Goal: Information Seeking & Learning: Learn about a topic

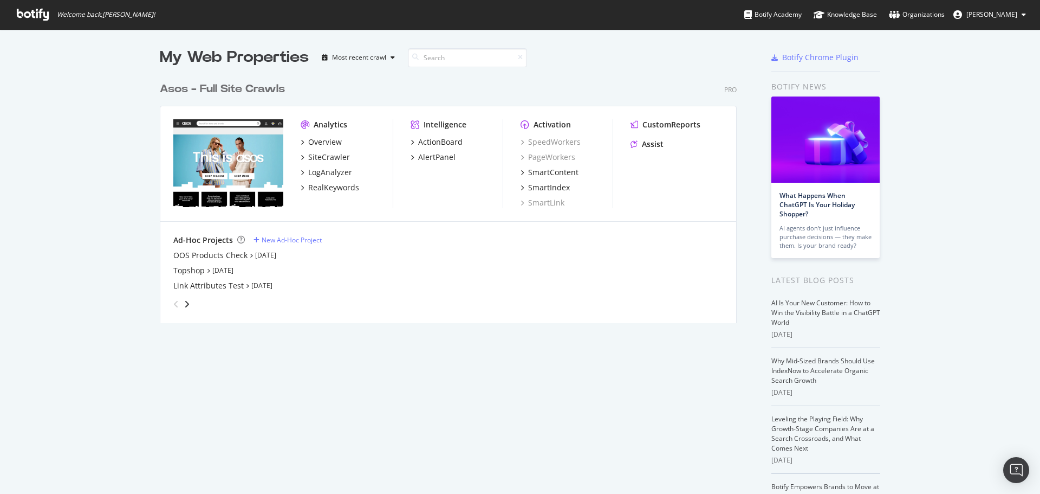
scroll to position [486, 1024]
click at [314, 186] on div "RealKeywords" at bounding box center [333, 187] width 51 height 11
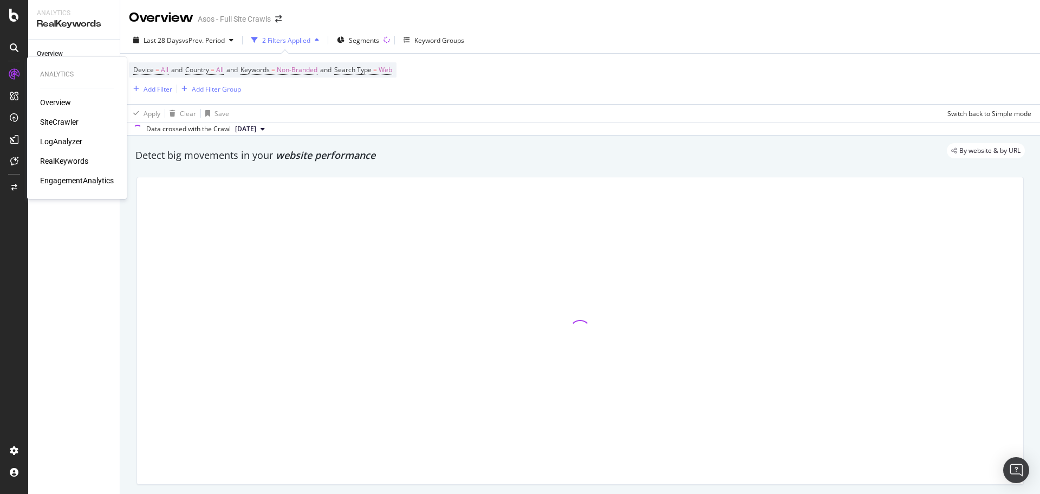
click at [67, 161] on div "RealKeywords" at bounding box center [64, 161] width 48 height 11
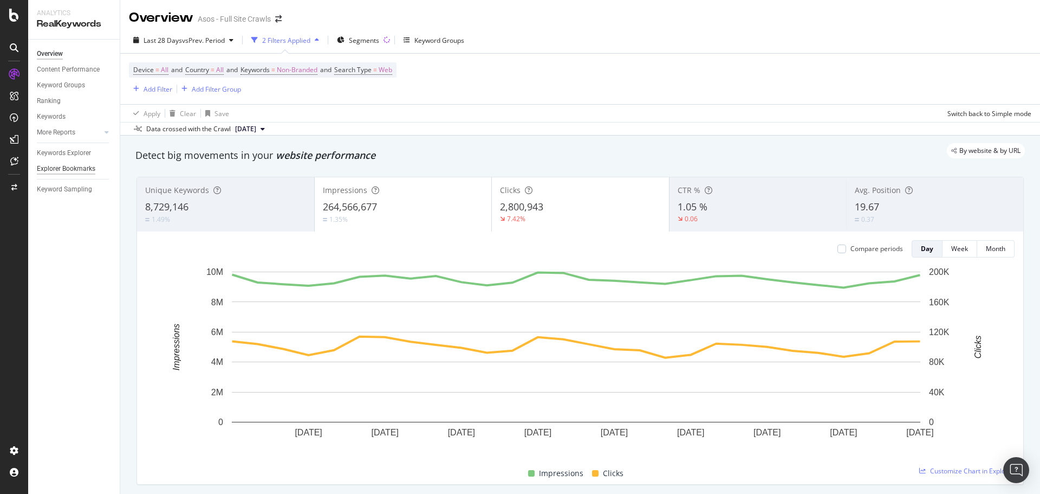
click at [72, 166] on div "Explorer Bookmarks" at bounding box center [66, 168] width 59 height 11
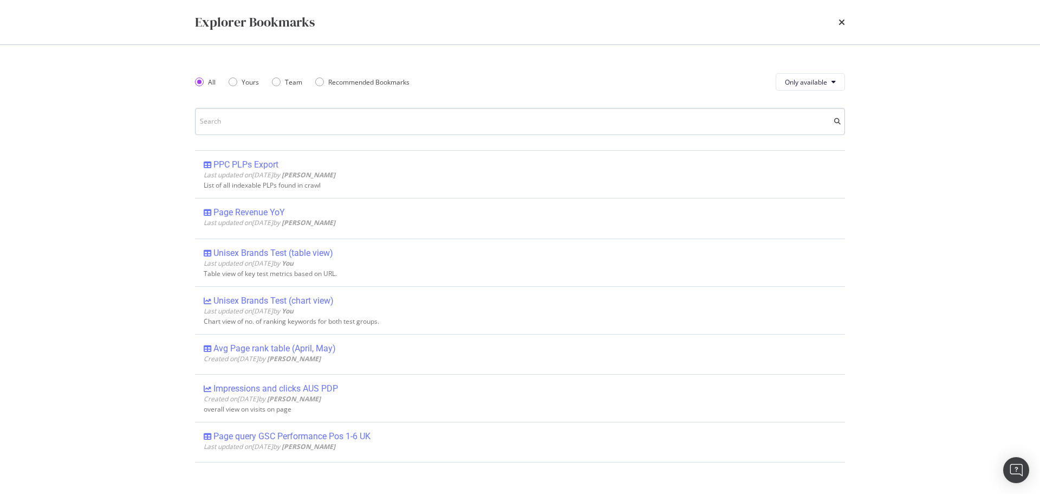
click at [244, 126] on input "modal" at bounding box center [520, 121] width 650 height 27
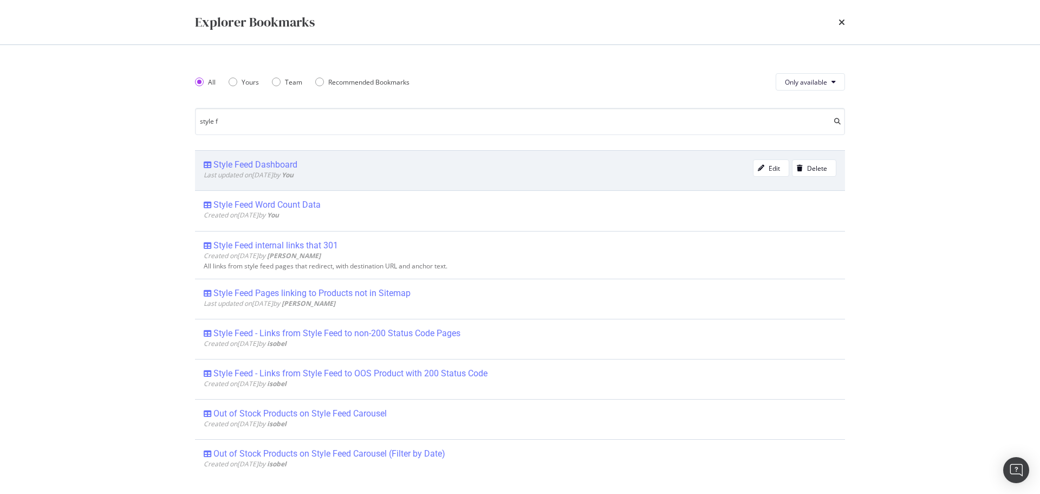
type input "style f"
click at [255, 161] on div "Style Feed Dashboard" at bounding box center [256, 164] width 84 height 11
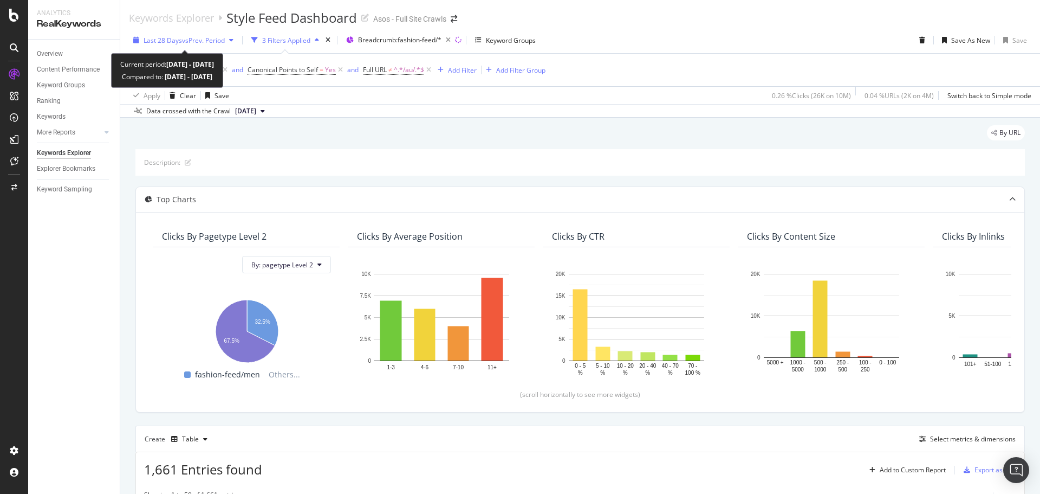
click at [218, 38] on span "vs Prev. Period" at bounding box center [203, 40] width 43 height 9
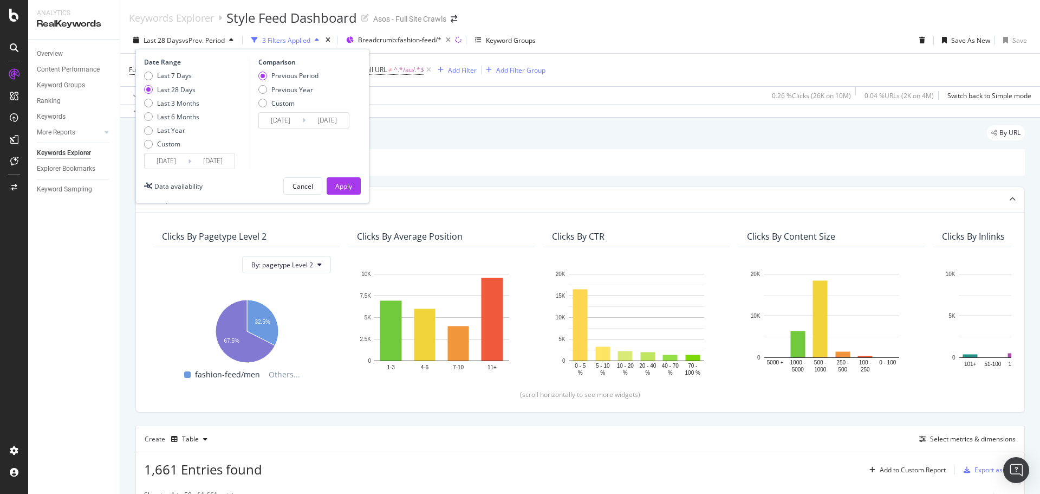
click at [190, 164] on icon at bounding box center [189, 161] width 3 height 10
click at [181, 160] on input "2025/07/22" at bounding box center [166, 160] width 43 height 15
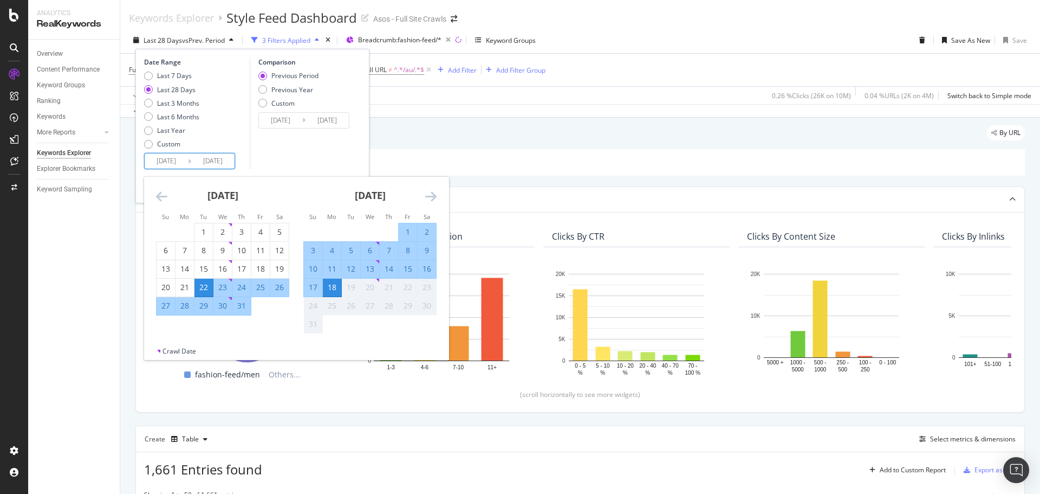
click at [333, 269] on div "11" at bounding box center [332, 268] width 18 height 11
type input "2025/08/11"
type input "2025/08/03"
type input "2025/08/10"
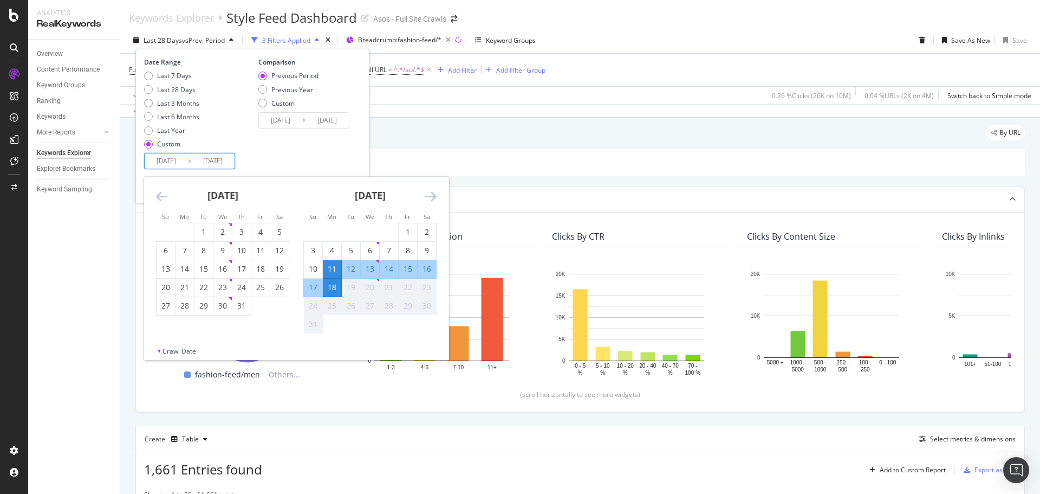
click at [313, 288] on div "17" at bounding box center [313, 287] width 18 height 11
type input "2025/08/17"
type input "2025/08/04"
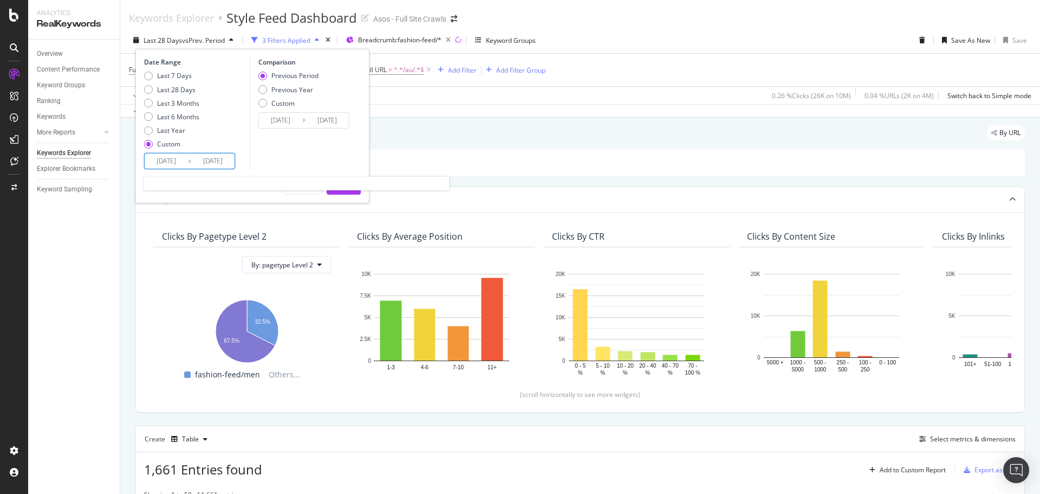
click at [169, 158] on input "2025/08/11" at bounding box center [166, 160] width 43 height 15
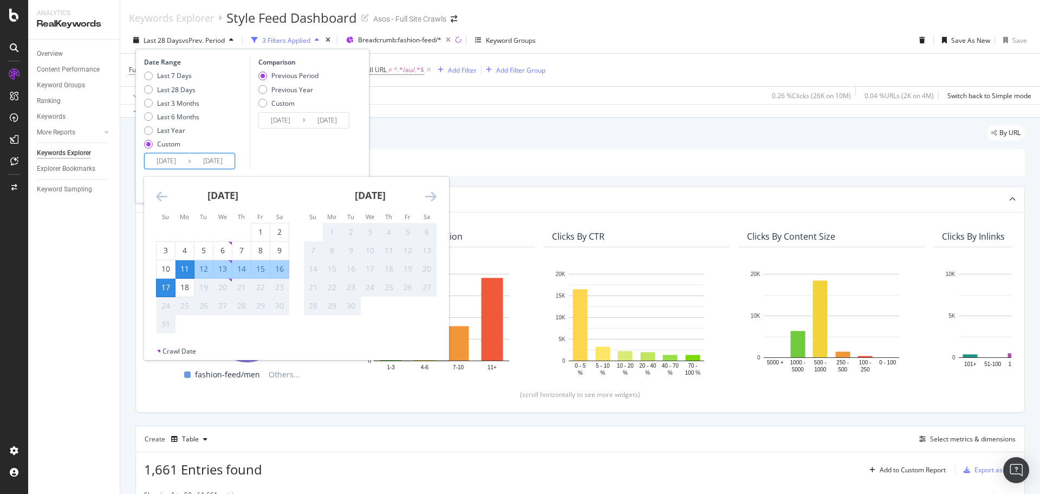
click at [255, 156] on div "Comparison Previous Period Previous Year Custom 2025/08/04 Navigate forward to …" at bounding box center [301, 113] width 103 height 112
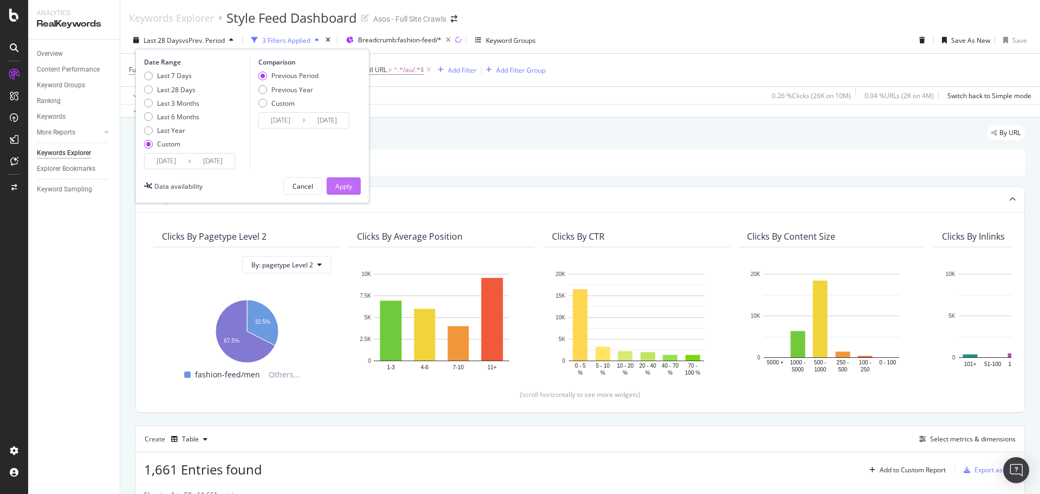
click at [344, 185] on div "Apply" at bounding box center [343, 186] width 17 height 9
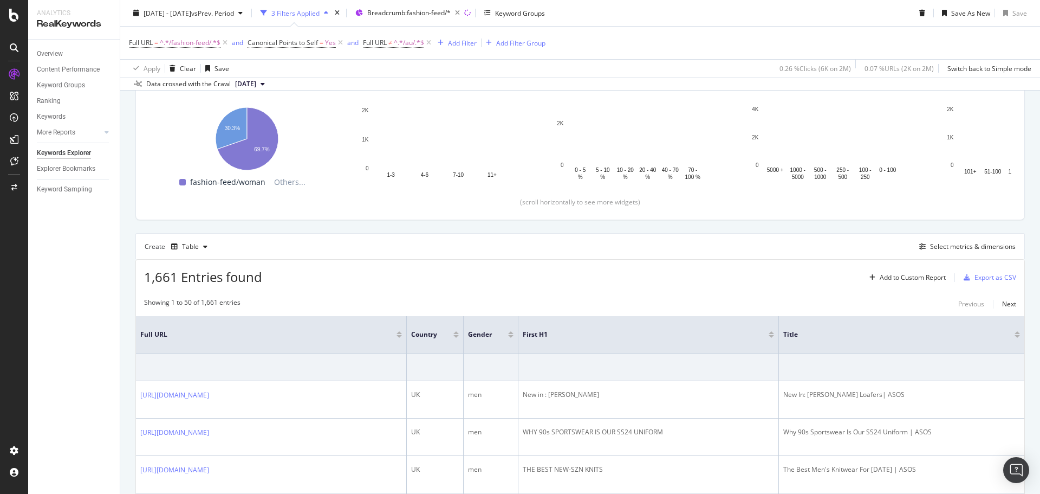
scroll to position [217, 0]
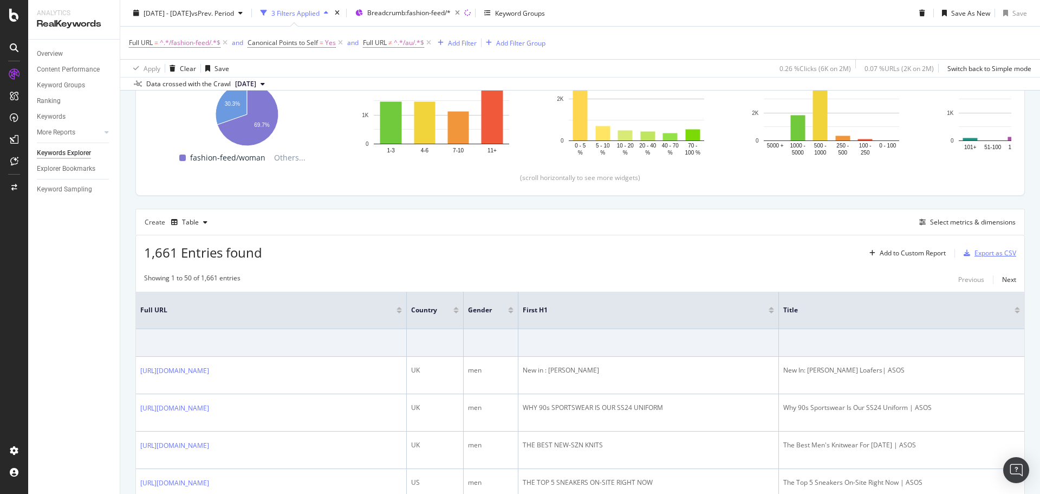
click at [693, 249] on div "Export as CSV" at bounding box center [996, 252] width 42 height 9
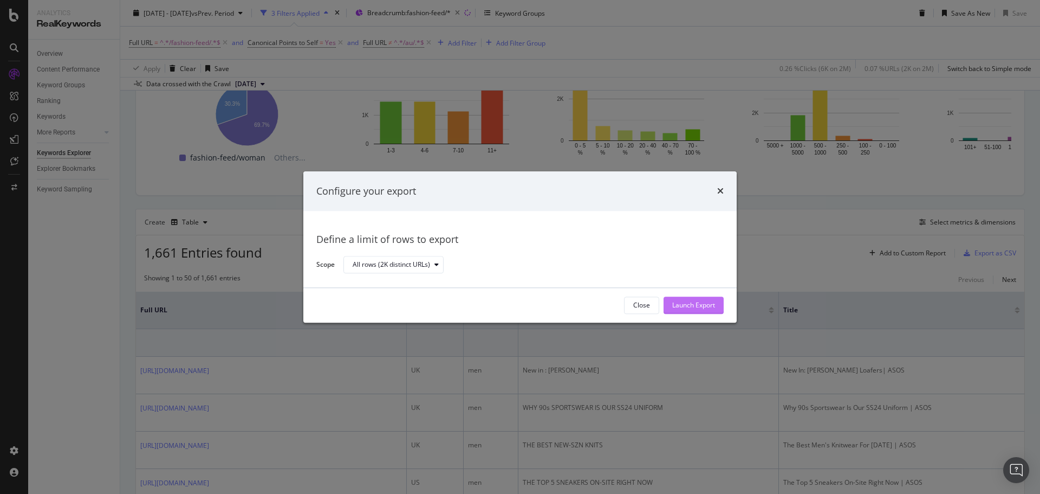
click at [691, 298] on div "Launch Export" at bounding box center [694, 305] width 43 height 9
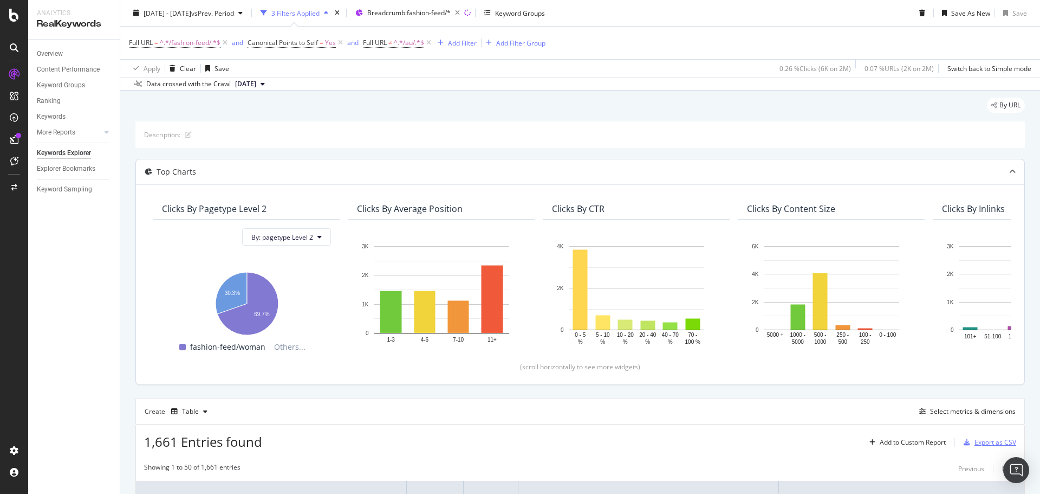
scroll to position [0, 0]
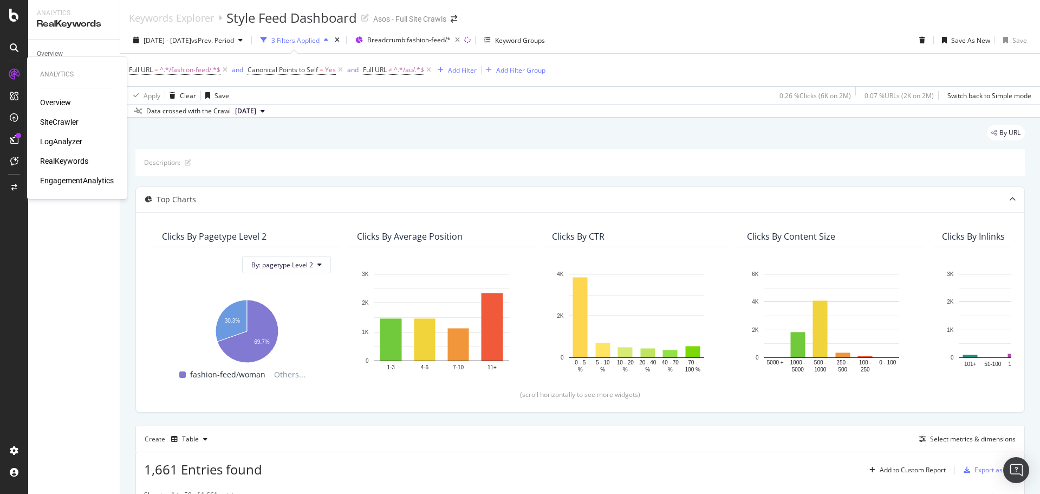
click at [56, 119] on div "SiteCrawler" at bounding box center [59, 122] width 38 height 11
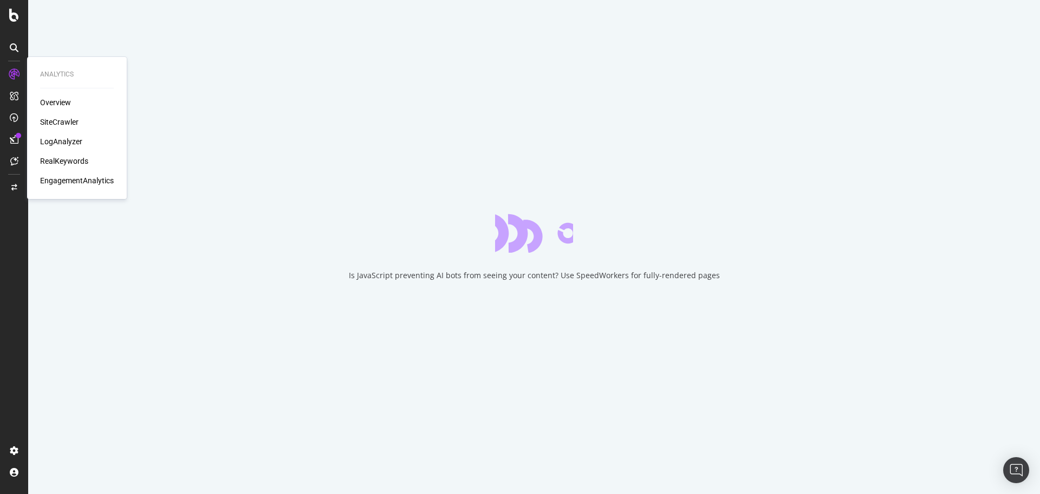
click at [76, 161] on div "RealKeywords" at bounding box center [64, 161] width 48 height 11
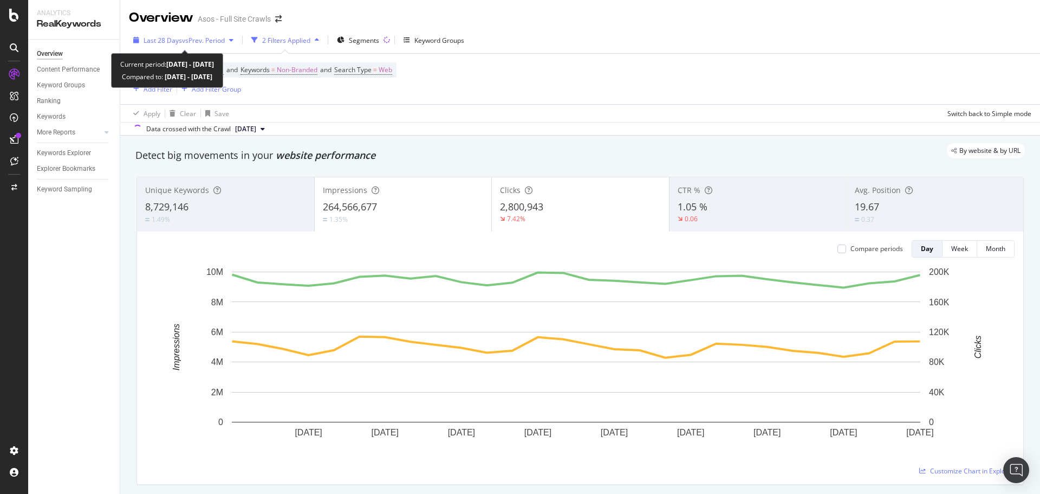
click at [234, 37] on icon "button" at bounding box center [231, 40] width 4 height 7
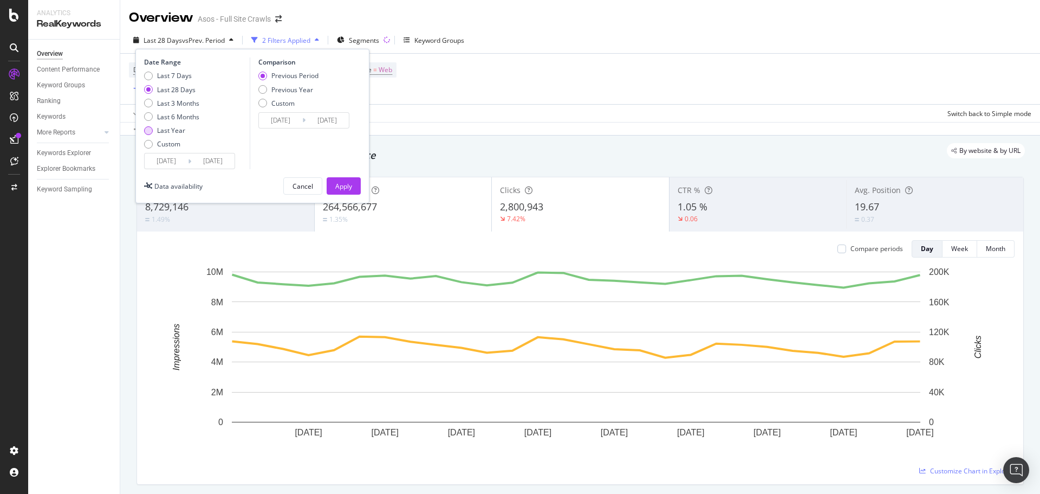
click at [173, 128] on div "Last Year" at bounding box center [171, 130] width 28 height 9
type input "2024/08/19"
type input "2023/08/20"
type input "2024/08/18"
click at [341, 182] on div "Apply" at bounding box center [343, 186] width 17 height 9
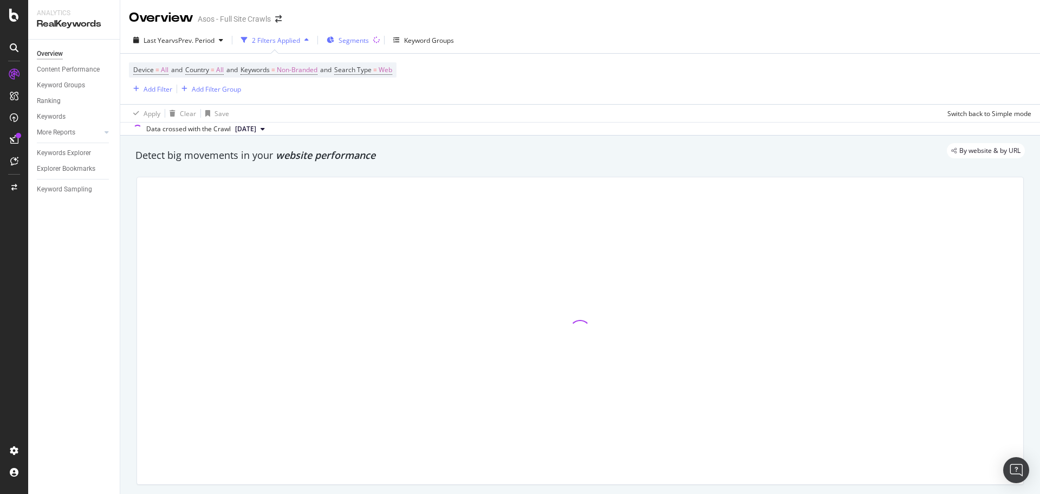
click at [363, 46] on div "Segments" at bounding box center [348, 40] width 42 height 16
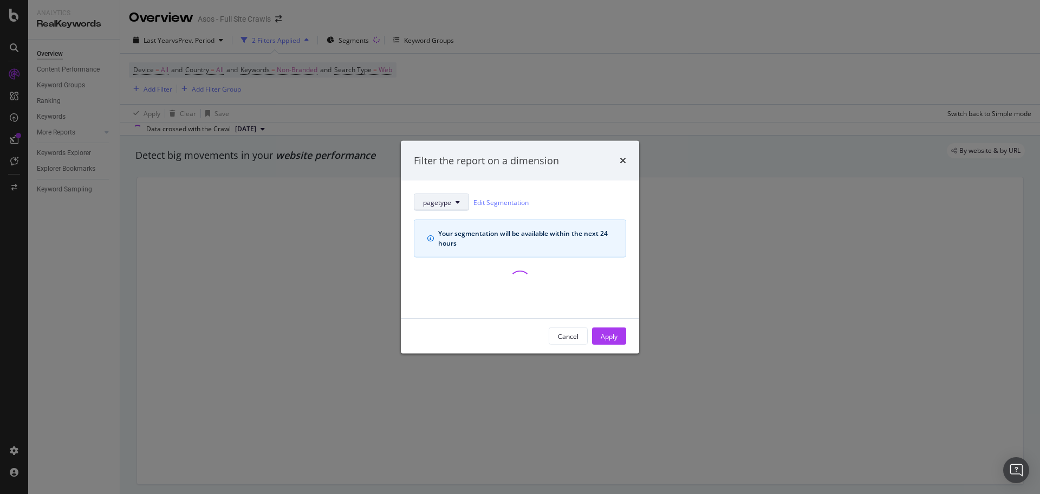
click at [459, 204] on icon "modal" at bounding box center [458, 202] width 4 height 7
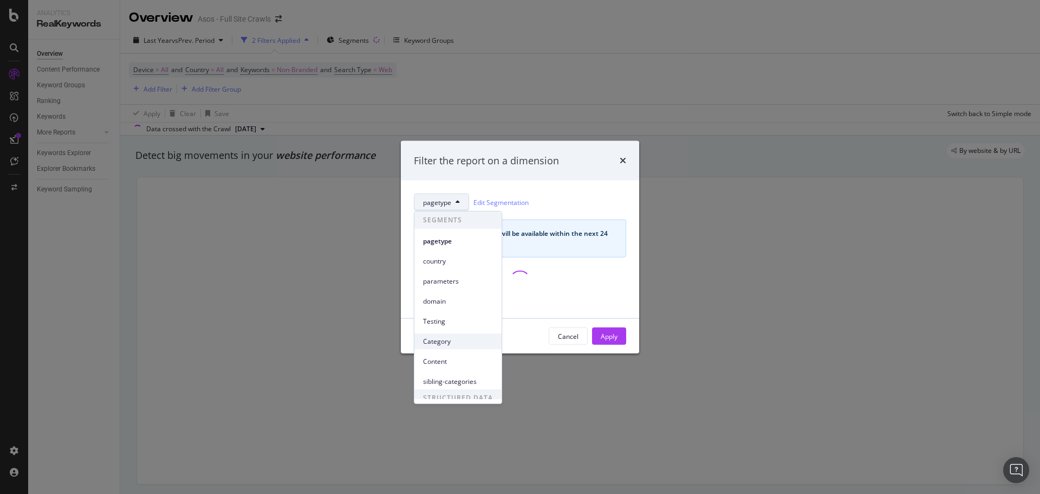
click at [473, 298] on span "Category" at bounding box center [458, 342] width 70 height 10
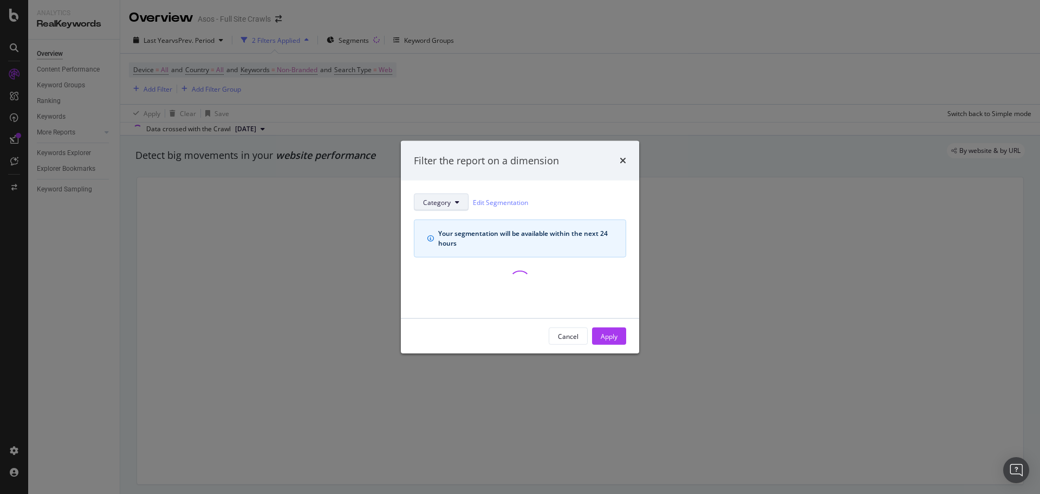
click at [450, 196] on button "Category" at bounding box center [441, 201] width 55 height 17
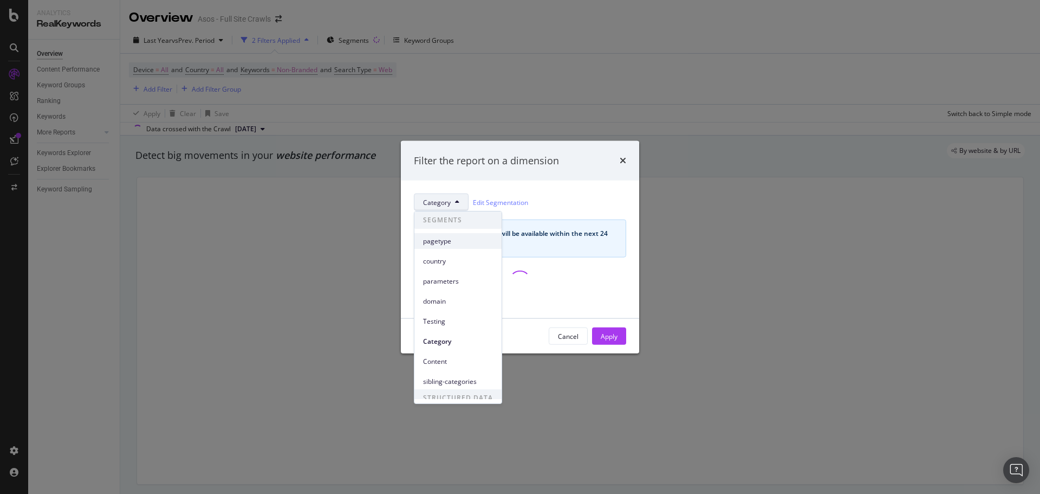
click at [453, 237] on span "pagetype" at bounding box center [458, 241] width 70 height 10
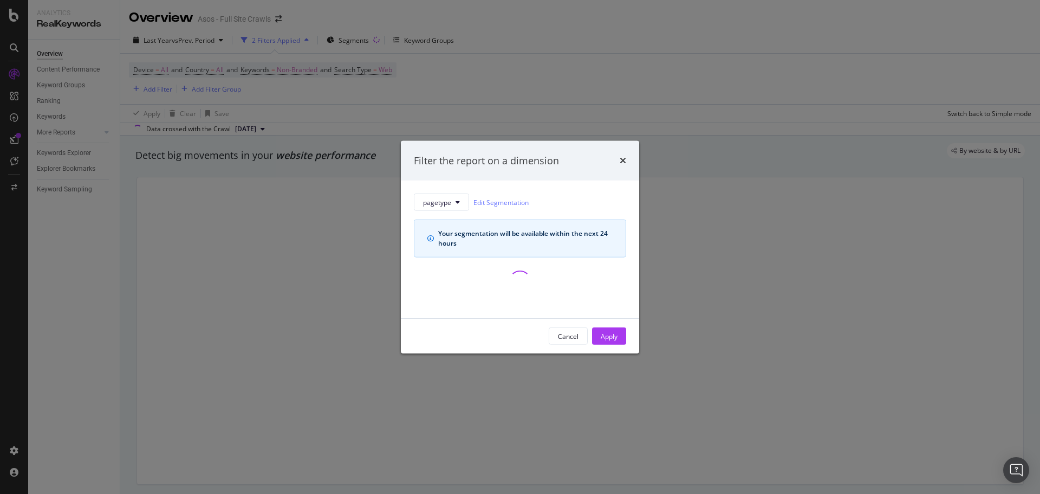
click at [623, 160] on icon "times" at bounding box center [623, 160] width 7 height 9
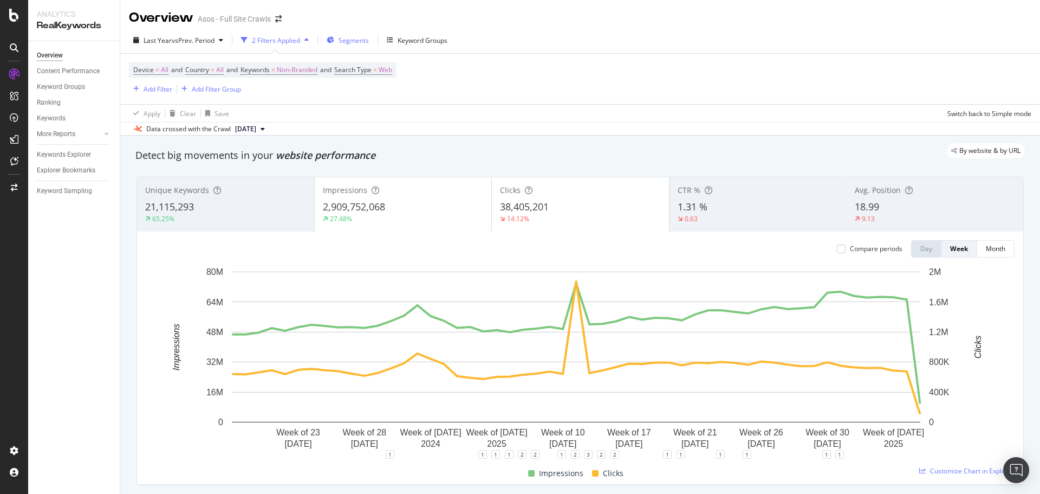
click at [339, 37] on div "Segments" at bounding box center [348, 40] width 42 height 16
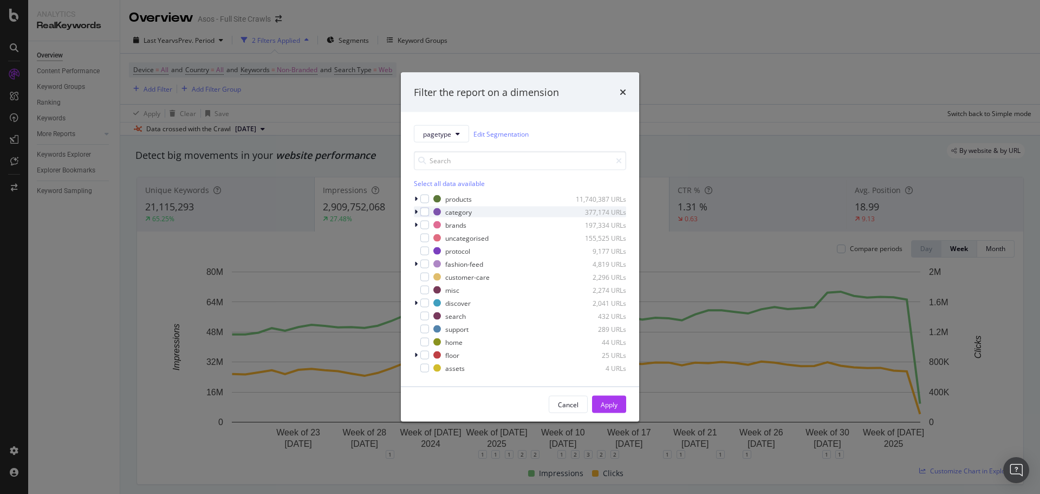
click at [417, 209] on icon "modal" at bounding box center [416, 212] width 3 height 7
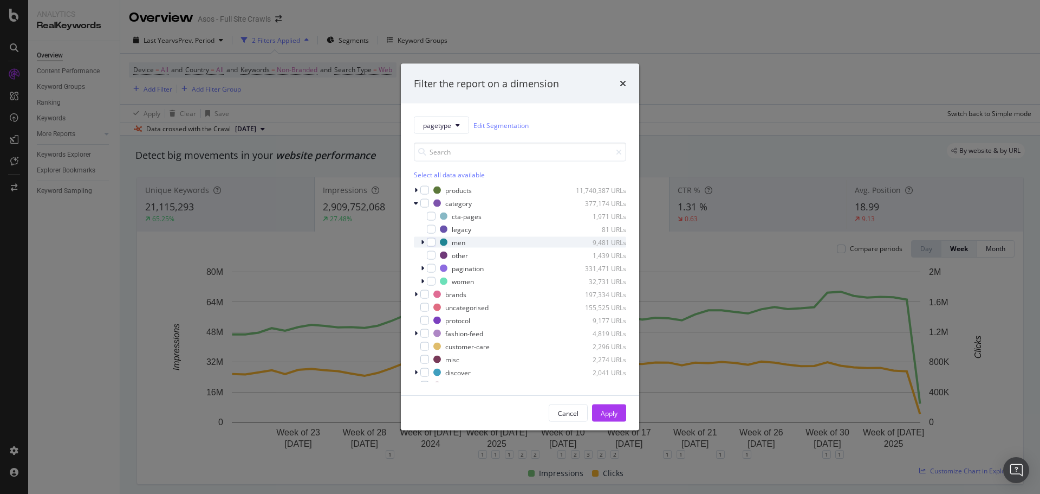
click at [423, 243] on icon "modal" at bounding box center [422, 242] width 3 height 7
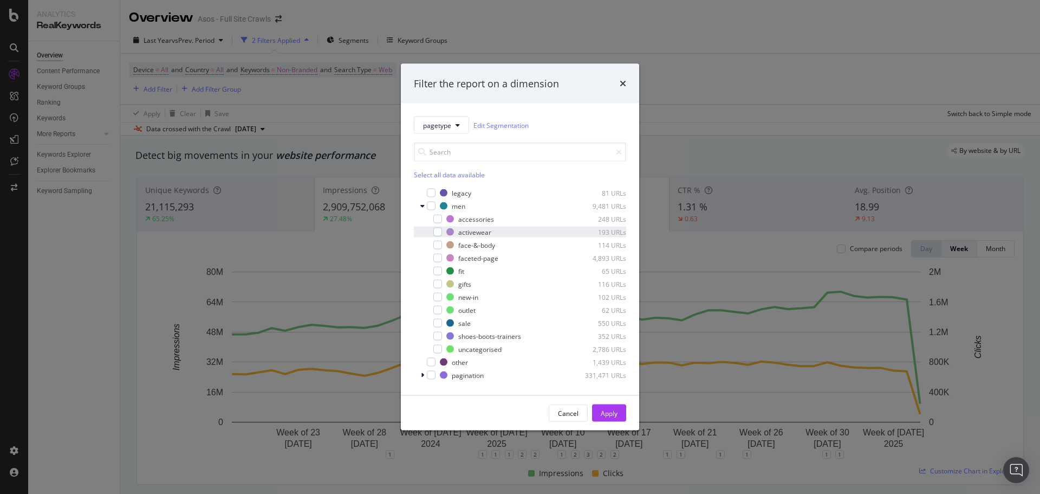
scroll to position [54, 0]
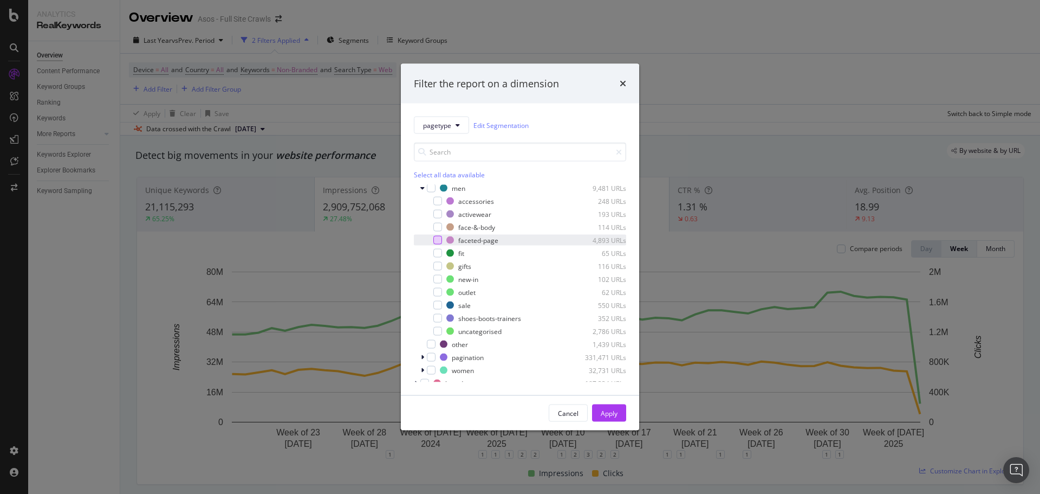
click at [439, 242] on div "modal" at bounding box center [438, 240] width 9 height 9
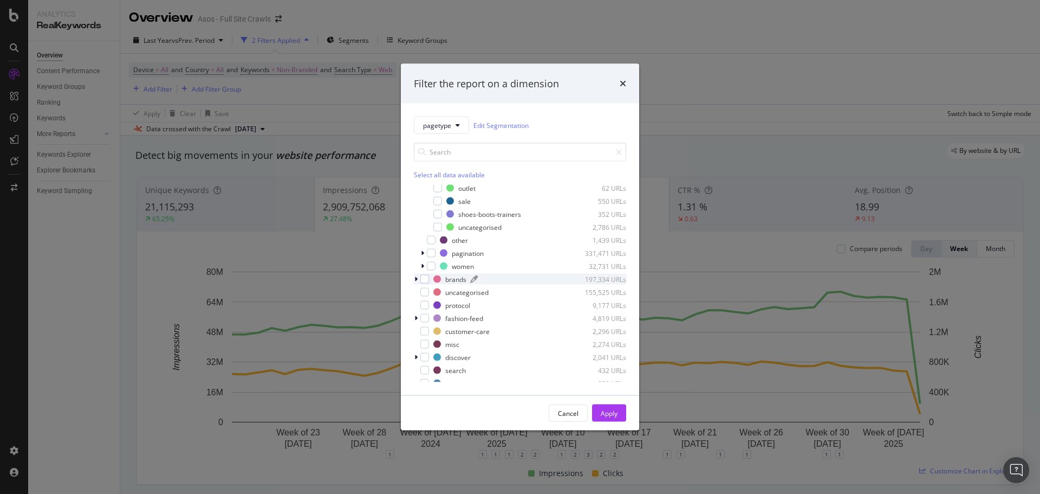
scroll to position [163, 0]
click at [423, 260] on icon "modal" at bounding box center [422, 261] width 3 height 7
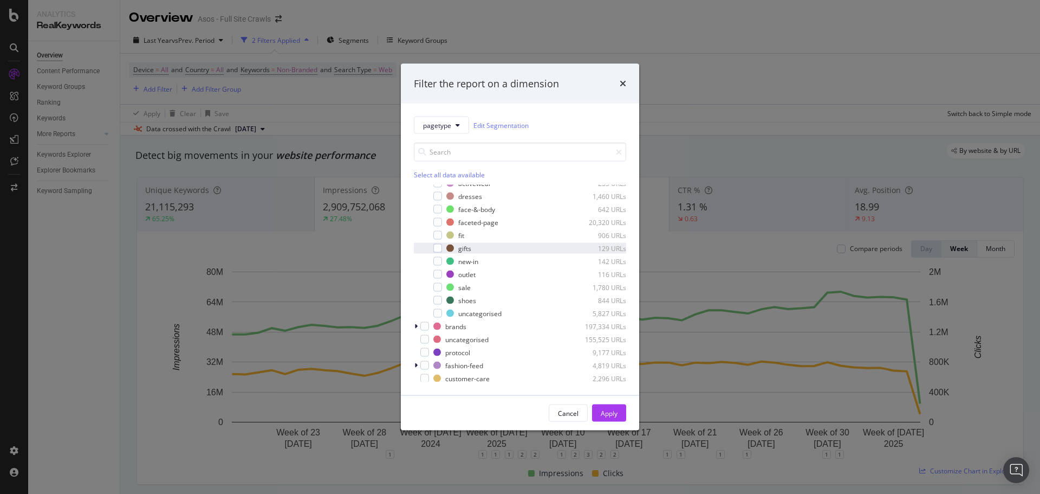
scroll to position [271, 0]
click at [441, 221] on div "modal" at bounding box center [438, 218] width 9 height 9
click at [602, 410] on div "Apply" at bounding box center [609, 412] width 17 height 9
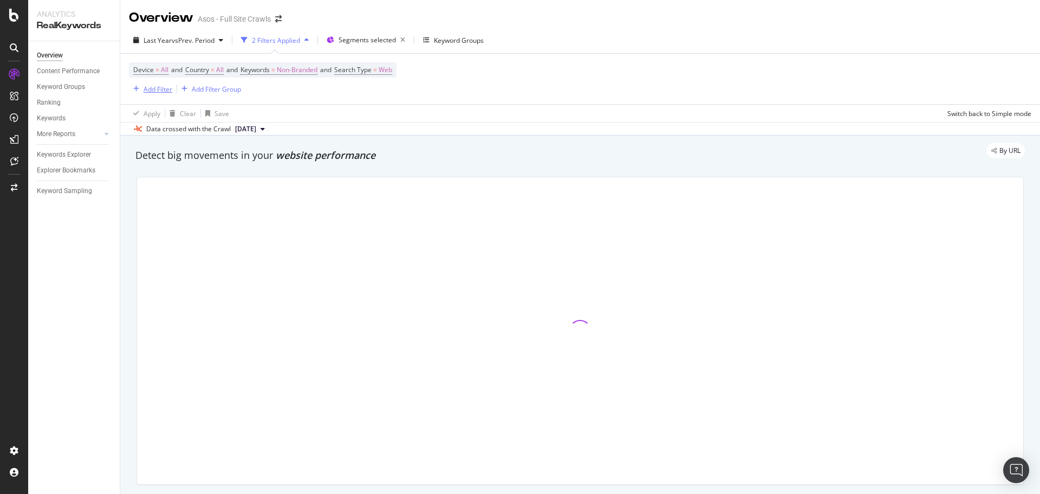
click at [164, 86] on div "Add Filter" at bounding box center [158, 89] width 29 height 9
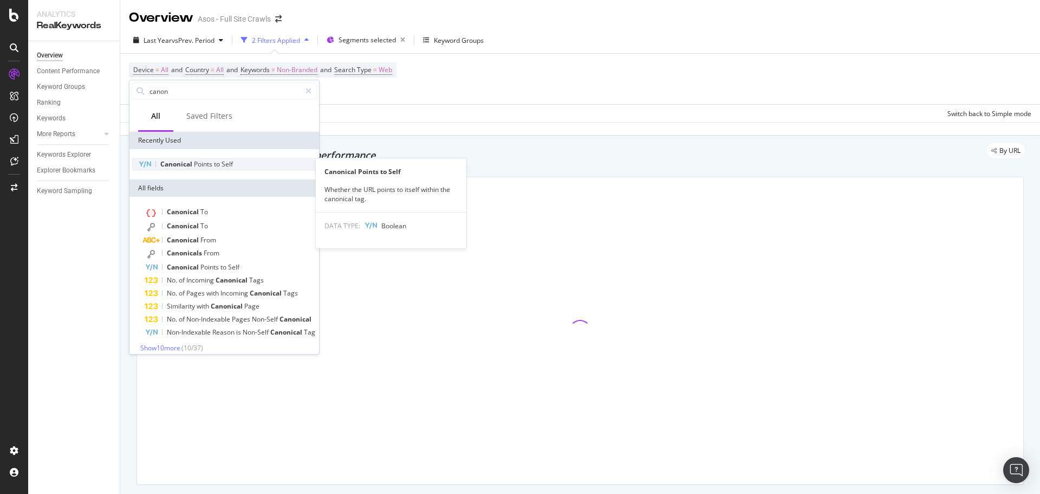
type input "canon"
click at [247, 166] on div "Canonical Points to Self" at bounding box center [224, 164] width 185 height 13
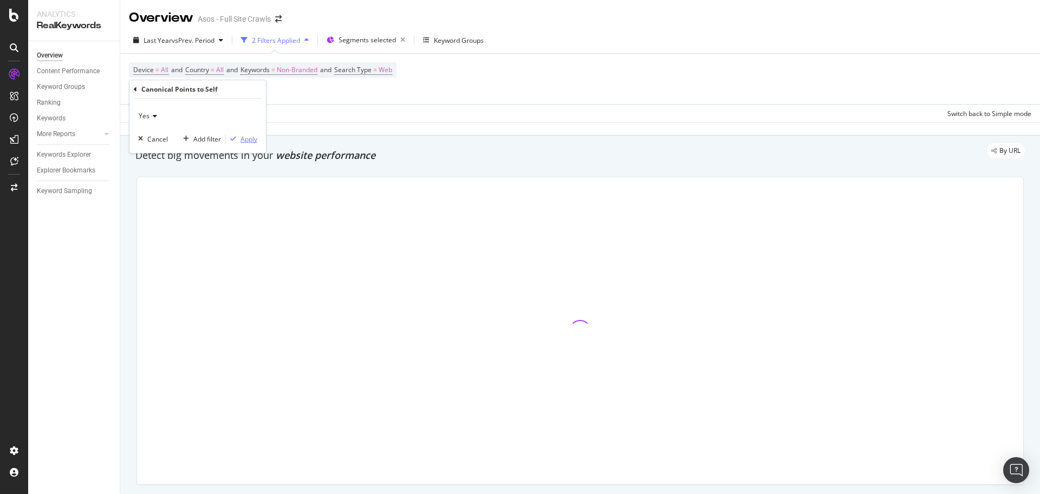
click at [254, 140] on div "Apply" at bounding box center [249, 138] width 17 height 9
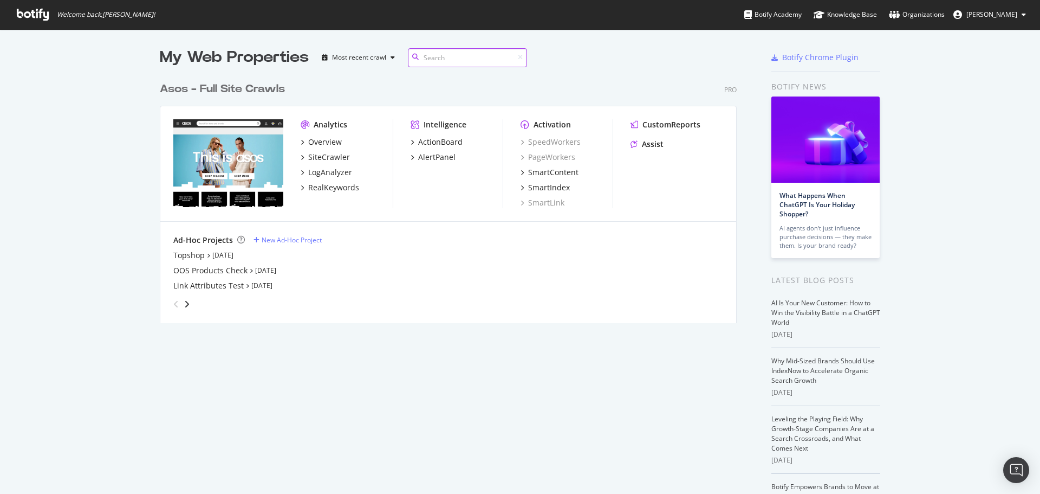
scroll to position [247, 578]
click at [341, 185] on div "RealKeywords" at bounding box center [333, 187] width 51 height 11
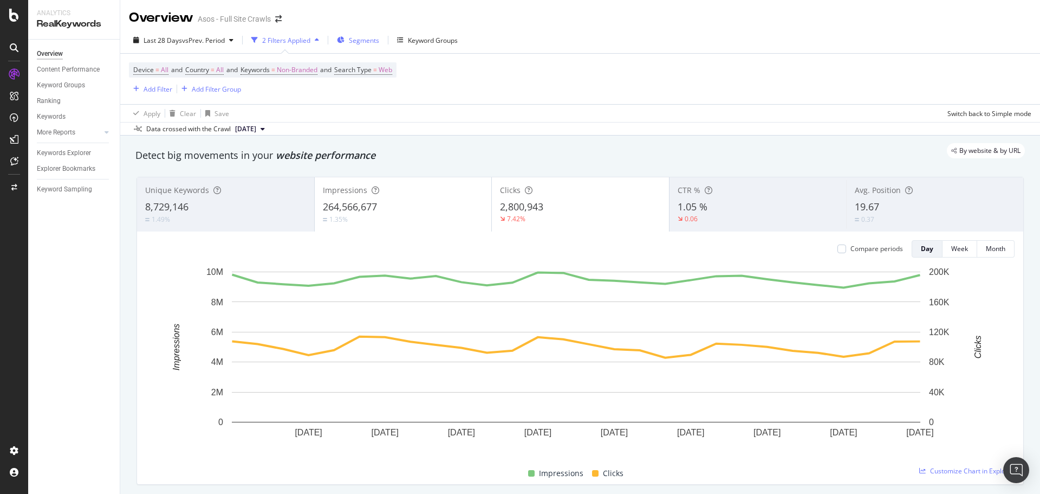
click at [358, 34] on div "Segments" at bounding box center [358, 40] width 42 height 16
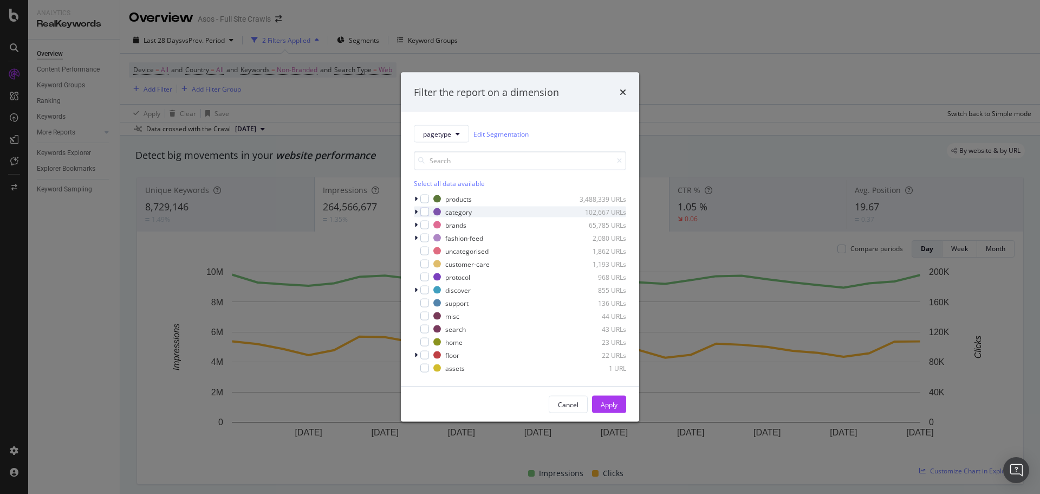
click at [417, 211] on icon "modal" at bounding box center [416, 212] width 3 height 7
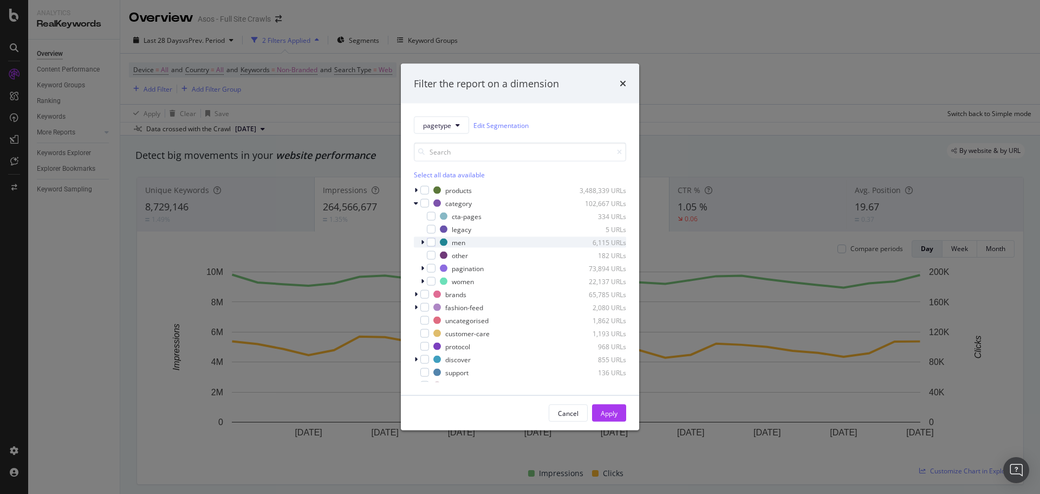
click at [424, 242] on icon "modal" at bounding box center [422, 242] width 3 height 7
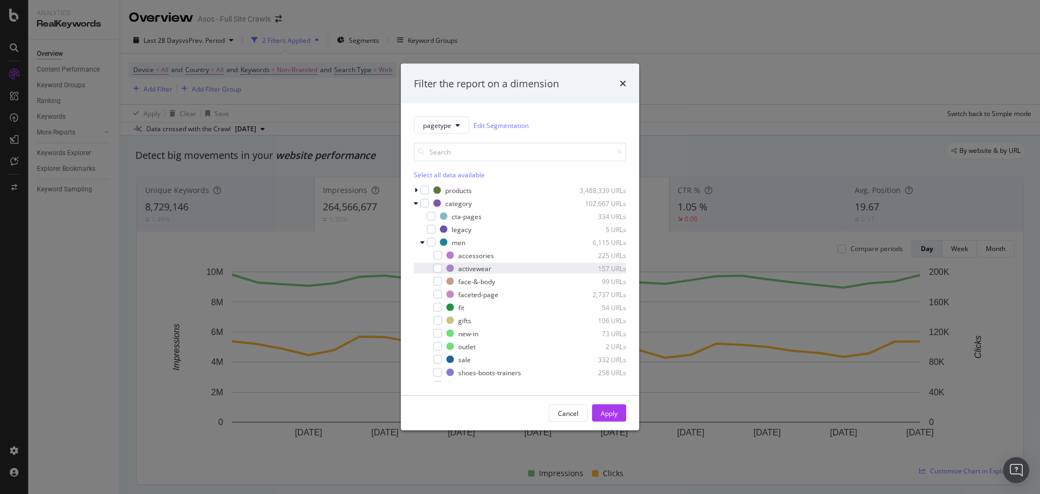
scroll to position [54, 0]
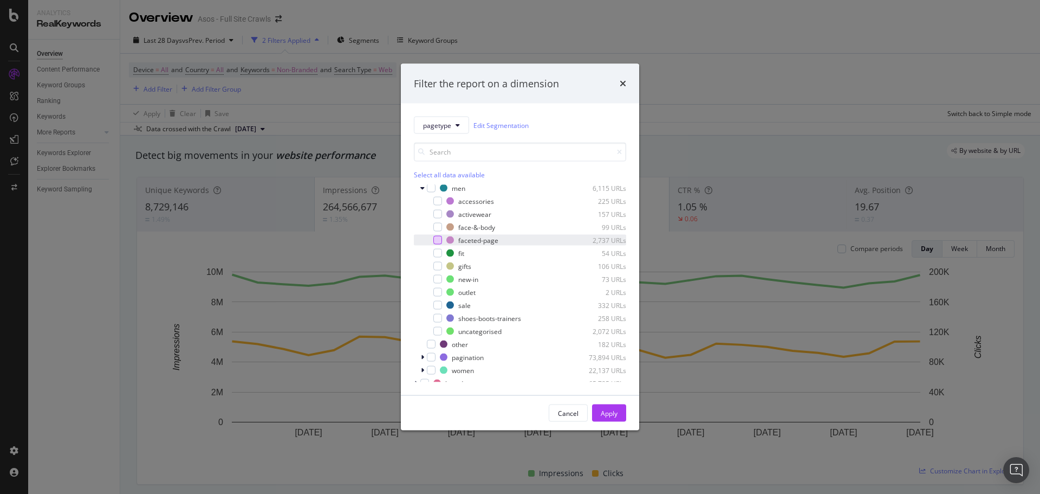
click at [437, 241] on div "modal" at bounding box center [438, 240] width 9 height 9
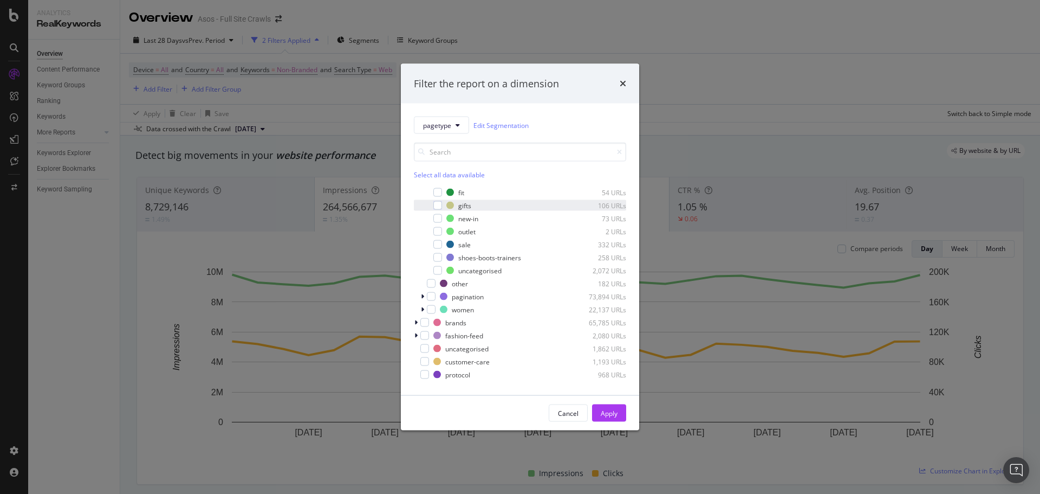
scroll to position [163, 0]
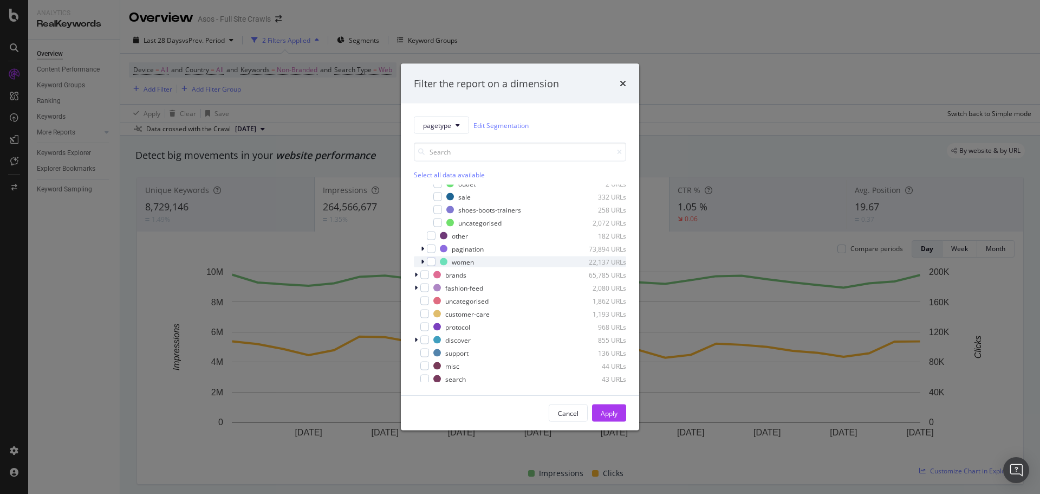
click at [422, 261] on icon "modal" at bounding box center [422, 261] width 3 height 7
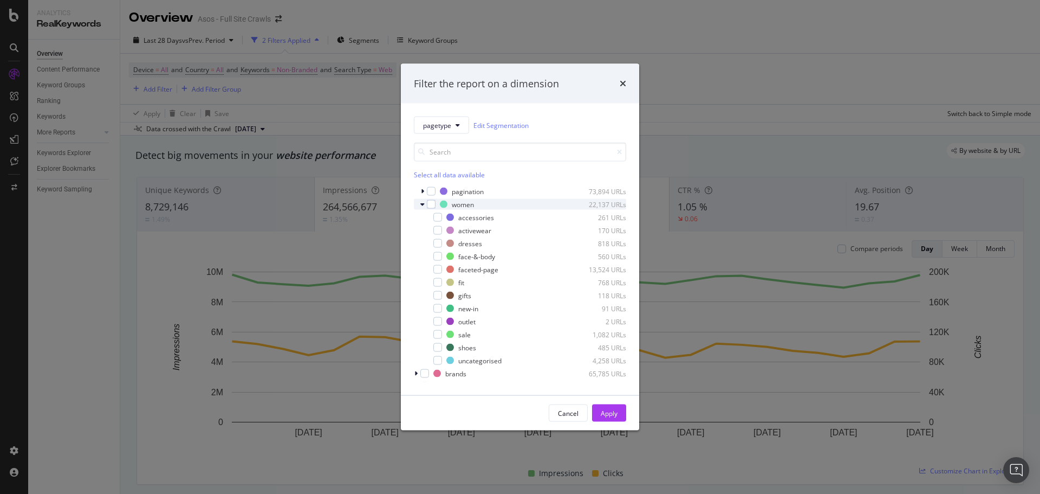
scroll to position [271, 0]
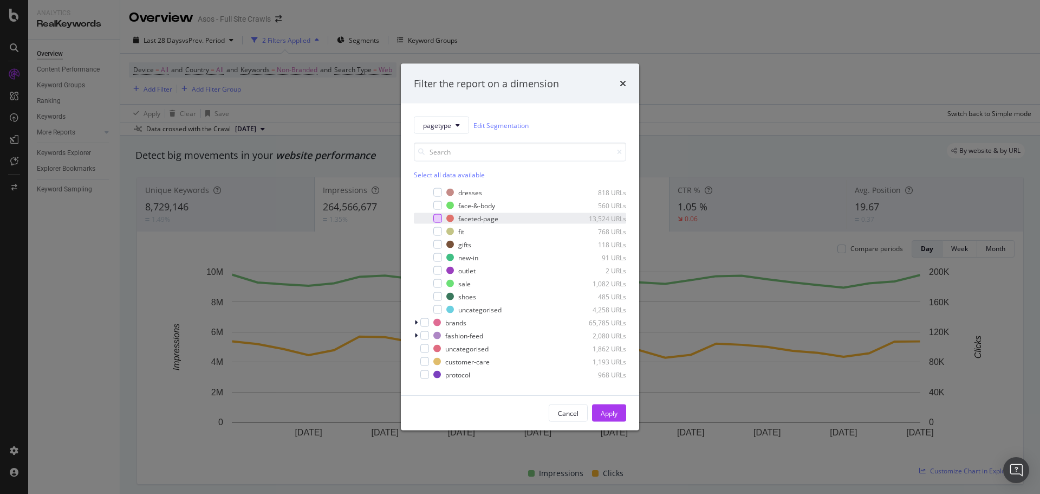
click at [437, 217] on div "modal" at bounding box center [438, 218] width 9 height 9
click at [611, 411] on div "Apply" at bounding box center [609, 412] width 17 height 9
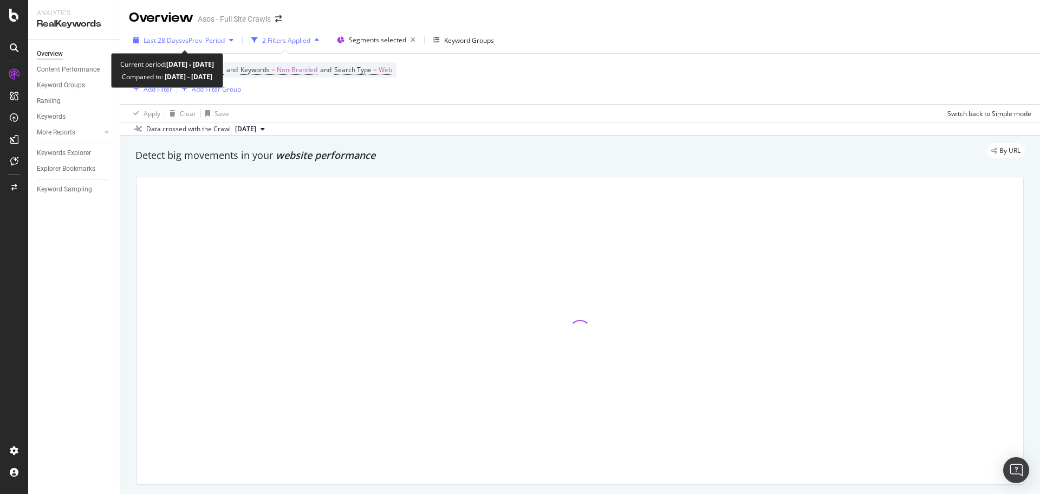
click at [232, 40] on icon "button" at bounding box center [231, 40] width 4 height 7
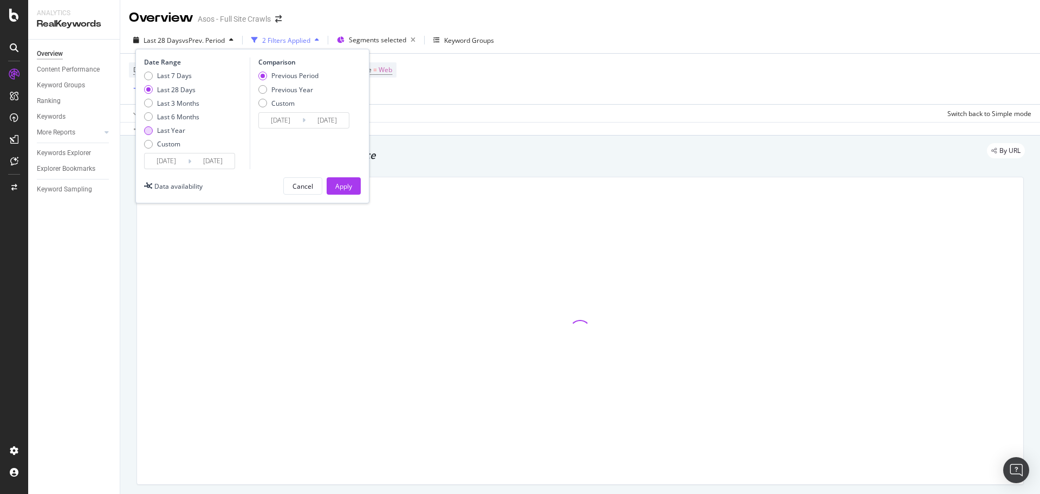
click at [183, 132] on div "Last Year" at bounding box center [171, 130] width 28 height 9
type input "2024/08/19"
type input "2023/08/20"
type input "2024/08/18"
click at [346, 188] on div "Apply" at bounding box center [343, 186] width 17 height 9
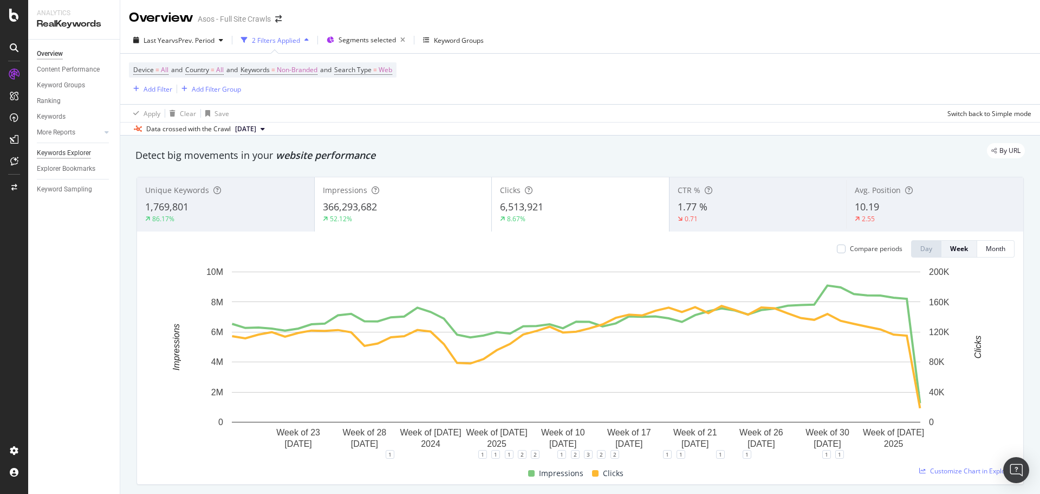
click at [67, 157] on div "Keywords Explorer" at bounding box center [64, 152] width 54 height 11
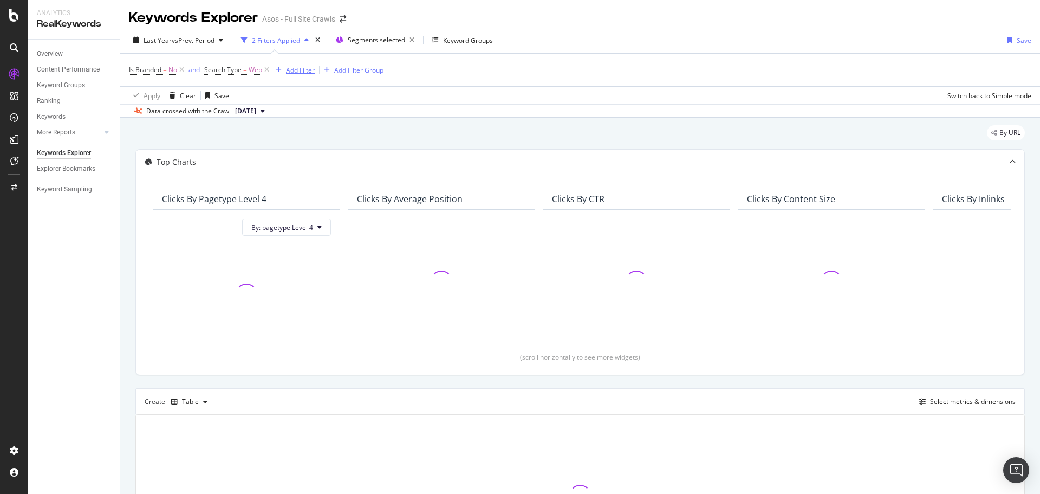
click at [312, 75] on div "Add Filter" at bounding box center [293, 70] width 43 height 12
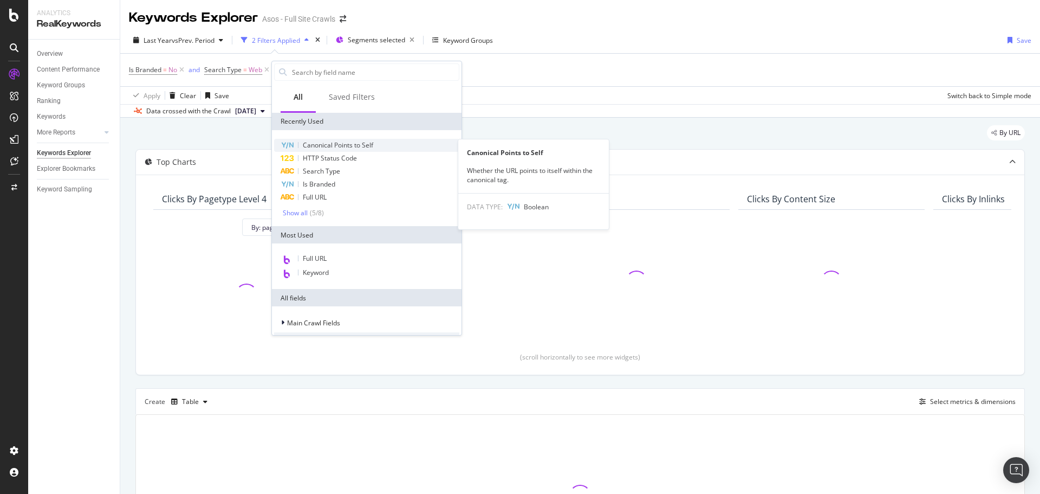
click at [333, 139] on div "Canonical Points to Self" at bounding box center [366, 145] width 185 height 13
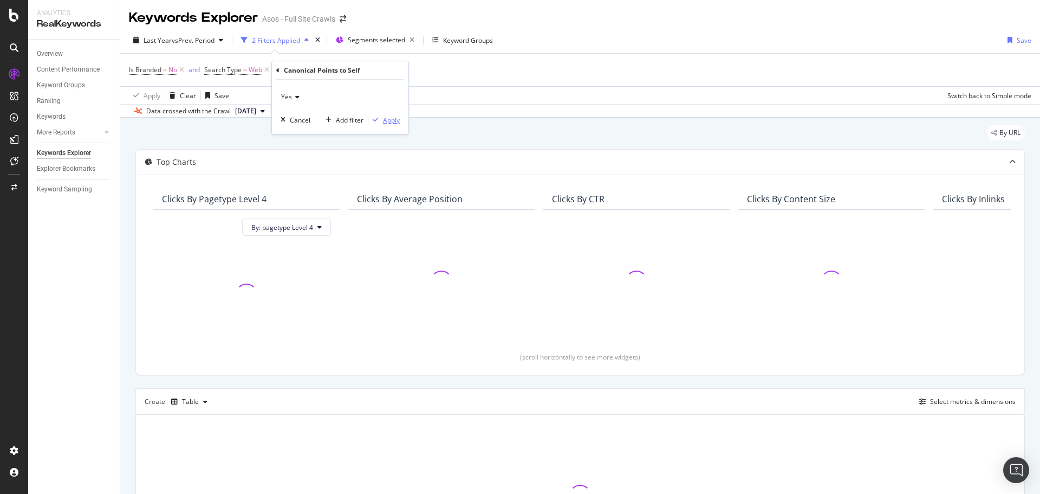
click at [396, 120] on div "Apply" at bounding box center [391, 119] width 17 height 9
click at [417, 70] on div "Add Filter" at bounding box center [416, 70] width 29 height 9
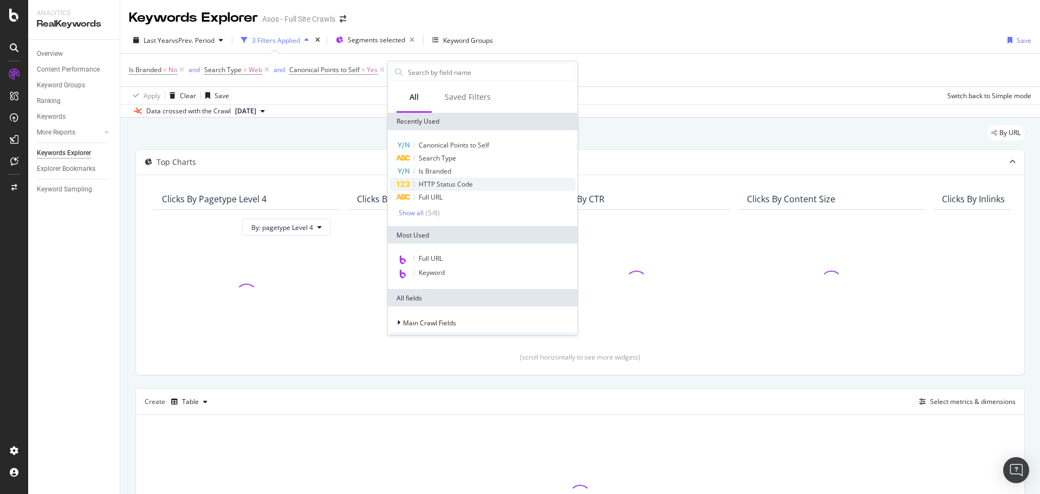
click at [451, 186] on span "HTTP Status Code" at bounding box center [446, 183] width 54 height 9
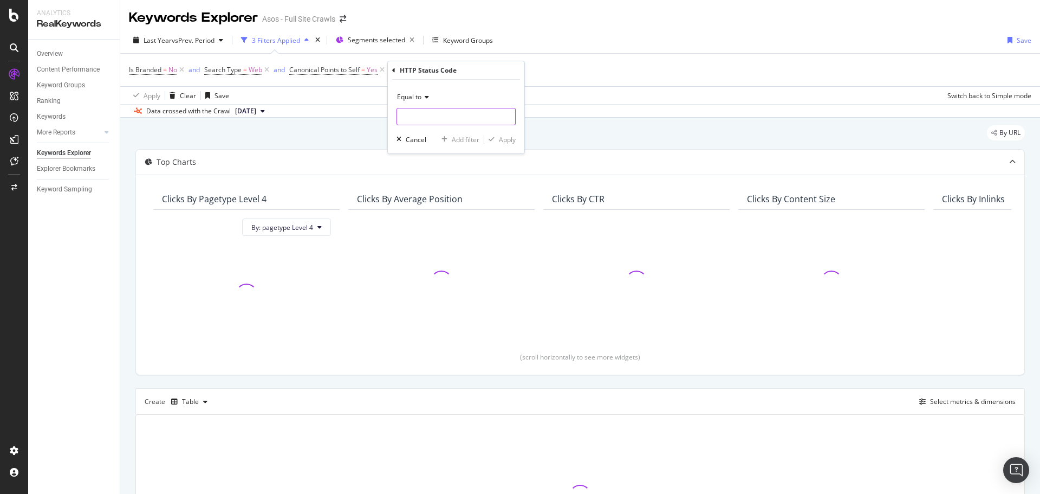
click at [419, 122] on input "number" at bounding box center [456, 116] width 119 height 17
type input "200"
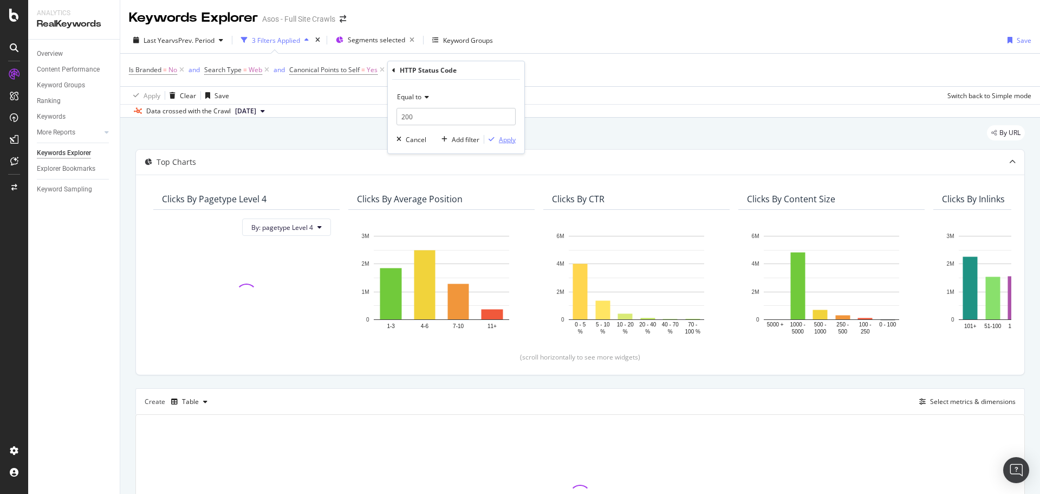
click at [511, 143] on div "Apply" at bounding box center [507, 139] width 17 height 9
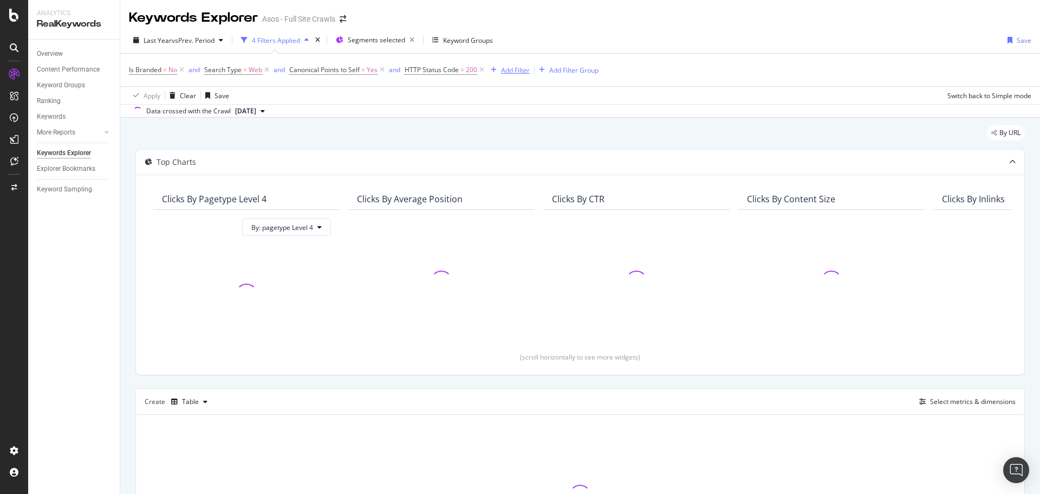
click at [506, 68] on div "Add Filter" at bounding box center [515, 70] width 29 height 9
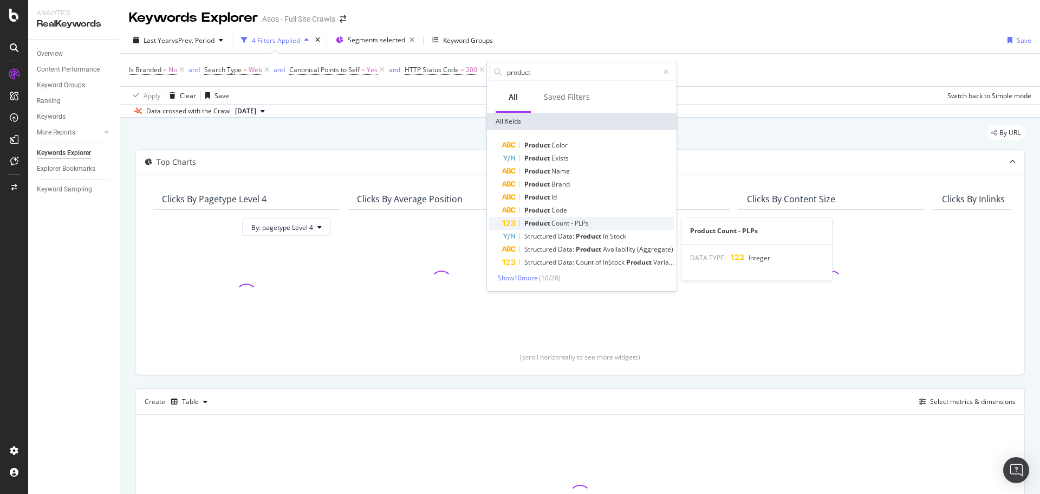
type input "product"
click at [624, 220] on div "Product Count - PLPs" at bounding box center [588, 223] width 172 height 13
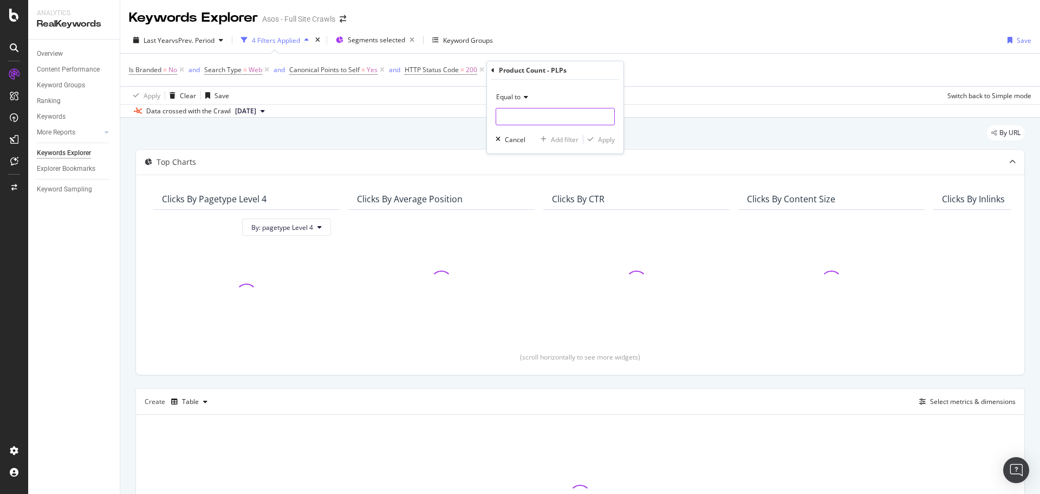
click at [551, 120] on input "number" at bounding box center [555, 116] width 119 height 17
click at [520, 95] on span "Equal to" at bounding box center [508, 96] width 24 height 9
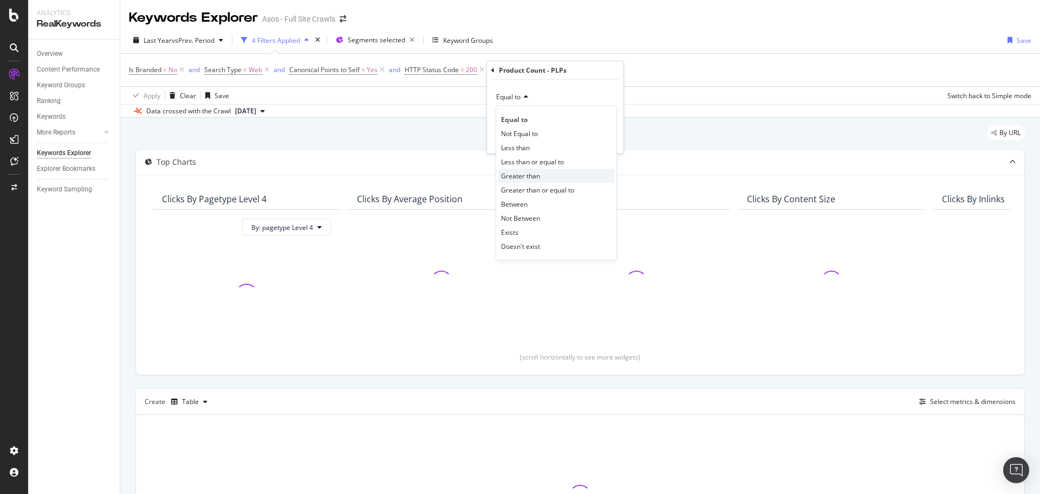
click at [530, 179] on span "Greater than" at bounding box center [520, 175] width 39 height 9
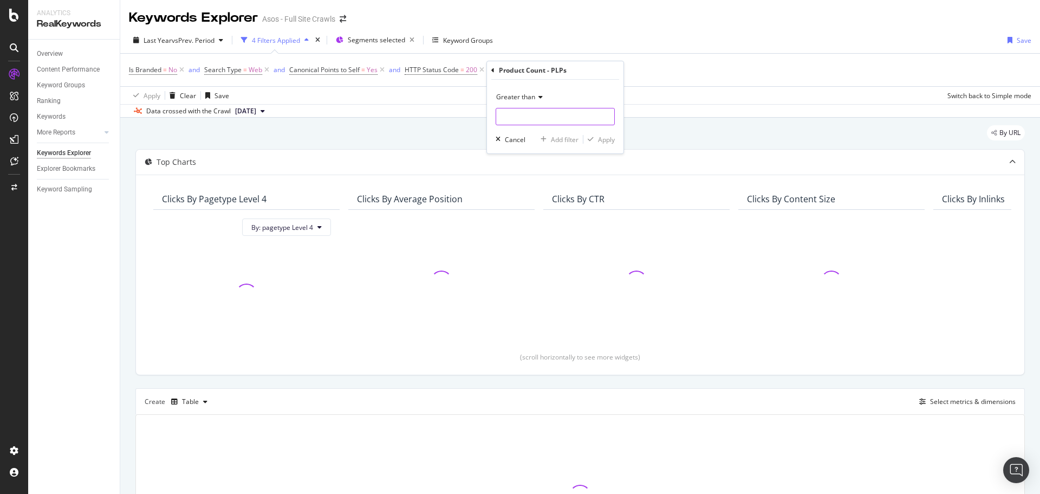
click at [519, 115] on input "number" at bounding box center [555, 116] width 119 height 17
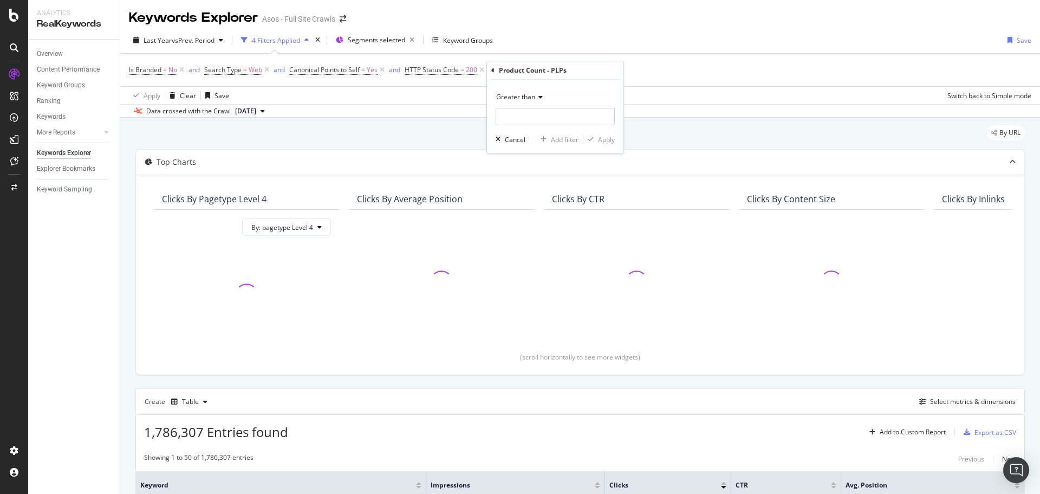
click at [537, 96] on icon at bounding box center [539, 97] width 8 height 7
click at [562, 192] on span "Greater than or equal to" at bounding box center [537, 189] width 73 height 9
click at [503, 115] on input "number" at bounding box center [555, 116] width 119 height 17
type input "25"
click at [604, 138] on div "Apply" at bounding box center [606, 139] width 17 height 9
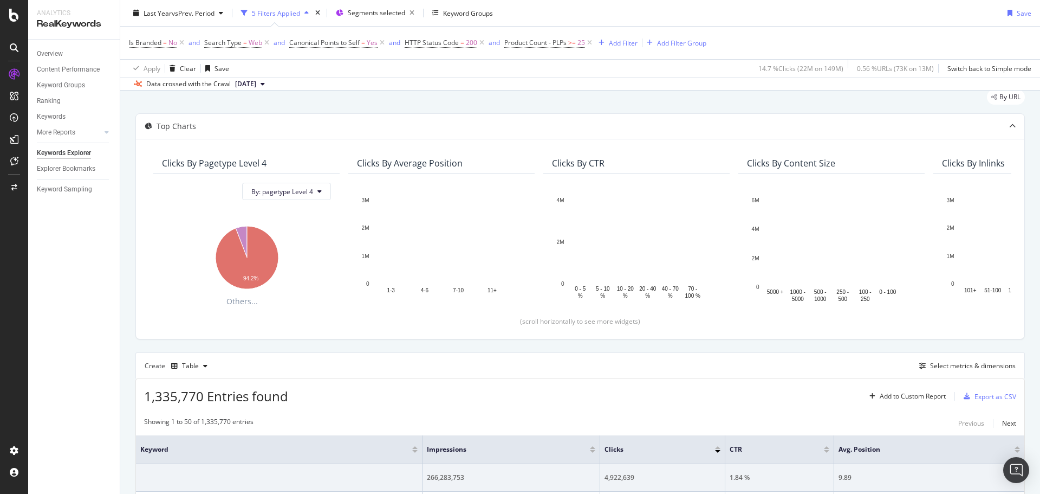
scroll to position [163, 0]
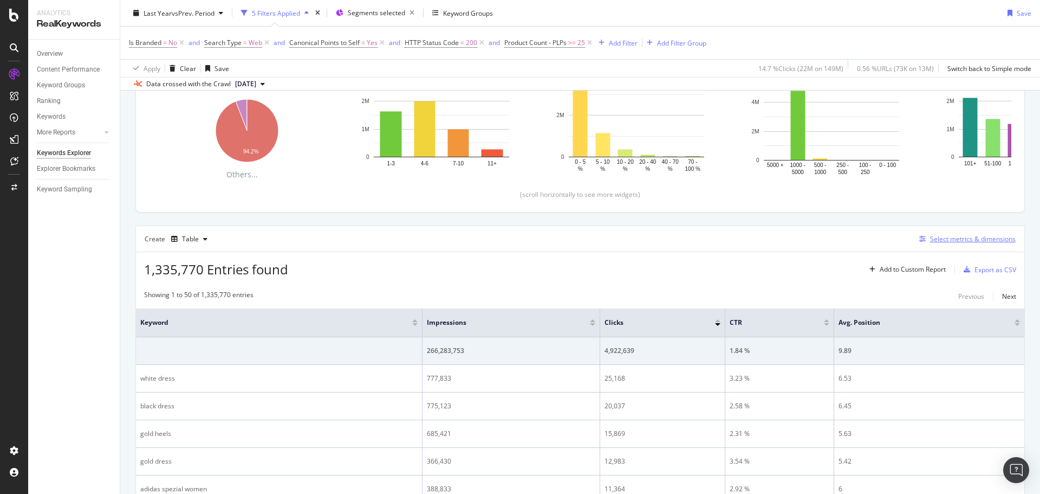
click at [987, 237] on div "Select metrics & dimensions" at bounding box center [973, 238] width 86 height 9
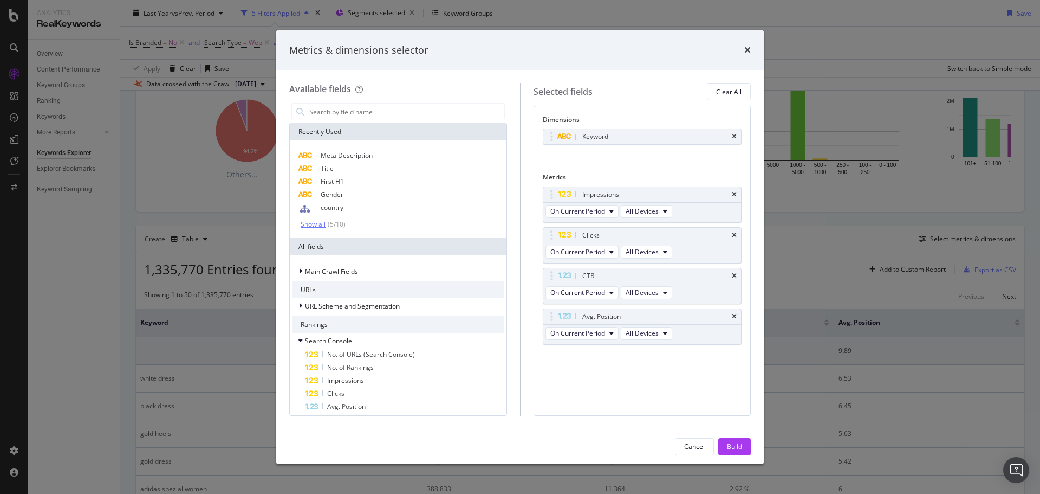
click at [320, 222] on div "Show all" at bounding box center [313, 225] width 25 height 8
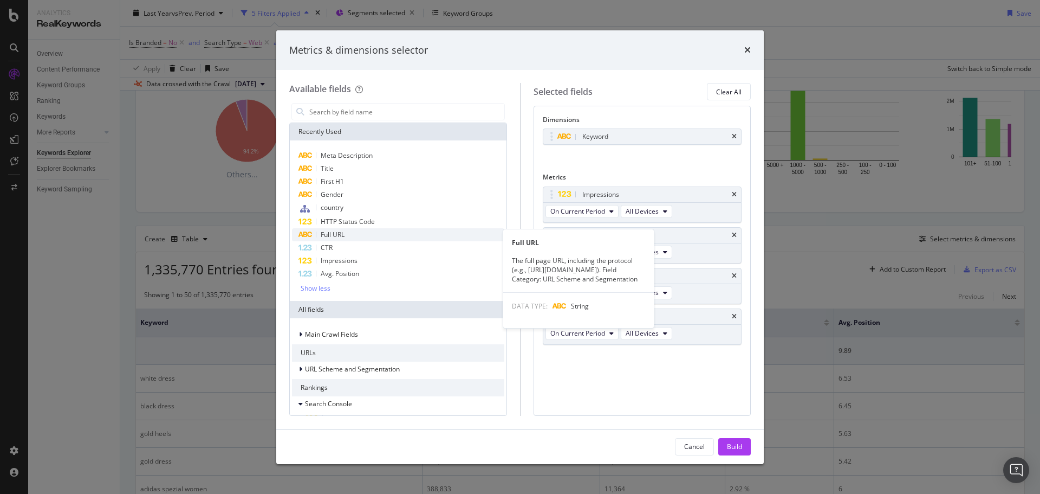
click at [373, 234] on div "Full URL" at bounding box center [398, 234] width 212 height 13
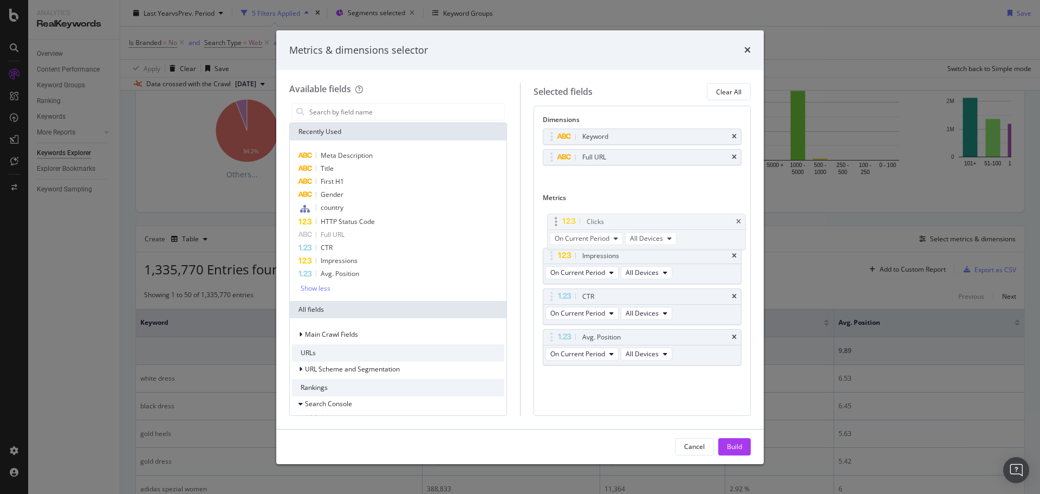
drag, startPoint x: 550, startPoint y: 257, endPoint x: 554, endPoint y: 223, distance: 34.4
click at [554, 223] on body "Analytics RealKeywords Overview Content Performance Keyword Groups Ranking Keyw…" at bounding box center [520, 247] width 1040 height 494
drag, startPoint x: 550, startPoint y: 323, endPoint x: 550, endPoint y: 254, distance: 69.4
click at [550, 254] on body "Analytics RealKeywords Overview Content Performance Keyword Groups Ranking Keyw…" at bounding box center [520, 247] width 1040 height 494
drag, startPoint x: 556, startPoint y: 298, endPoint x: 552, endPoint y: 257, distance: 40.9
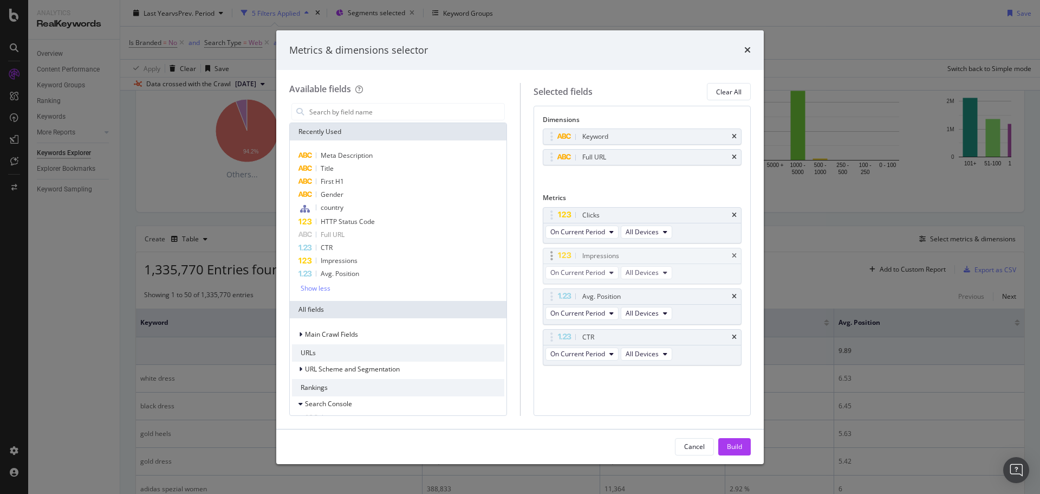
click at [552, 257] on body "Analytics RealKeywords Overview Content Performance Keyword Groups Ranking Keyw…" at bounding box center [520, 247] width 1040 height 494
click at [375, 184] on div "First H1" at bounding box center [398, 181] width 212 height 13
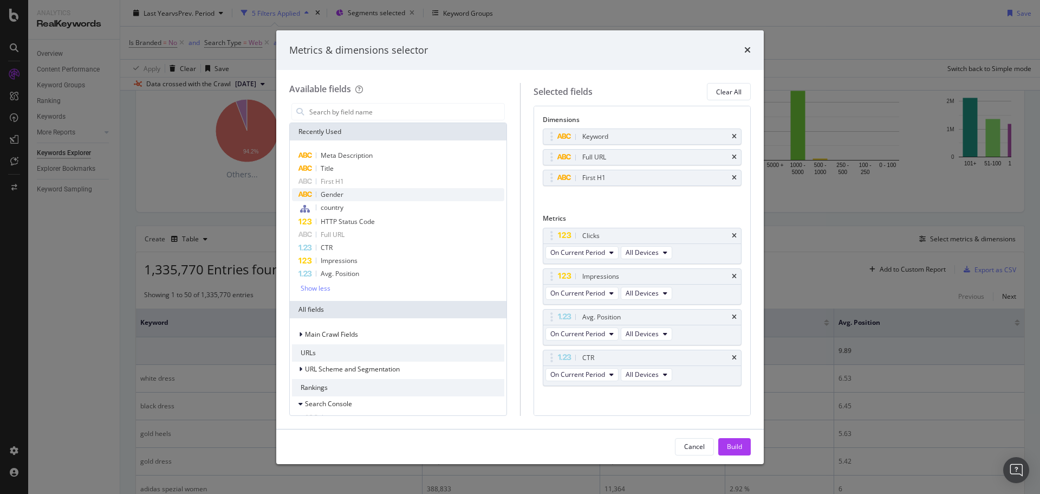
click at [372, 191] on div "Gender" at bounding box center [398, 194] width 212 height 13
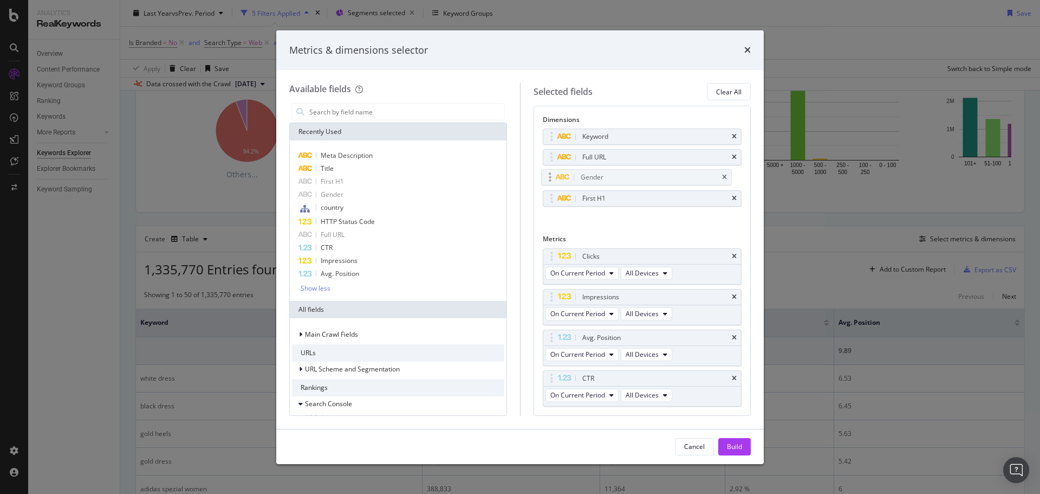
drag, startPoint x: 551, startPoint y: 195, endPoint x: 549, endPoint y: 170, distance: 24.5
click at [549, 171] on body "Analytics RealKeywords Overview Content Performance Keyword Groups Ranking Keyw…" at bounding box center [520, 247] width 1040 height 494
click at [372, 208] on div "country" at bounding box center [398, 208] width 212 height 14
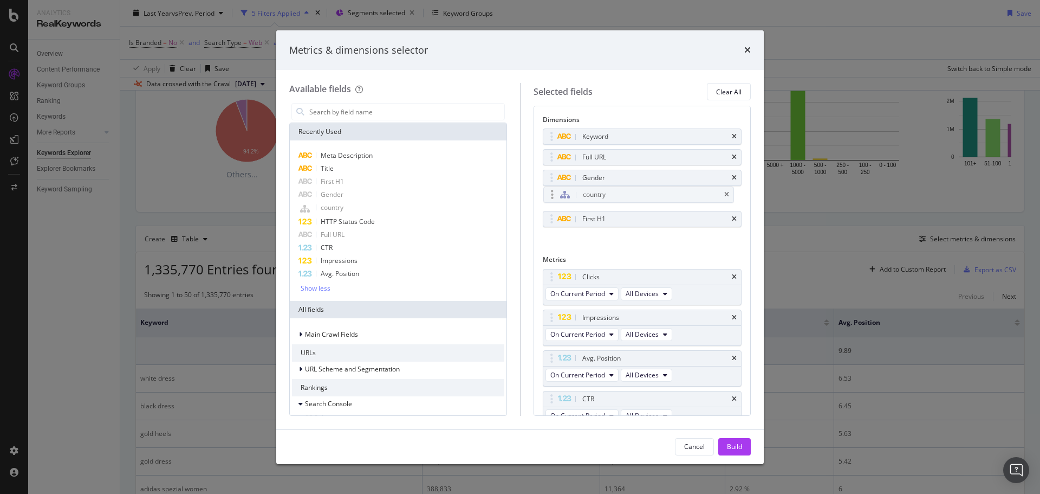
drag, startPoint x: 557, startPoint y: 217, endPoint x: 557, endPoint y: 193, distance: 24.4
click at [557, 193] on body "Analytics RealKeywords Overview Content Performance Keyword Groups Ranking Keyw…" at bounding box center [520, 247] width 1040 height 494
click at [309, 286] on div "Show less" at bounding box center [316, 289] width 30 height 8
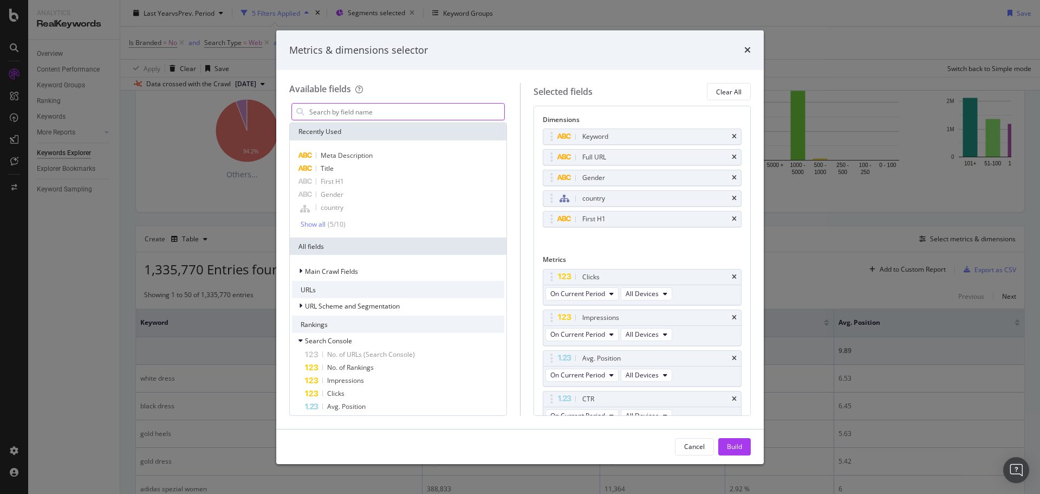
click at [356, 118] on input "modal" at bounding box center [406, 112] width 196 height 16
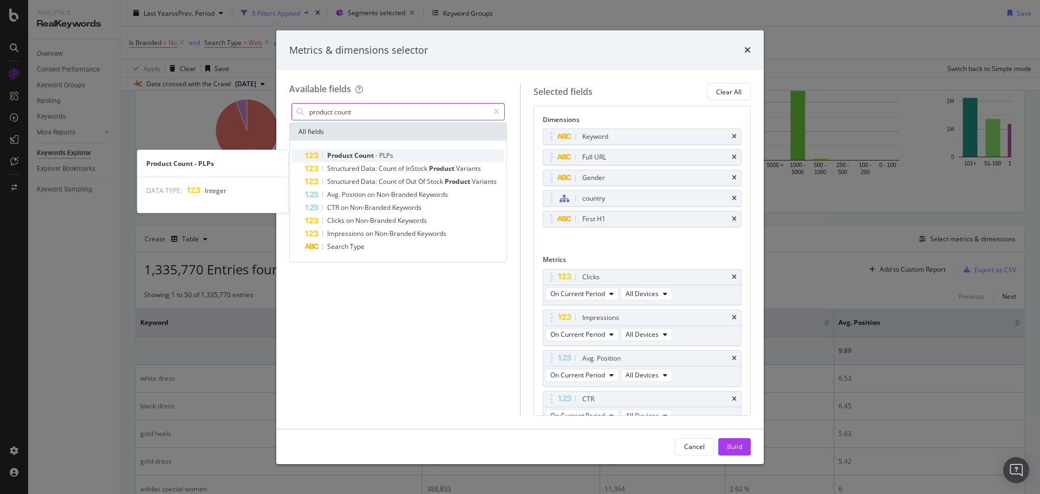
type input "product count"
click at [373, 154] on span "Count" at bounding box center [364, 155] width 21 height 9
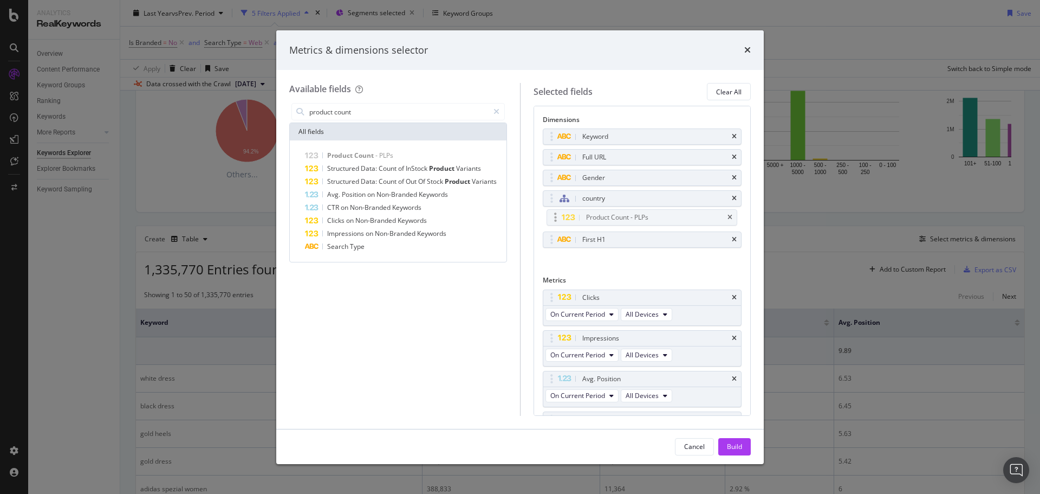
drag, startPoint x: 560, startPoint y: 236, endPoint x: 564, endPoint y: 214, distance: 22.5
click at [564, 214] on body "Analytics RealKeywords Overview Content Performance Keyword Groups Ranking Keyw…" at bounding box center [520, 247] width 1040 height 494
click at [645, 259] on div "Keyword Full URL Gender country Product Count - PLPs First H1 You can use this …" at bounding box center [642, 199] width 199 height 143
drag, startPoint x: 555, startPoint y: 241, endPoint x: 558, endPoint y: 180, distance: 60.8
click at [558, 180] on body "Analytics RealKeywords Overview Content Performance Keyword Groups Ranking Keyw…" at bounding box center [520, 247] width 1040 height 494
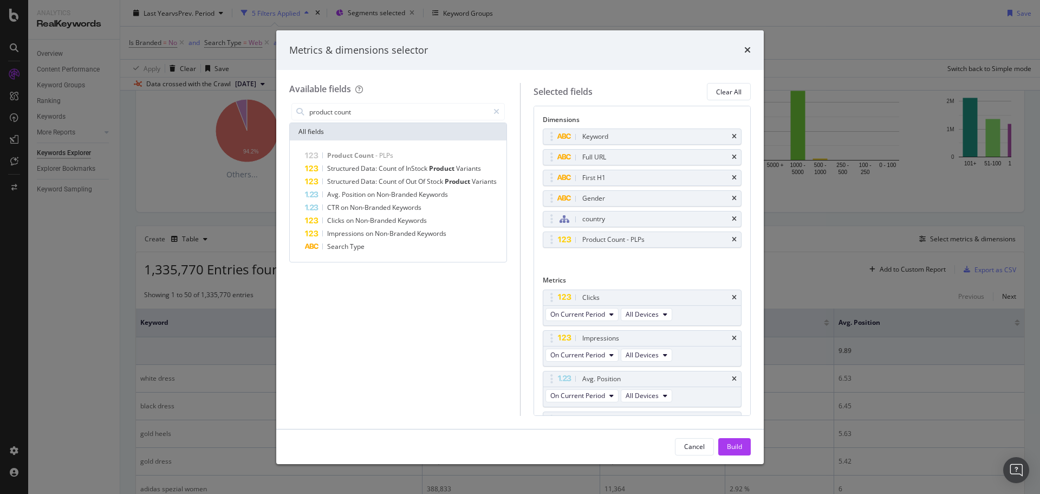
click at [615, 271] on div "Keyword Full URL First H1 Gender country Product Count - PLPs You can use this …" at bounding box center [642, 199] width 199 height 143
click at [733, 450] on div "Build" at bounding box center [734, 446] width 15 height 9
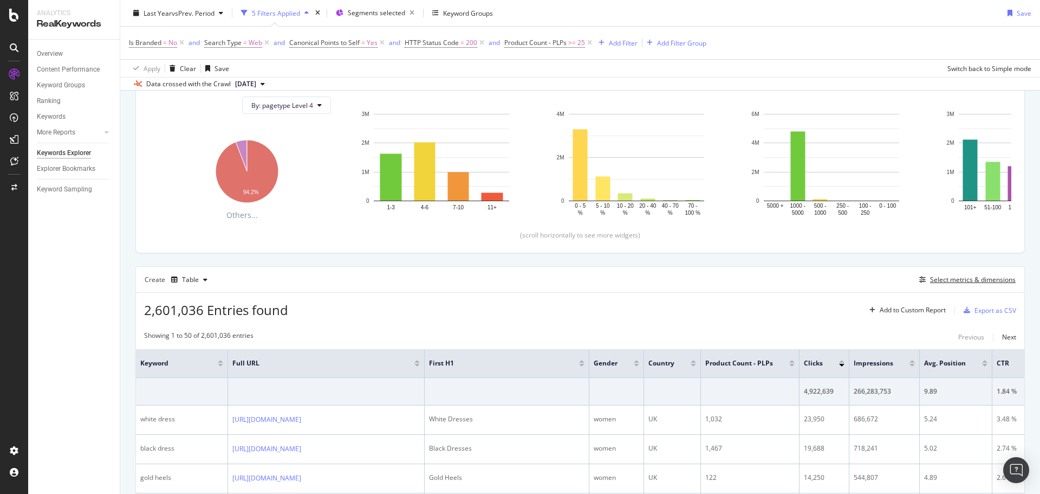
scroll to position [121, 0]
click at [222, 366] on div at bounding box center [220, 366] width 5 height 3
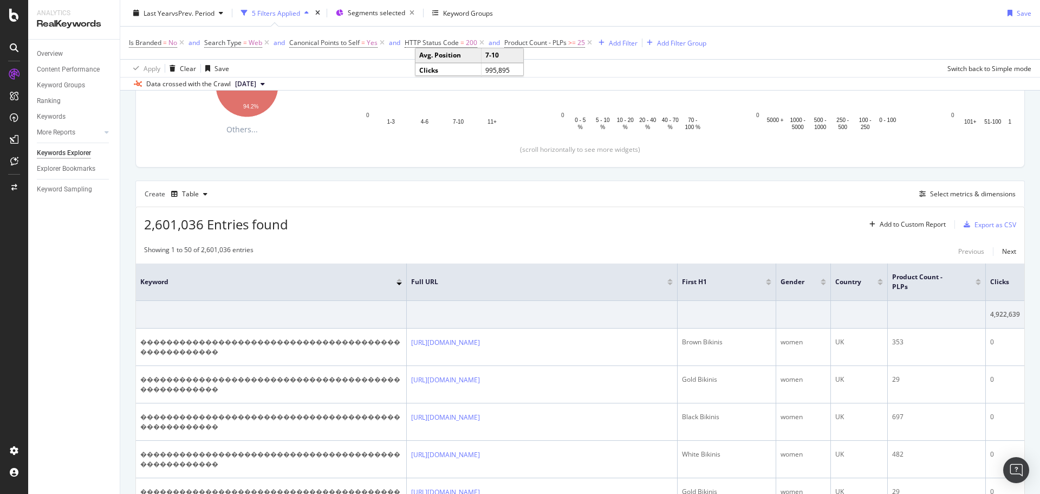
scroll to position [217, 0]
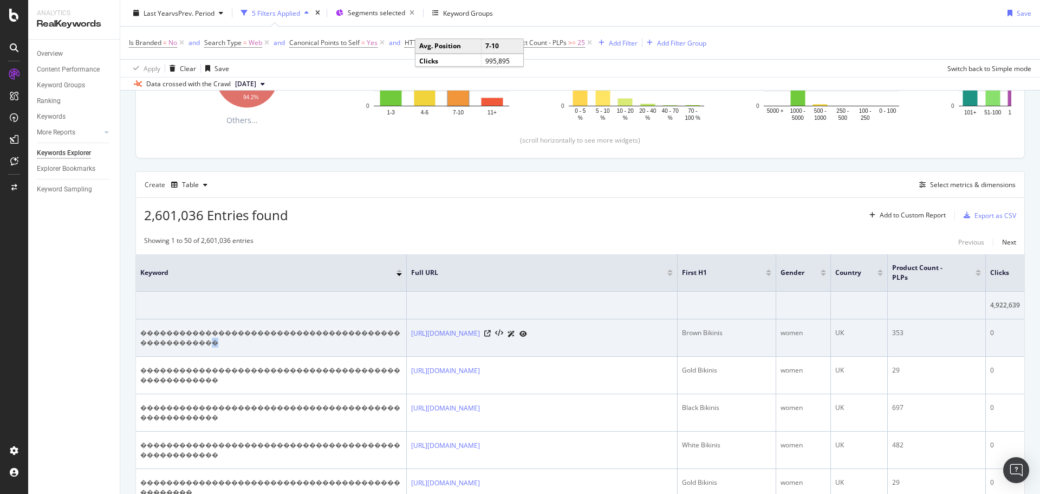
drag, startPoint x: 224, startPoint y: 340, endPoint x: 211, endPoint y: 348, distance: 14.9
click at [211, 348] on td "����������������������������������������������������" at bounding box center [271, 337] width 271 height 37
copy div "�"
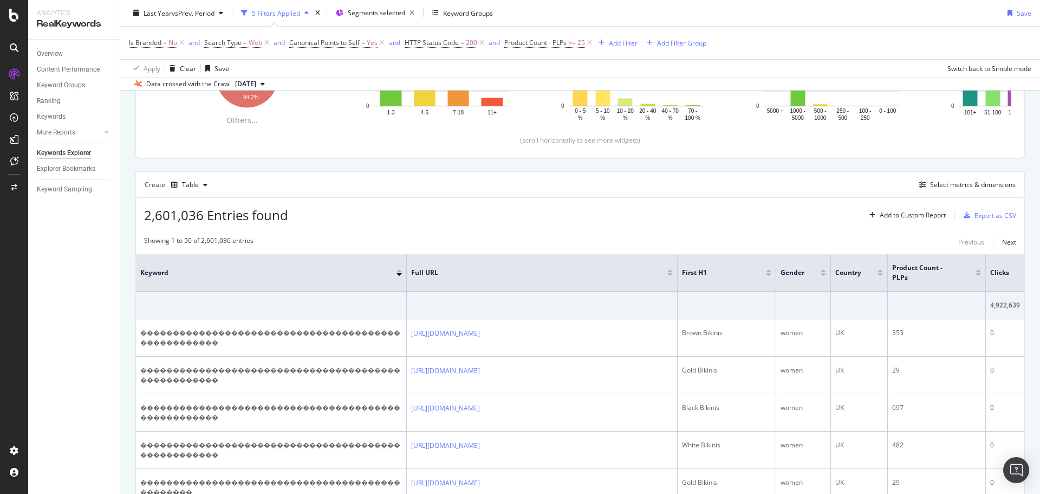
click at [426, 224] on div "2,601,036 Entries found Add to Custom Report Export as CSV" at bounding box center [580, 211] width 889 height 27
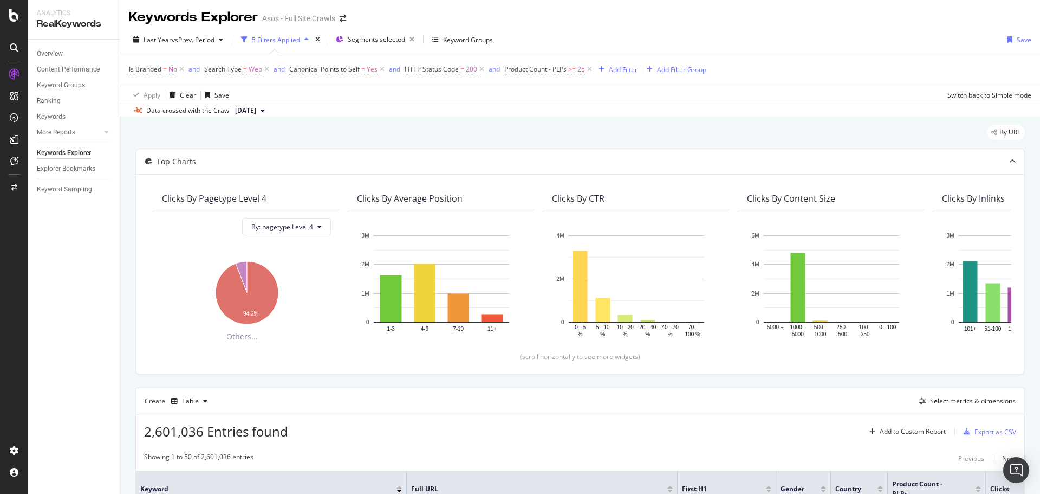
scroll to position [0, 0]
click at [638, 69] on div "Add Filter" at bounding box center [623, 70] width 29 height 9
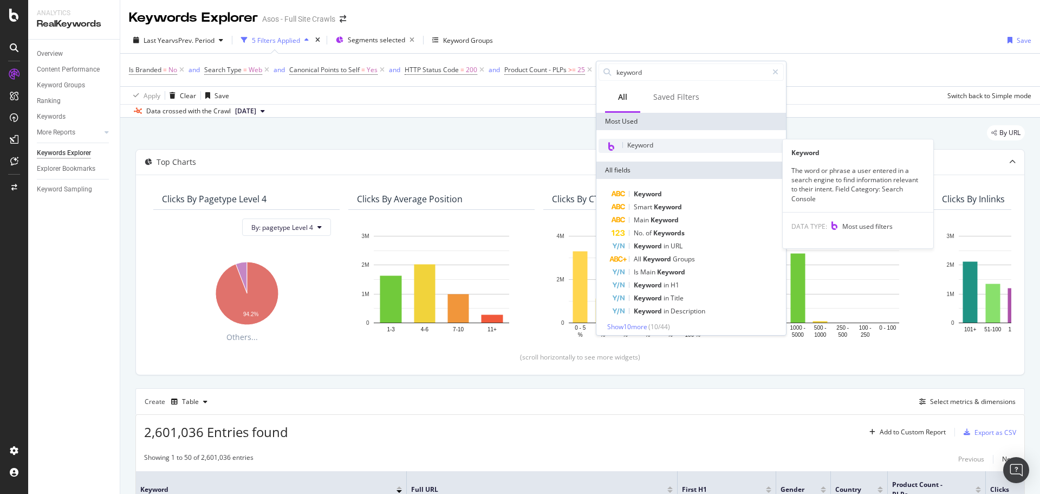
type input "keyword"
click at [636, 143] on span "Keyword" at bounding box center [641, 144] width 26 height 9
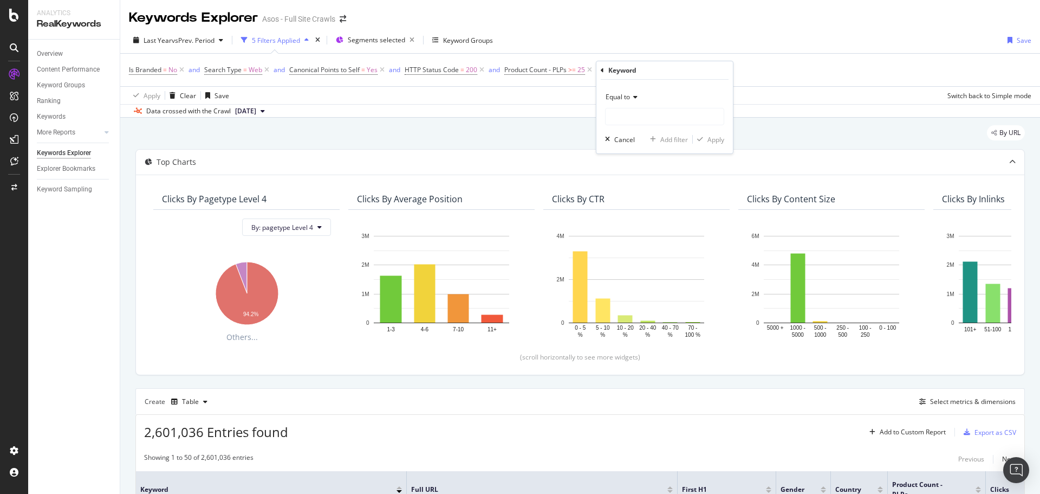
click at [626, 91] on div "Equal to" at bounding box center [664, 96] width 119 height 17
click at [652, 216] on span "Doesn't contain" at bounding box center [634, 218] width 47 height 9
click at [633, 118] on input "text" at bounding box center [665, 116] width 118 height 17
paste input "�"
type input "�"
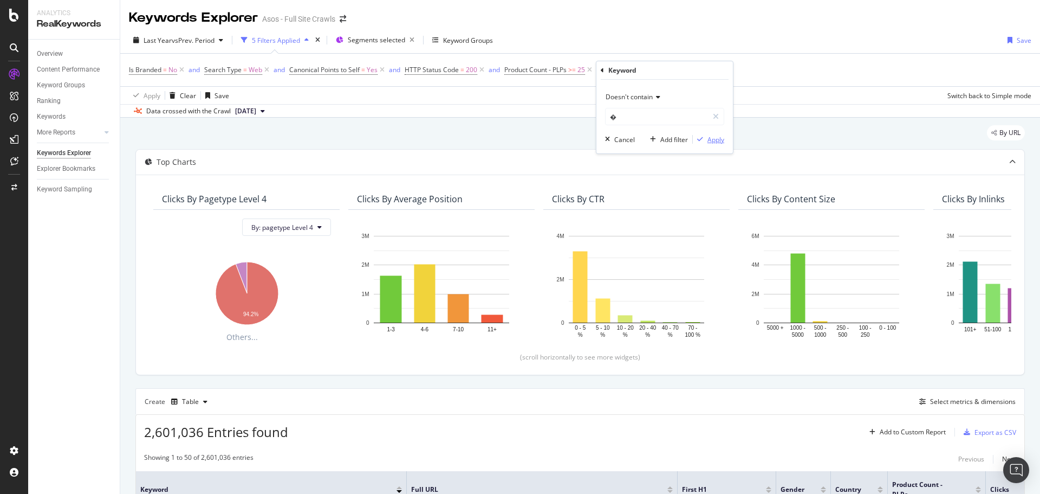
click at [718, 140] on div "Apply" at bounding box center [716, 139] width 17 height 9
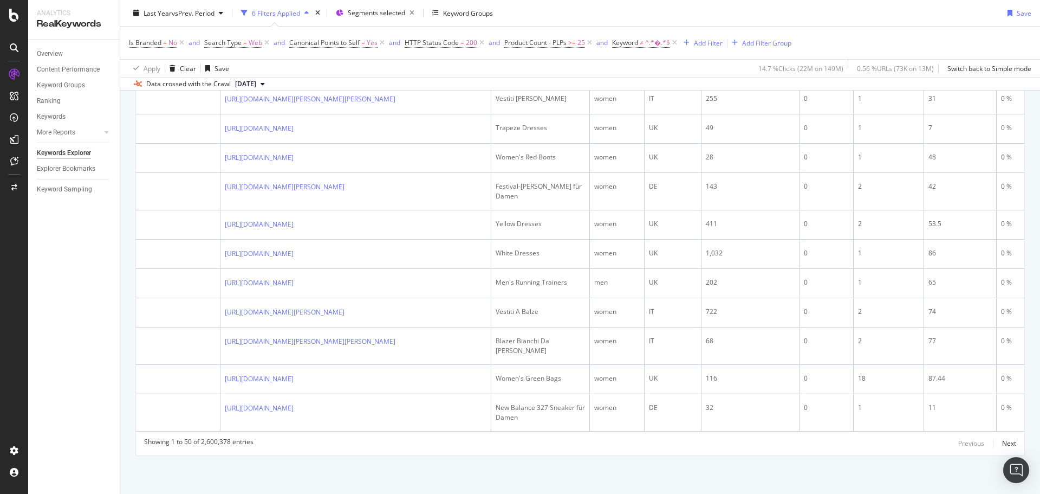
scroll to position [0, 210]
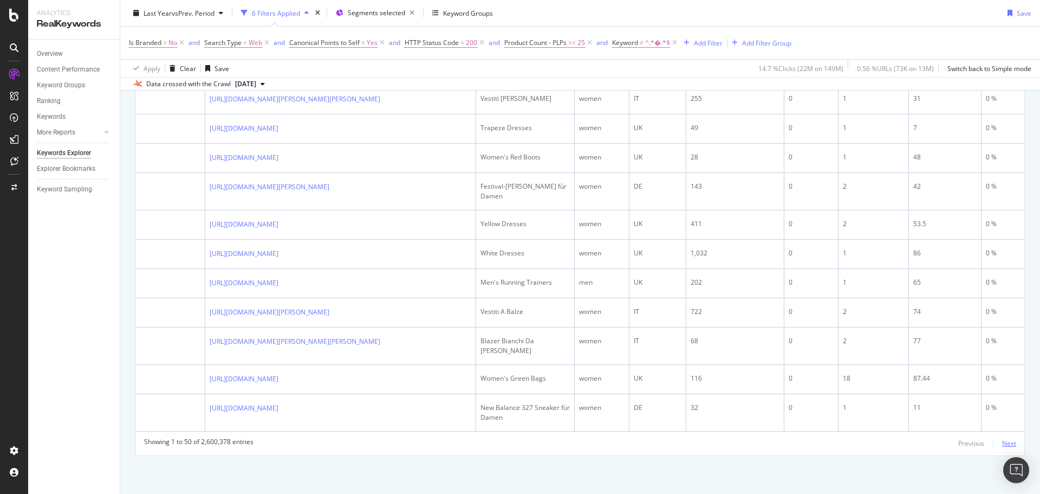
click at [1004, 444] on div "Next" at bounding box center [1010, 442] width 14 height 9
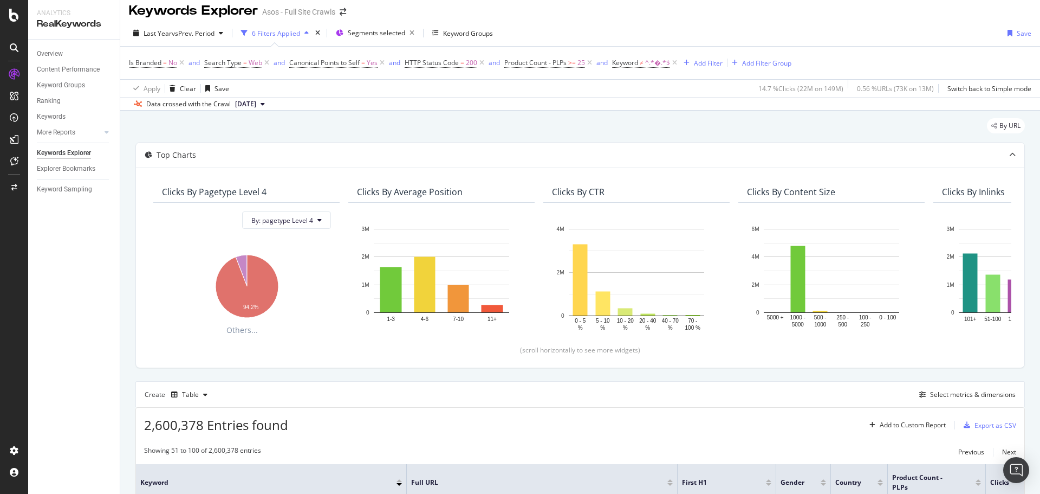
scroll to position [0, 0]
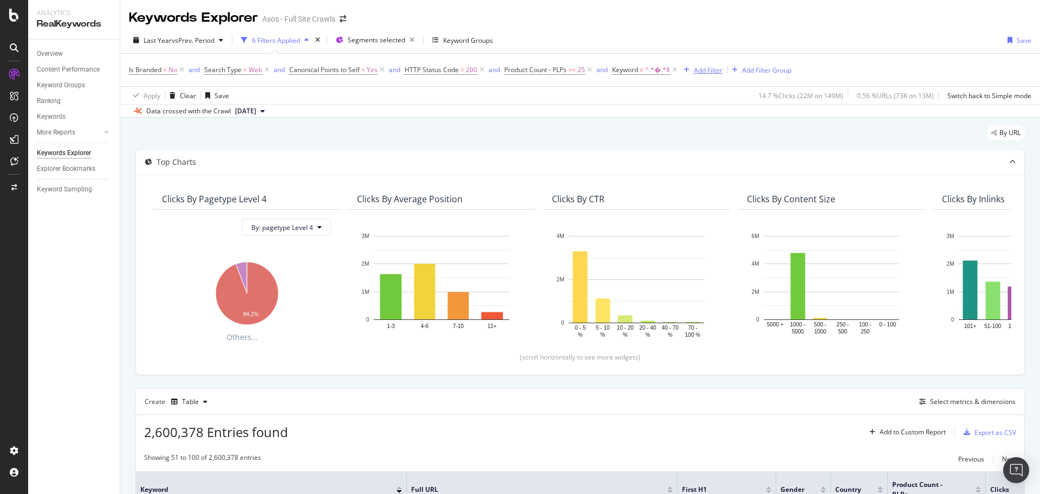
click at [716, 75] on div "Add Filter" at bounding box center [701, 70] width 43 height 12
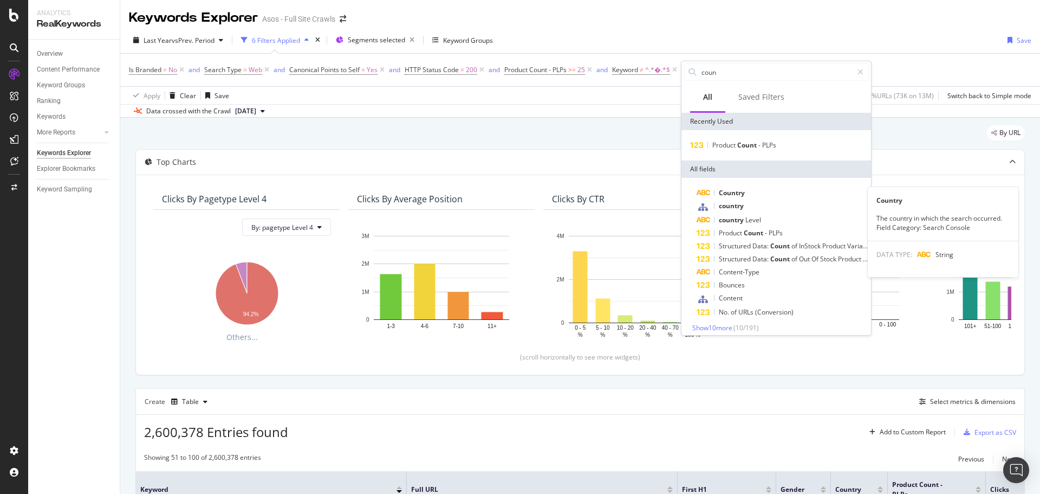
type input "coun"
click at [794, 185] on div "Country country country Level Product Count - PLPs Structured Data: Count of In…" at bounding box center [777, 259] width 190 height 163
click at [794, 193] on div "Country" at bounding box center [783, 192] width 172 height 13
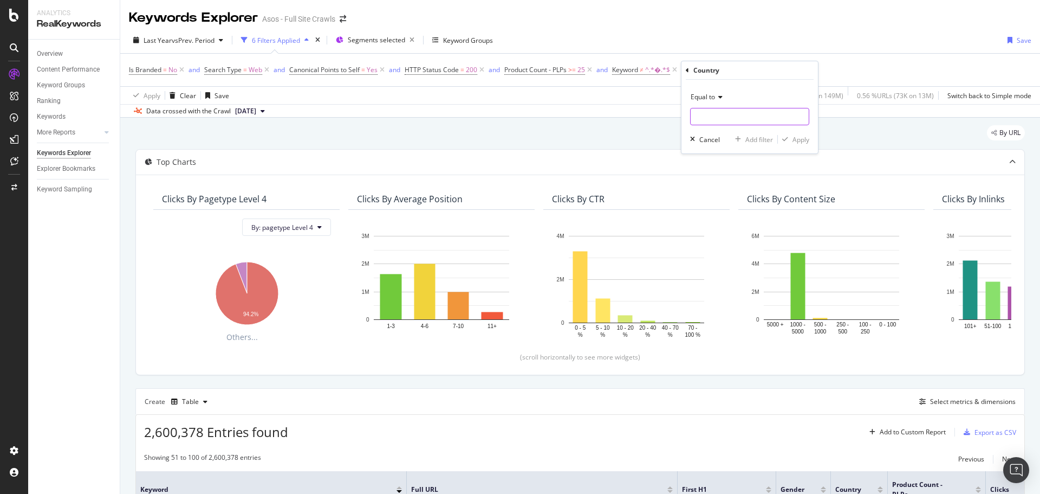
click at [725, 113] on input "text" at bounding box center [750, 116] width 118 height 17
type input "UK"
click at [635, 72] on span "Keyword" at bounding box center [625, 69] width 26 height 9
paste input "^[a-zA-Z0-9\s]+$"
type input "^[a-zA-Z0-9\s]+$"
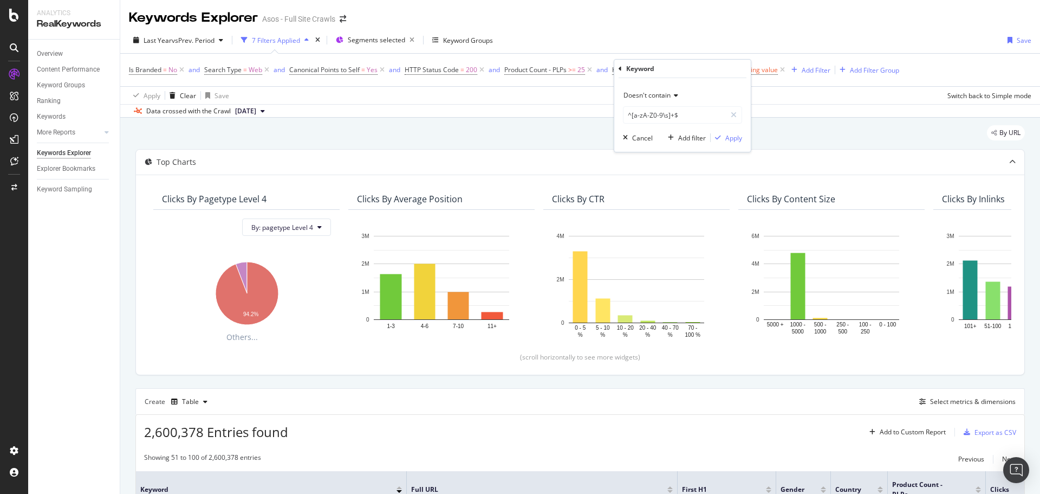
click at [664, 99] on span "Doesn't contain" at bounding box center [647, 95] width 47 height 9
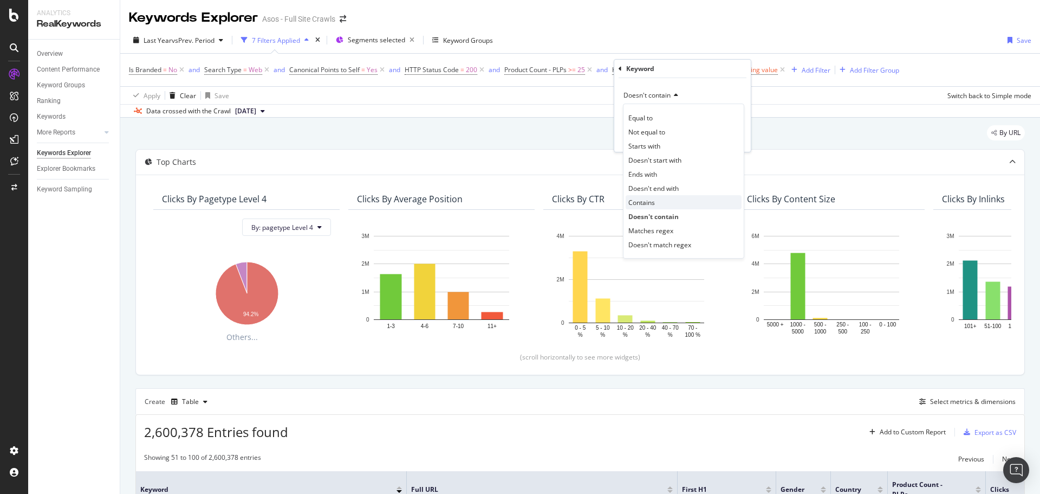
click at [671, 201] on div "Contains" at bounding box center [684, 202] width 116 height 14
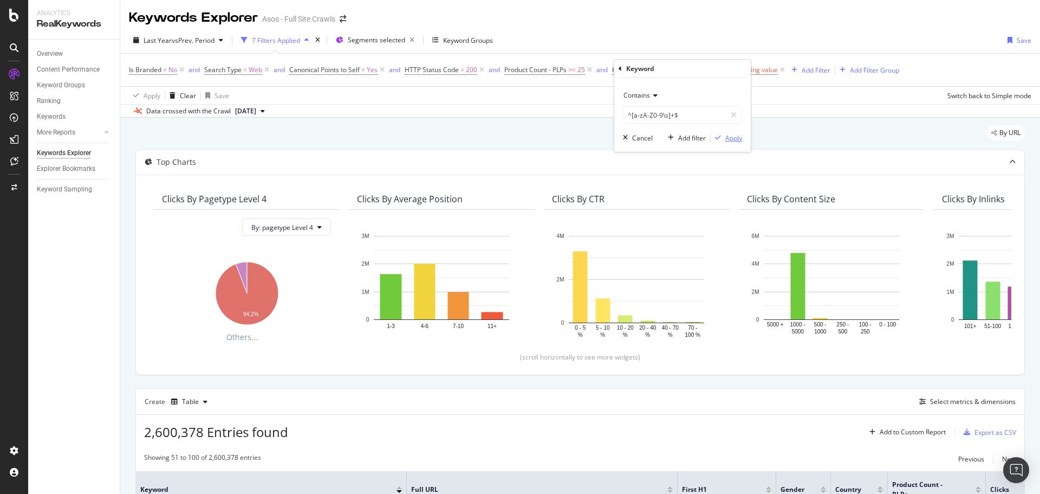
click at [726, 138] on div "Apply" at bounding box center [734, 137] width 17 height 9
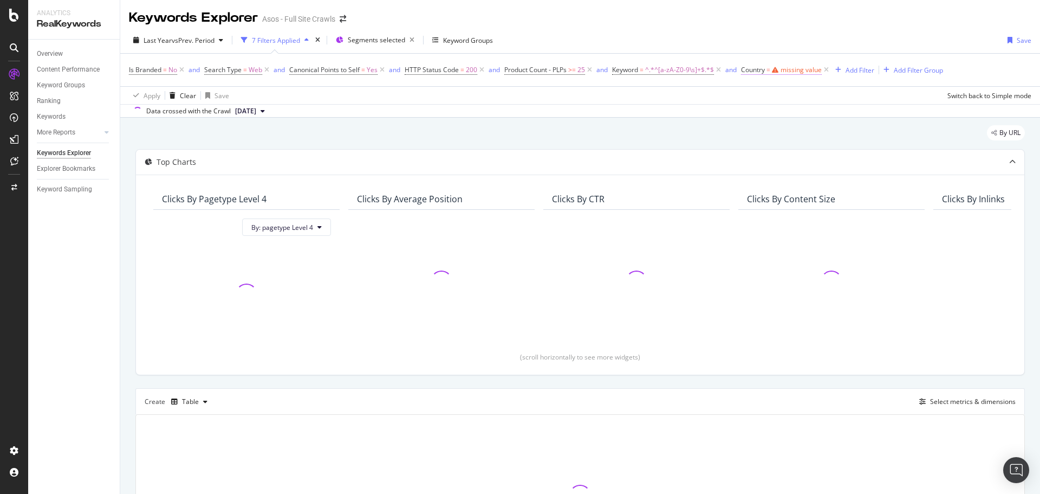
click at [812, 72] on div "missing value" at bounding box center [801, 69] width 41 height 9
click at [790, 117] on input "text" at bounding box center [811, 114] width 118 height 17
click at [775, 105] on div "Equal to" at bounding box center [810, 105] width 119 height 37
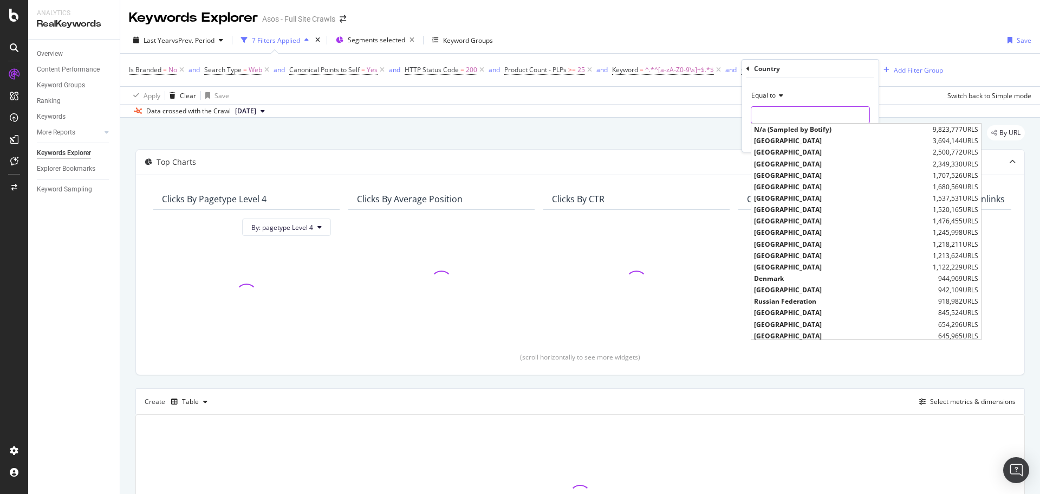
click at [777, 117] on input "text" at bounding box center [811, 114] width 118 height 17
click at [802, 149] on span "[GEOGRAPHIC_DATA]" at bounding box center [842, 151] width 176 height 9
type input "[GEOGRAPHIC_DATA]"
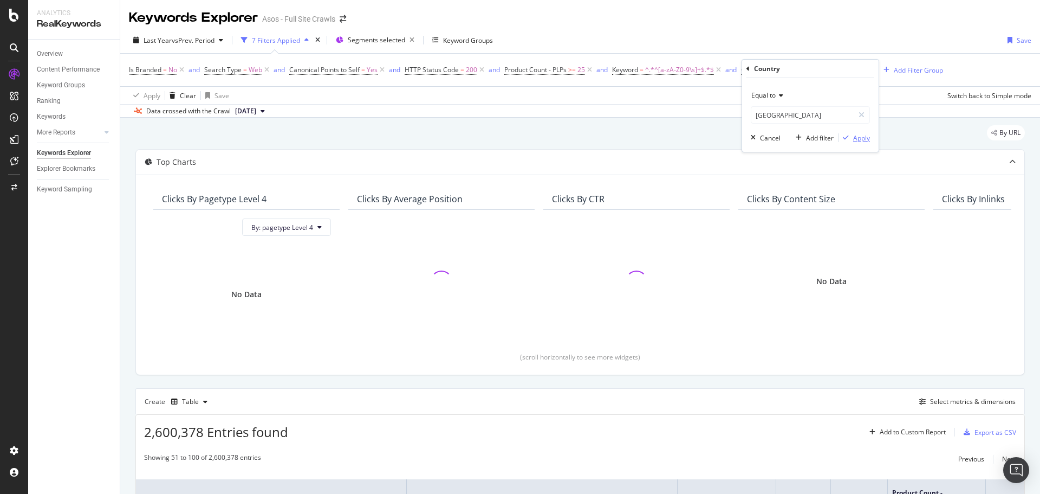
click at [867, 135] on div "Apply" at bounding box center [862, 137] width 17 height 9
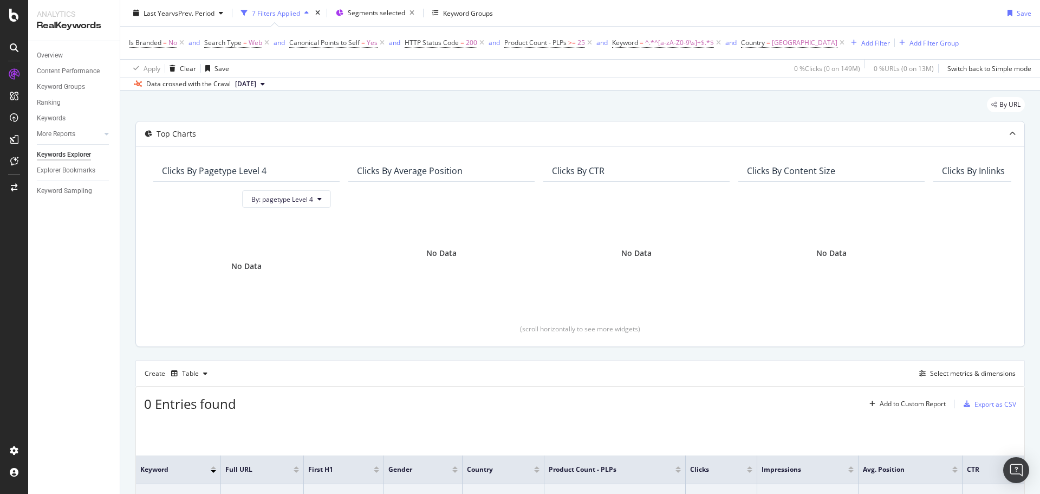
scroll to position [54, 0]
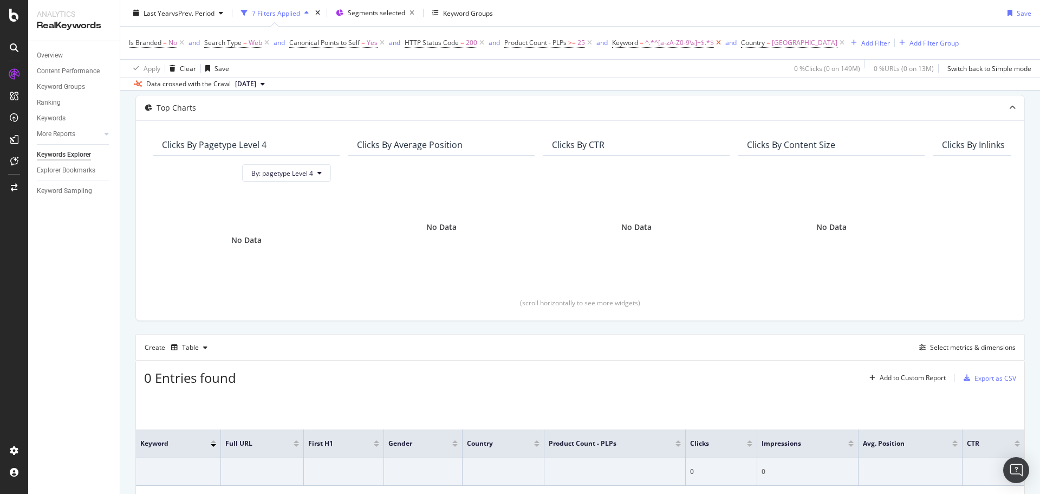
click at [721, 43] on icon at bounding box center [718, 42] width 9 height 11
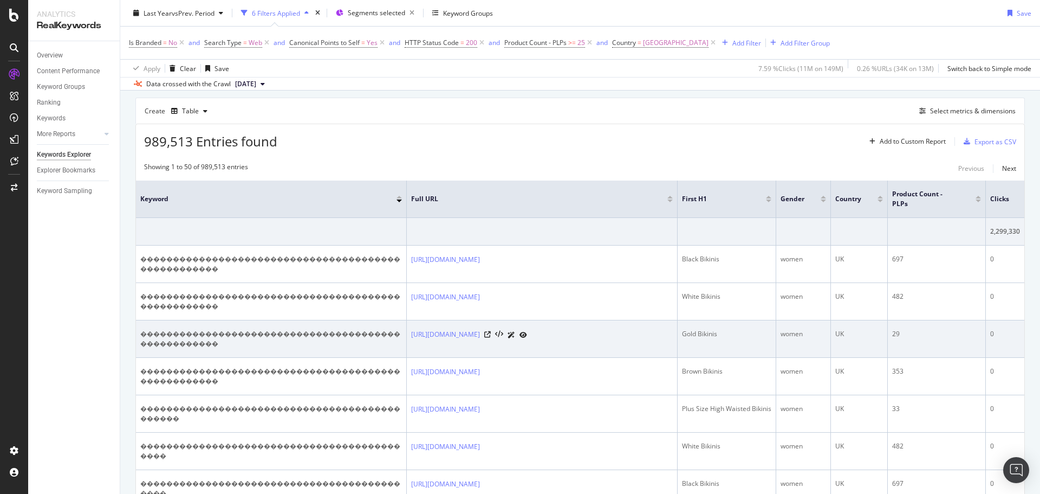
scroll to position [302, 0]
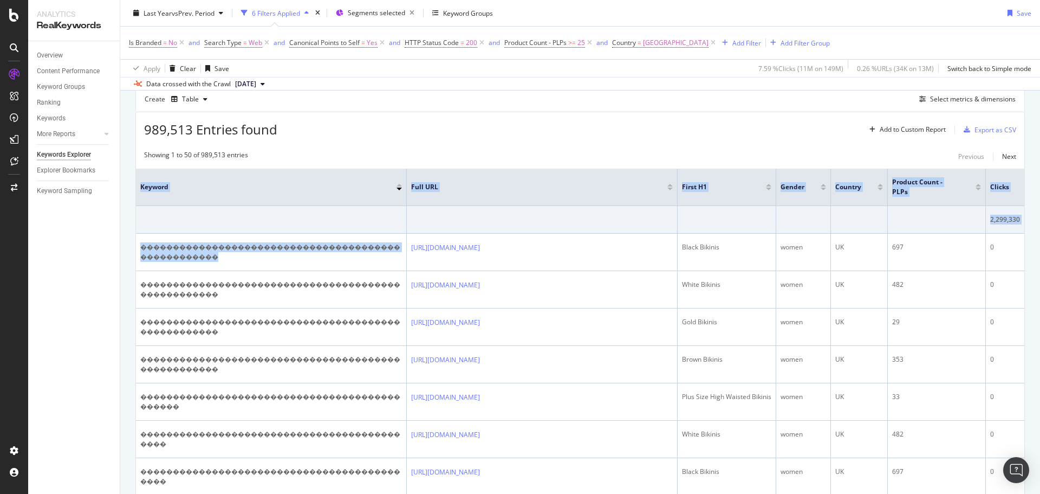
drag, startPoint x: 230, startPoint y: 255, endPoint x: 134, endPoint y: 244, distance: 96.5
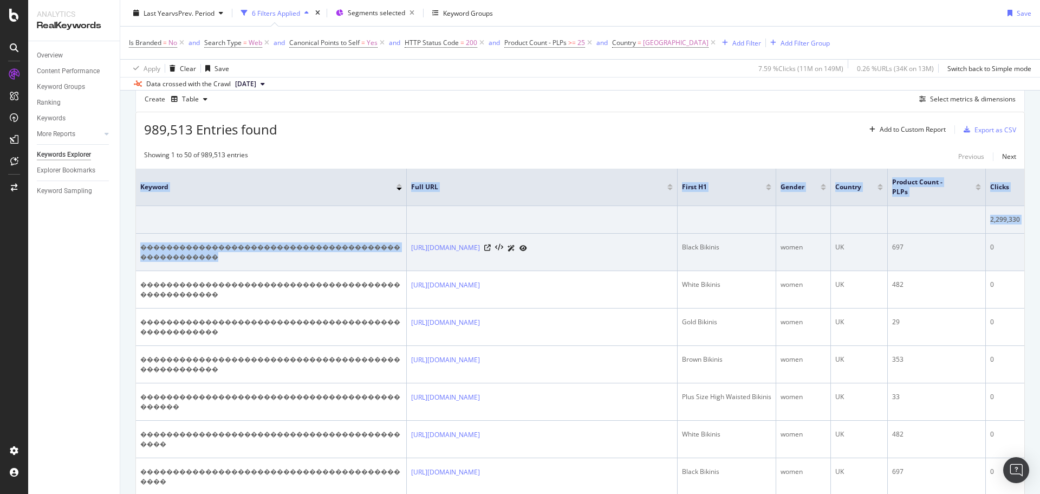
click at [233, 261] on div "����������������������������������������������������" at bounding box center [271, 252] width 262 height 20
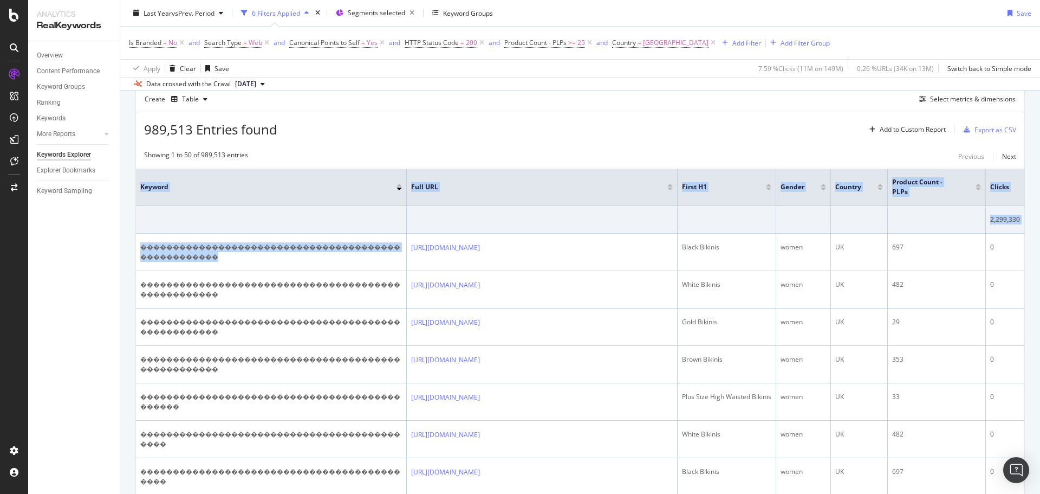
drag, startPoint x: 221, startPoint y: 256, endPoint x: 133, endPoint y: 244, distance: 88.1
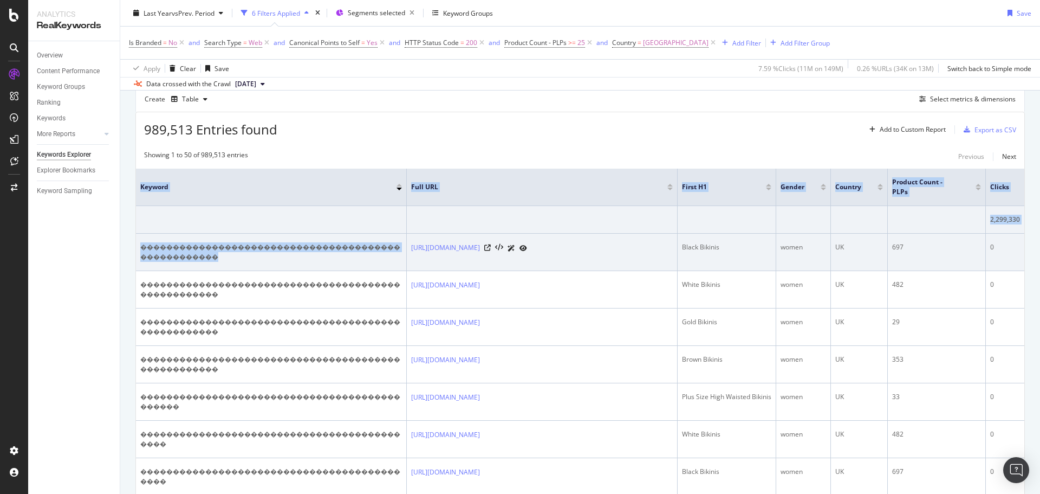
drag, startPoint x: 153, startPoint y: 243, endPoint x: 160, endPoint y: 243, distance: 7.0
click at [165, 247] on div "����������������������������������������������������" at bounding box center [271, 252] width 262 height 20
drag, startPoint x: 220, startPoint y: 253, endPoint x: 138, endPoint y: 248, distance: 82.0
click at [138, 248] on td "����������������������������������������������������" at bounding box center [271, 252] width 271 height 37
copy div "����������������������������������������������������"
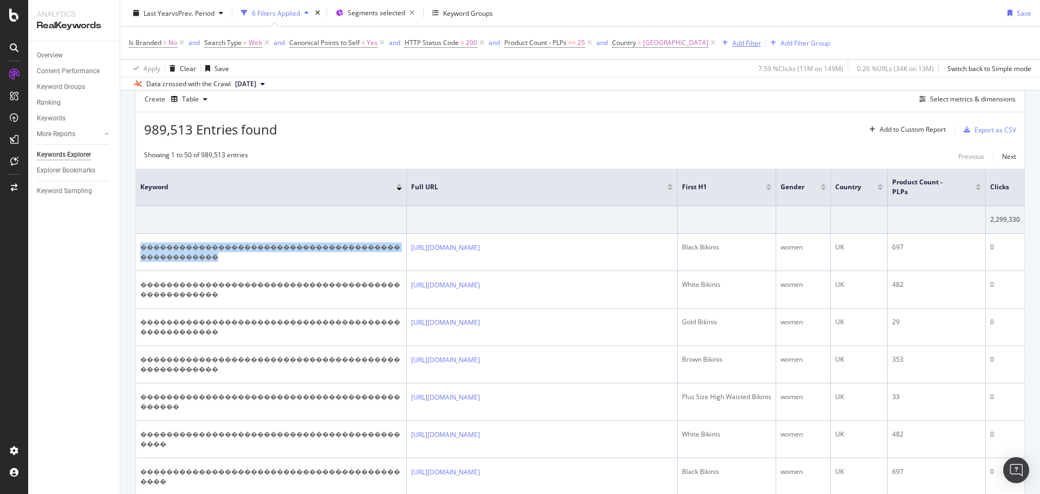
click at [733, 46] on div "Add Filter" at bounding box center [747, 42] width 29 height 9
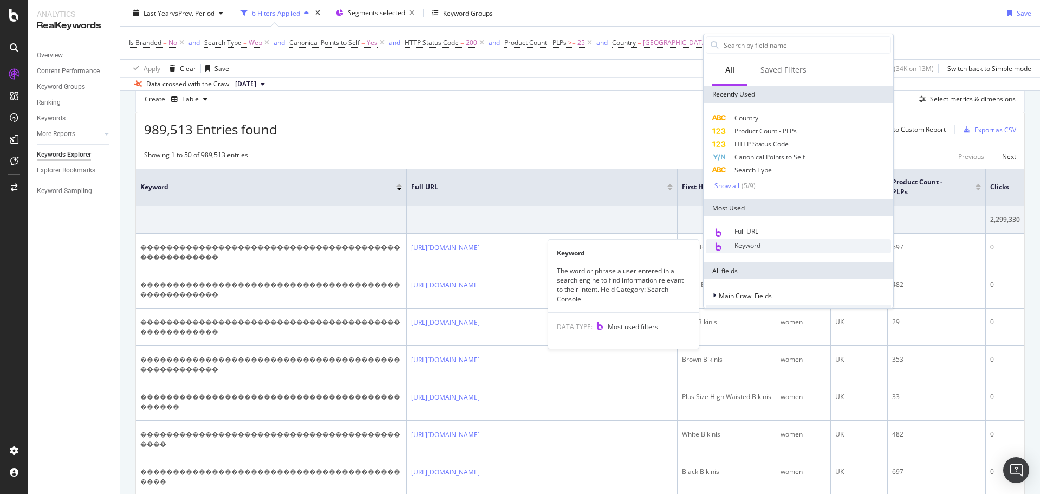
click at [773, 247] on div "Keyword" at bounding box center [798, 246] width 185 height 14
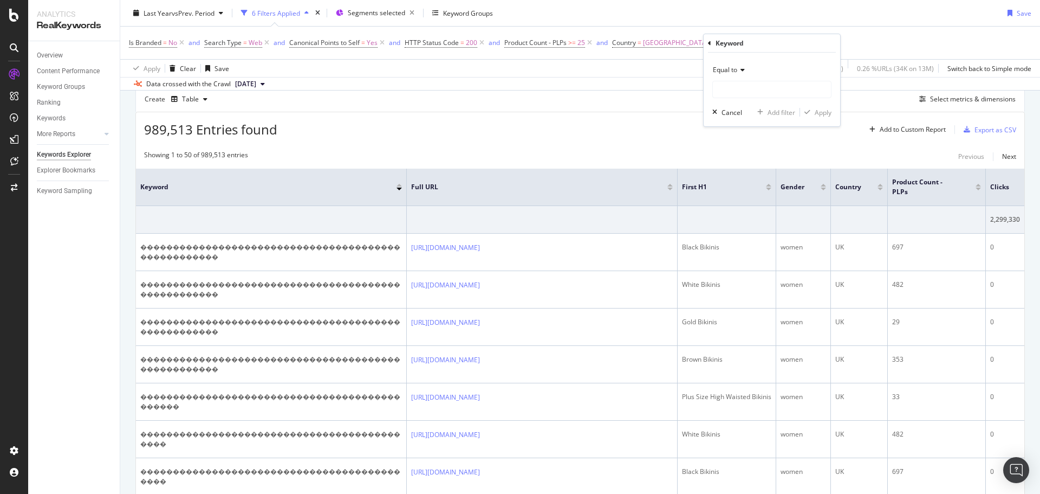
click at [741, 74] on div "Equal to" at bounding box center [772, 69] width 119 height 17
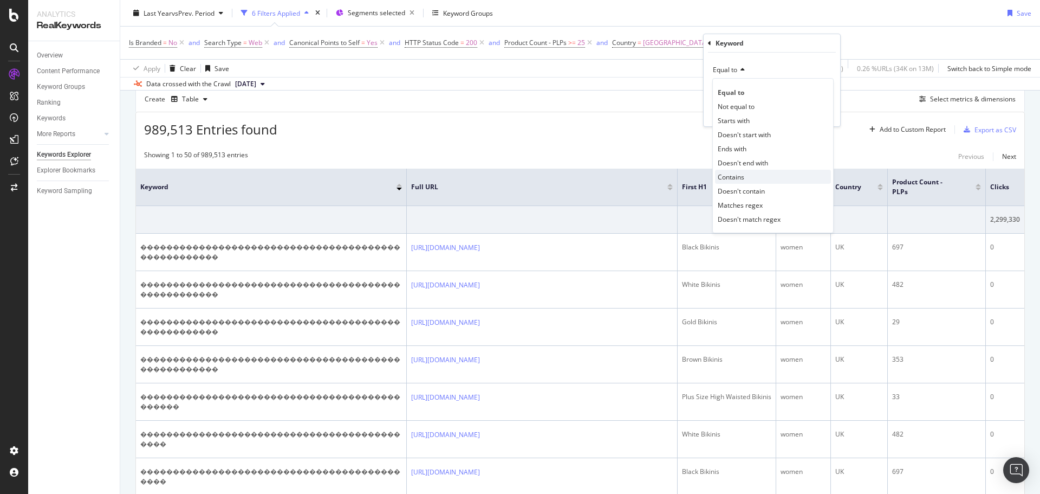
click at [745, 179] on span "Contains" at bounding box center [731, 176] width 27 height 9
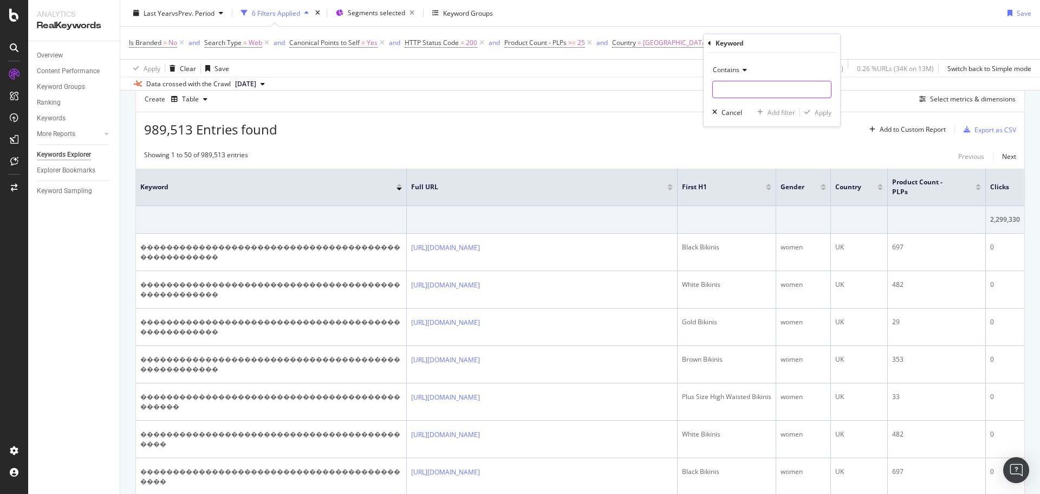
click at [737, 91] on input "text" at bounding box center [772, 89] width 118 height 17
paste input "^[a-zA-Z0-9\s]+$"
type input "^[a-zA-Z0-9\s]+$"
click at [742, 68] on icon at bounding box center [744, 70] width 8 height 7
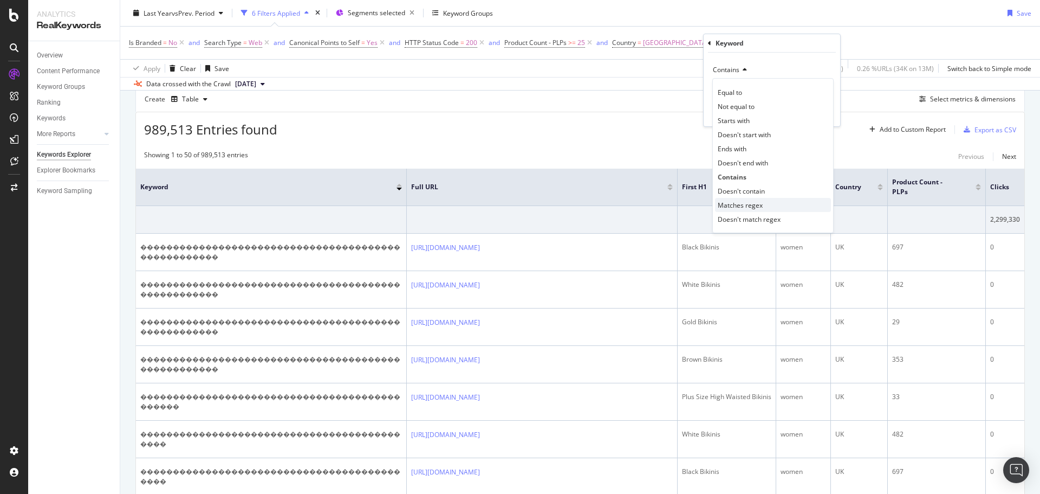
click at [735, 205] on span "Matches regex" at bounding box center [740, 205] width 45 height 9
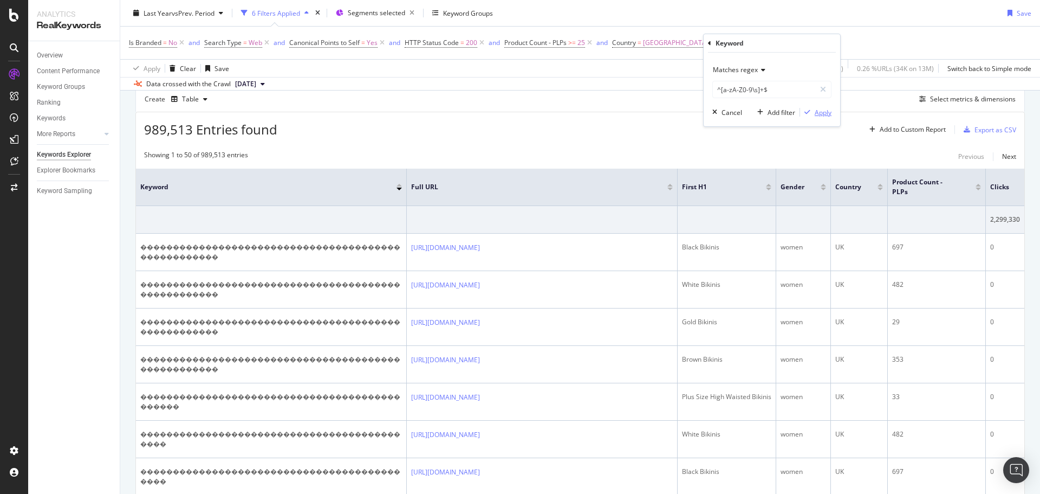
click at [826, 111] on div "Apply" at bounding box center [823, 112] width 17 height 9
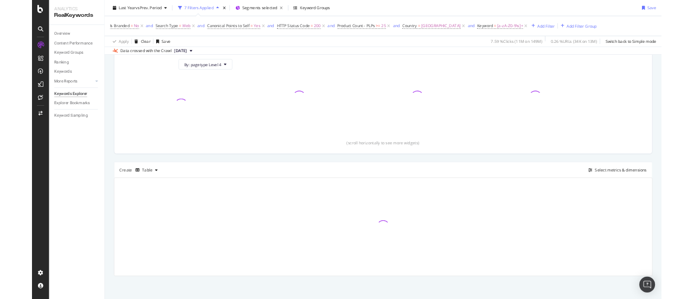
scroll to position [121, 0]
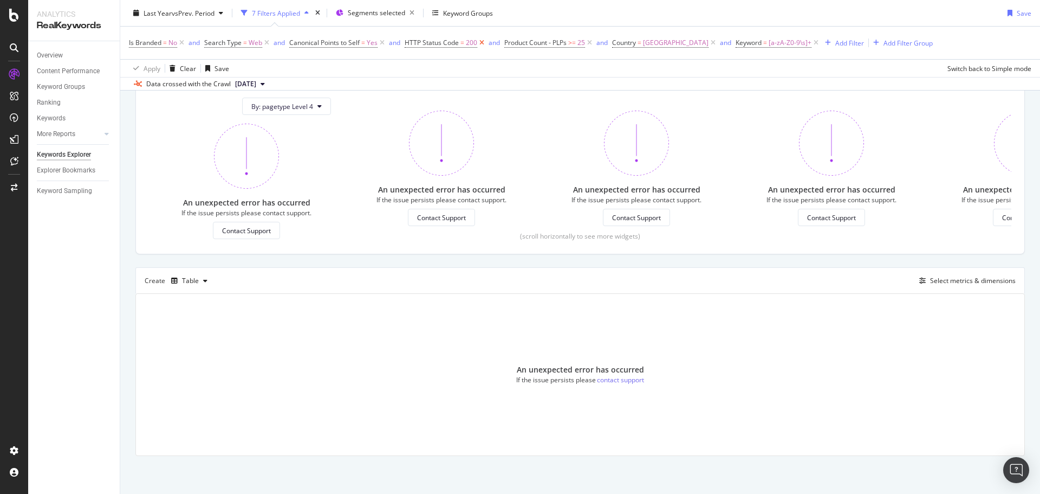
click at [484, 43] on icon at bounding box center [481, 42] width 9 height 11
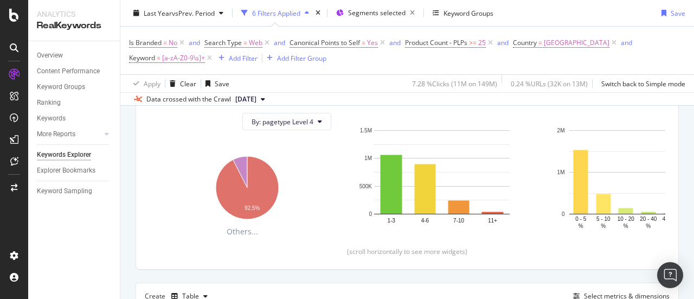
scroll to position [318, 0]
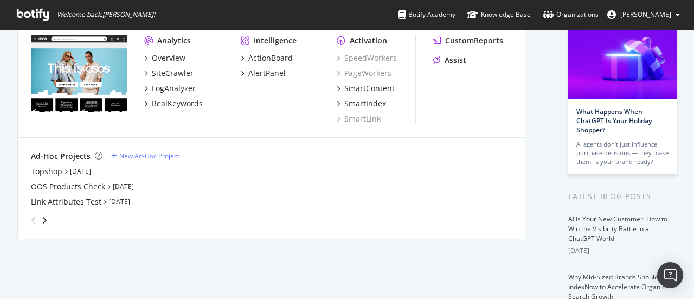
scroll to position [85, 0]
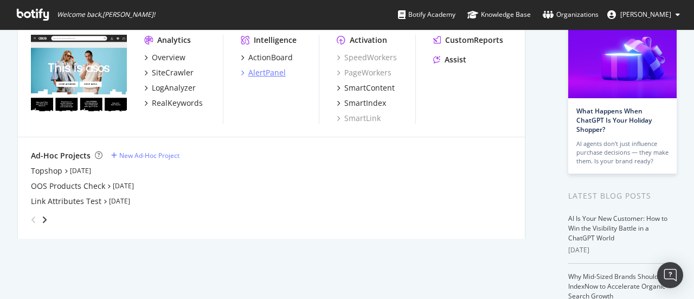
click at [271, 74] on div "AlertPanel" at bounding box center [266, 72] width 37 height 11
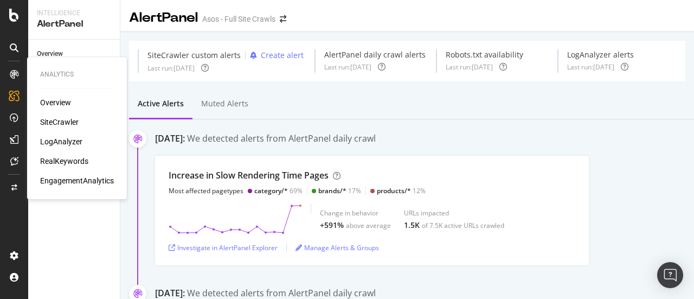
click at [62, 161] on div "RealKeywords" at bounding box center [64, 161] width 48 height 11
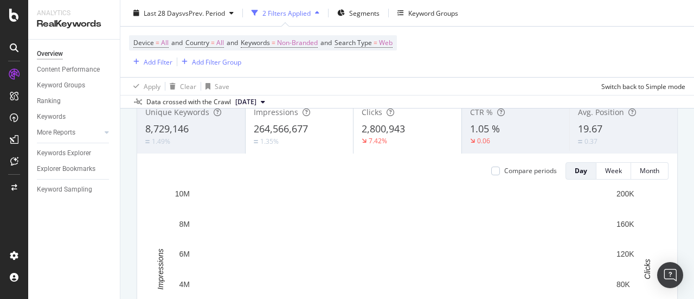
scroll to position [80, 0]
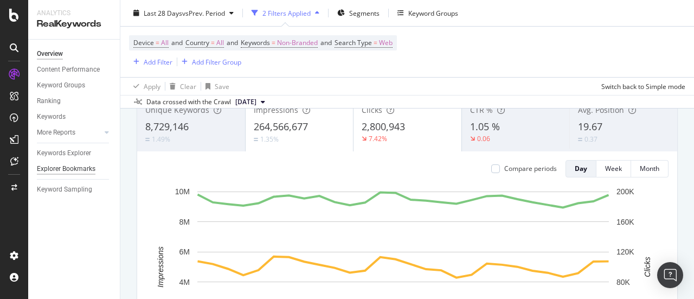
click at [78, 171] on div "Explorer Bookmarks" at bounding box center [66, 168] width 59 height 11
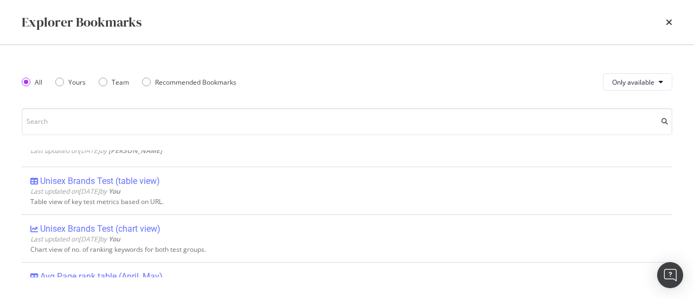
scroll to position [73, 0]
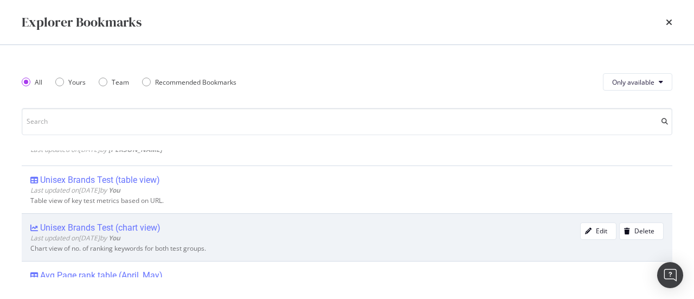
click at [147, 225] on div "Unisex Brands Test (chart view)" at bounding box center [100, 227] width 120 height 11
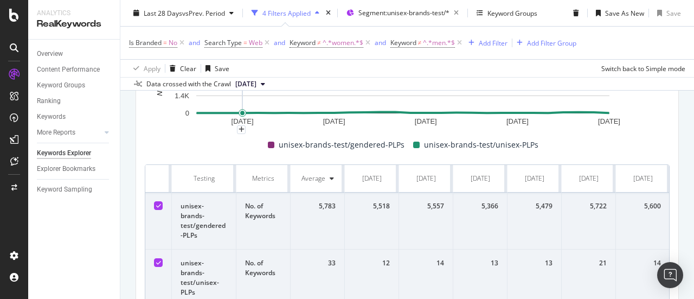
scroll to position [517, 0]
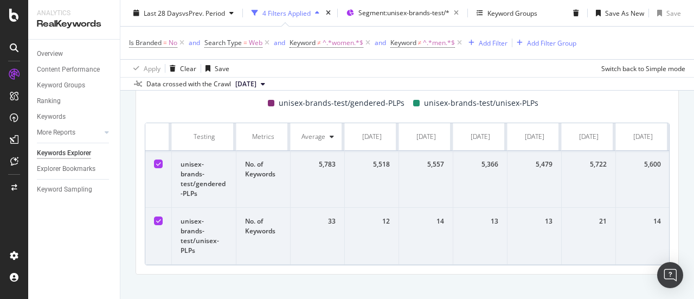
click at [156, 163] on icon at bounding box center [158, 163] width 5 height 5
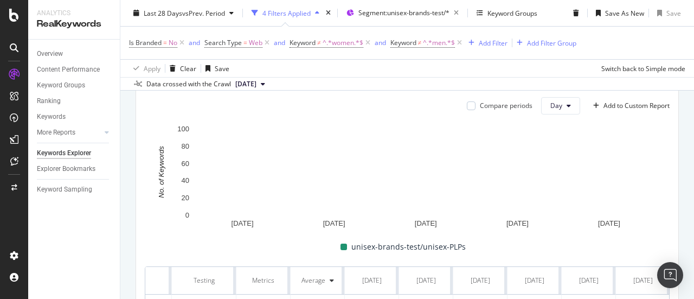
scroll to position [349, 0]
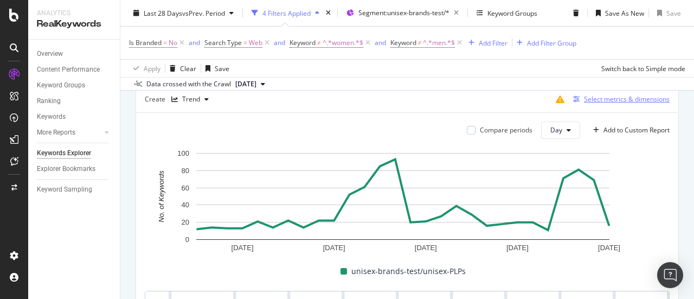
click at [631, 98] on div "Select metrics & dimensions" at bounding box center [627, 98] width 86 height 9
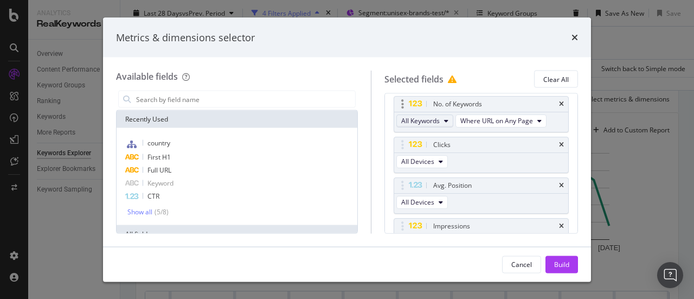
scroll to position [57, 0]
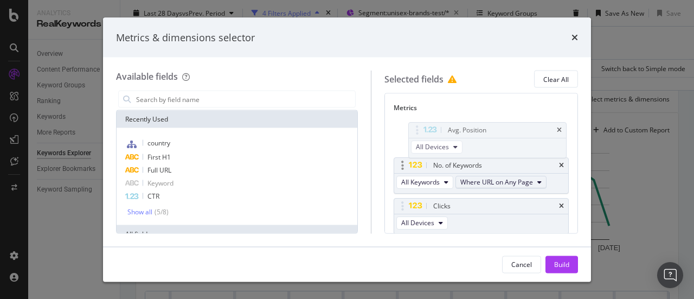
drag, startPoint x: 413, startPoint y: 203, endPoint x: 482, endPoint y: 185, distance: 71.1
click at [419, 127] on body "Analytics RealKeywords Overview Content Performance Keyword Groups Ranking Keyw…" at bounding box center [347, 149] width 694 height 299
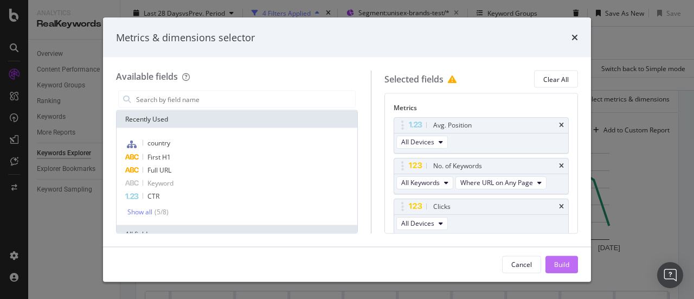
click at [552, 260] on button "Build" at bounding box center [561, 263] width 33 height 17
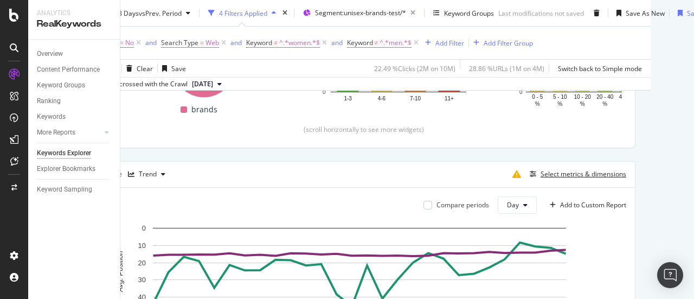
scroll to position [274, 0]
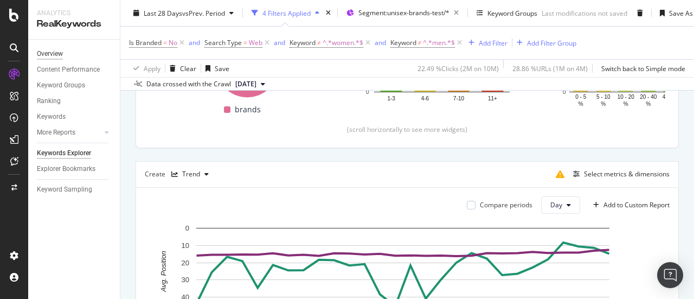
click at [57, 55] on div "Overview" at bounding box center [50, 53] width 26 height 11
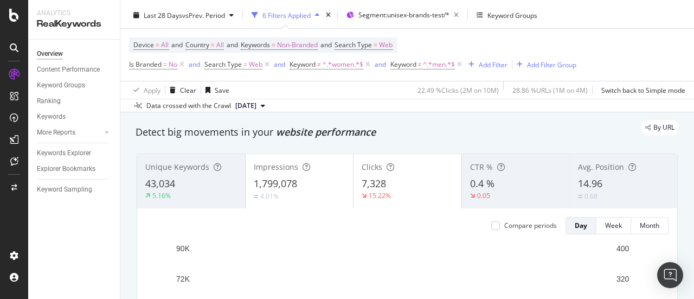
scroll to position [23, 0]
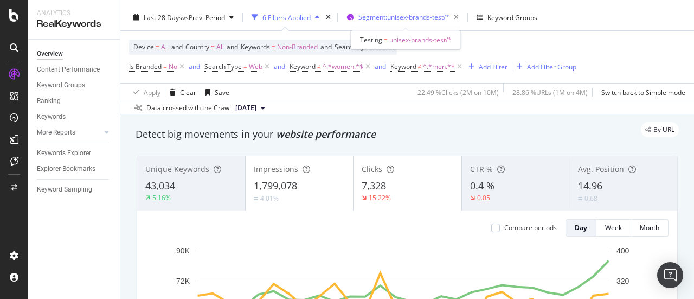
click at [406, 16] on span "Segment: unisex-brands-test/*" at bounding box center [403, 16] width 91 height 9
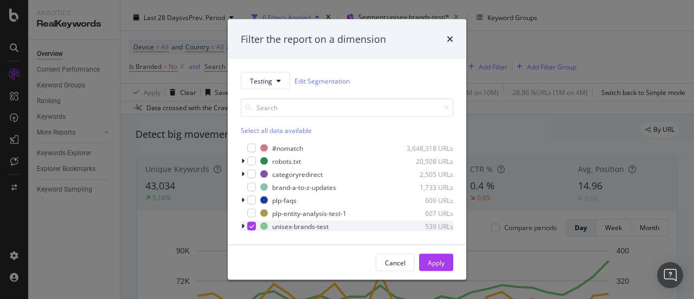
click at [243, 228] on icon "modal" at bounding box center [242, 226] width 3 height 7
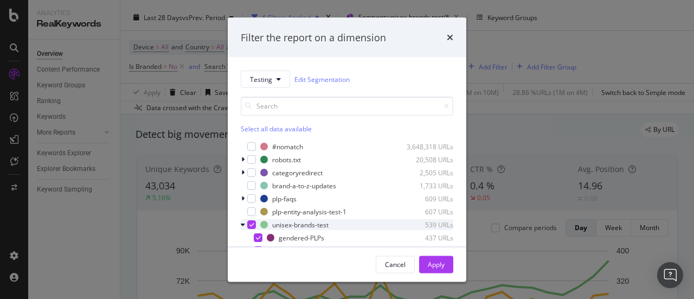
scroll to position [22, 0]
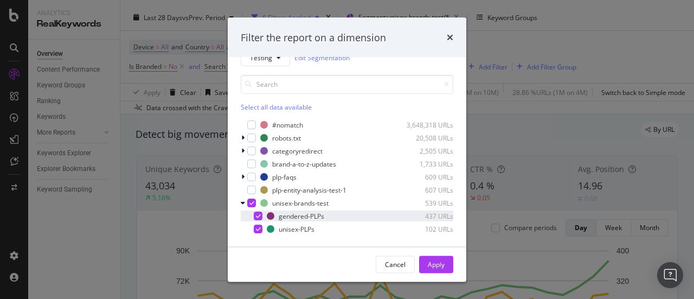
click at [261, 217] on div "modal" at bounding box center [258, 215] width 9 height 9
click at [430, 269] on div "Apply" at bounding box center [436, 264] width 17 height 16
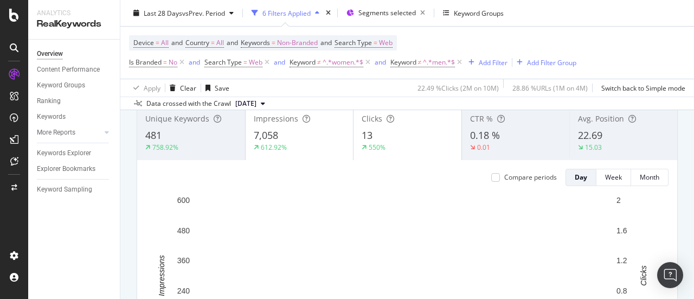
scroll to position [74, 0]
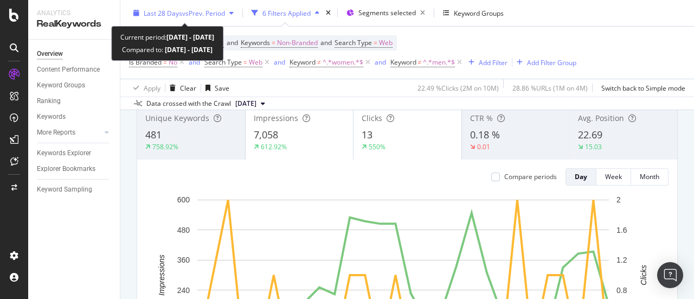
click at [198, 16] on span "vs Prev. Period" at bounding box center [203, 12] width 43 height 9
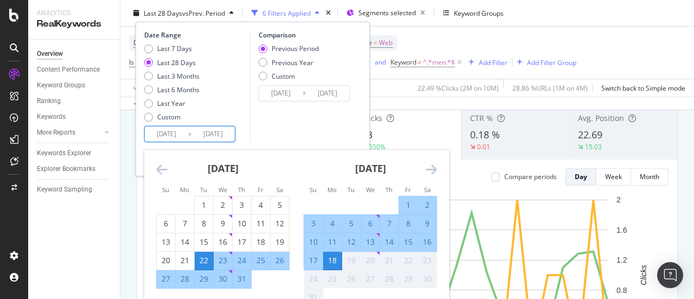
click at [167, 135] on input "2025/07/22" at bounding box center [166, 133] width 43 height 15
click at [182, 224] on div "7" at bounding box center [185, 223] width 18 height 11
type input "2025/07/07"
type input "2025/05/25"
type input "2025/07/06"
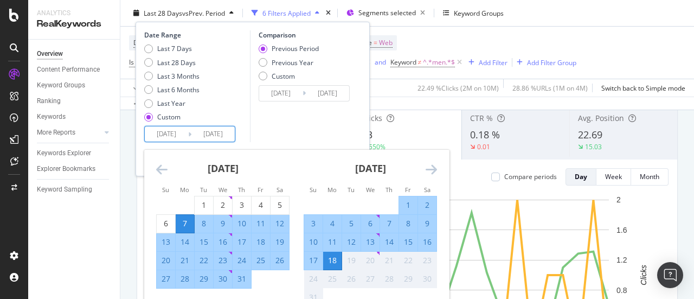
click at [184, 279] on div "28" at bounding box center [185, 278] width 18 height 11
type input "2025/07/28"
type input "2025/06/15"
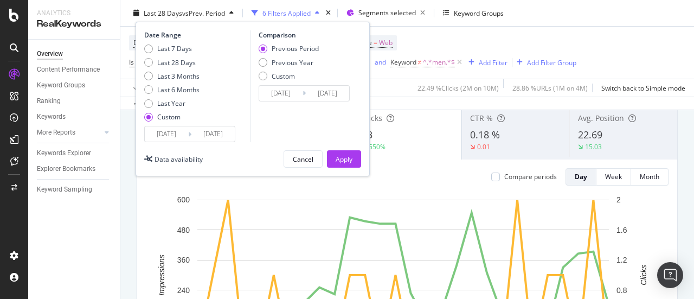
click at [164, 126] on input "2025/07/07" at bounding box center [166, 133] width 43 height 15
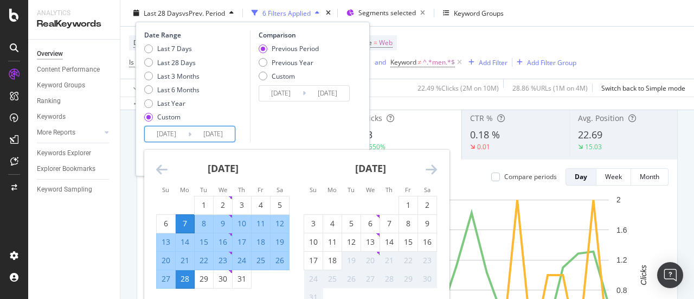
click at [184, 279] on div "28" at bounding box center [185, 278] width 18 height 11
type input "2025/07/28"
type input "2025/07/27"
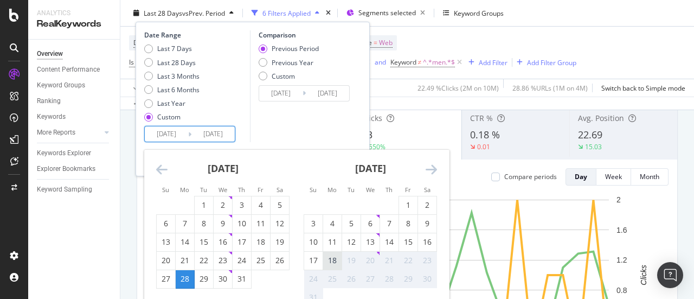
click at [333, 257] on div "18" at bounding box center [332, 260] width 18 height 11
type input "2025/08/18"
type input "2025/07/06"
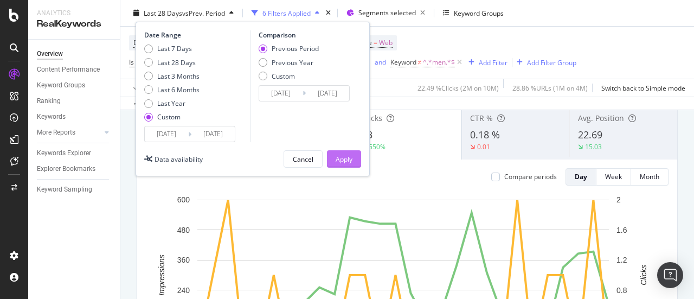
click at [350, 159] on div "Apply" at bounding box center [343, 158] width 17 height 9
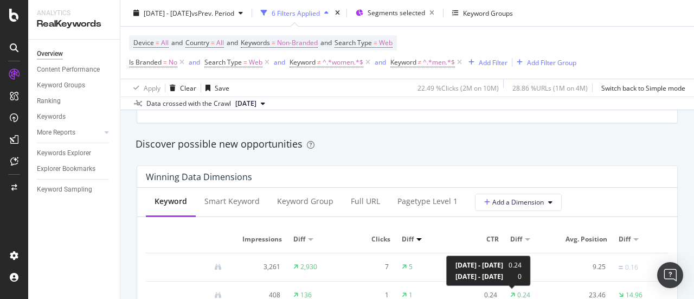
scroll to position [926, 0]
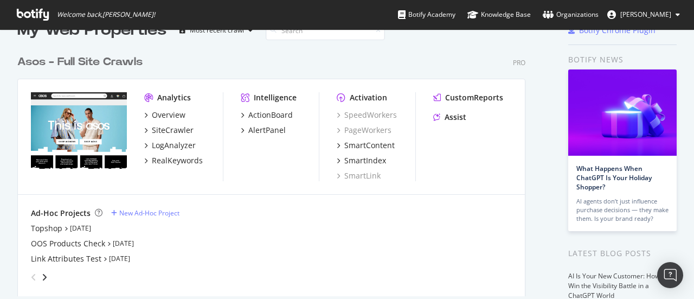
scroll to position [27, 0]
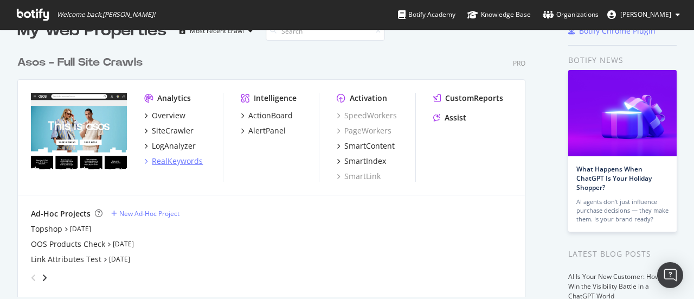
click at [190, 161] on div "RealKeywords" at bounding box center [177, 161] width 51 height 11
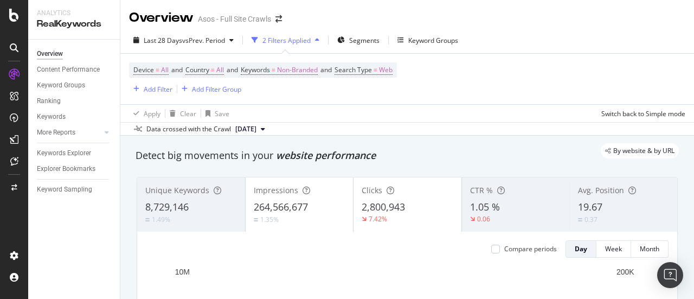
scroll to position [80, 0]
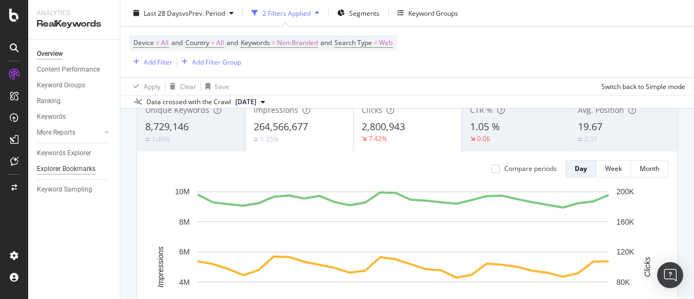
click at [70, 171] on div "Explorer Bookmarks" at bounding box center [66, 168] width 59 height 11
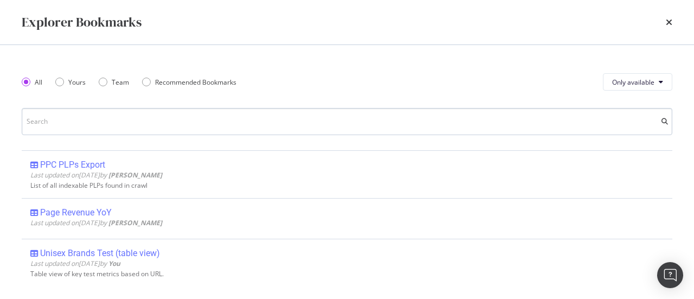
click at [139, 126] on input "modal" at bounding box center [347, 121] width 650 height 27
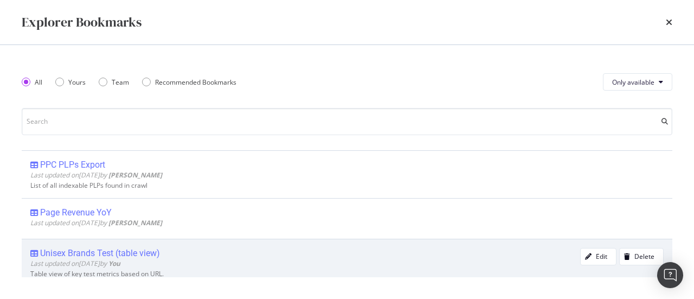
click at [141, 250] on div "Unisex Brands Test (table view)" at bounding box center [100, 253] width 120 height 11
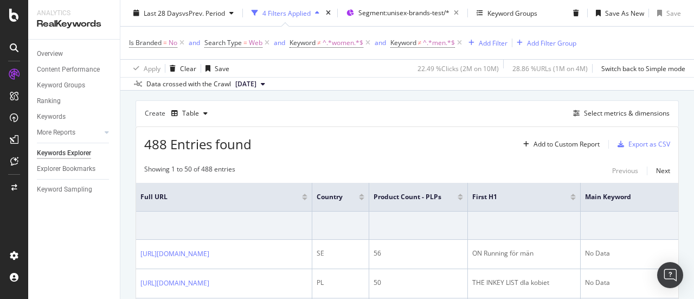
scroll to position [334, 0]
click at [584, 113] on div "Select metrics & dimensions" at bounding box center [627, 113] width 86 height 9
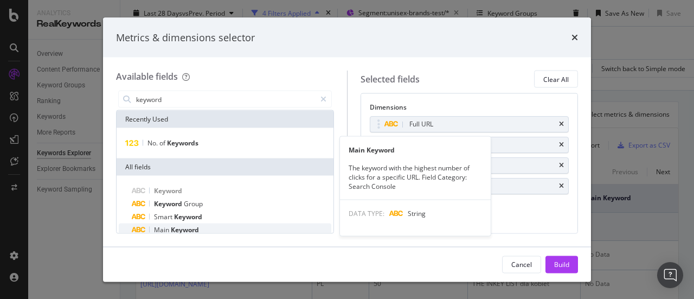
type input "keyword"
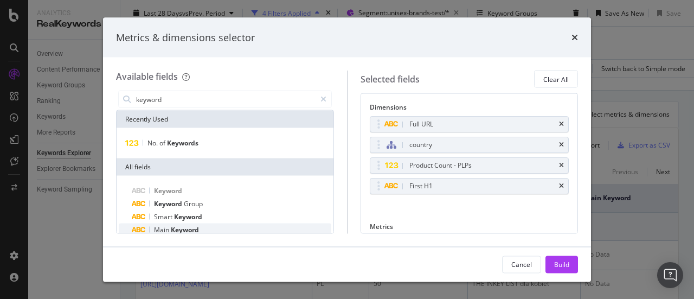
click at [197, 228] on span "Keyword" at bounding box center [185, 229] width 28 height 9
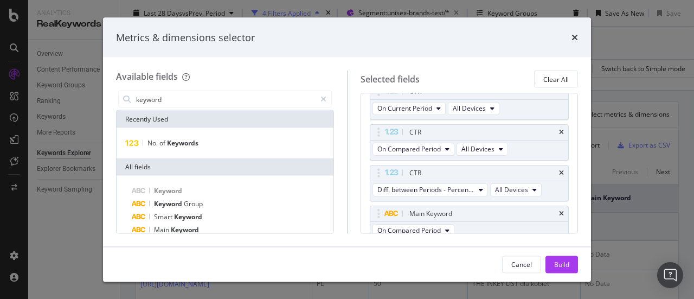
scroll to position [726, 0]
click at [559, 262] on div "Build" at bounding box center [561, 263] width 15 height 9
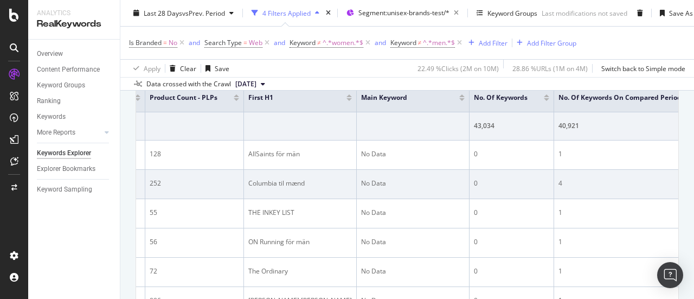
scroll to position [0, 230]
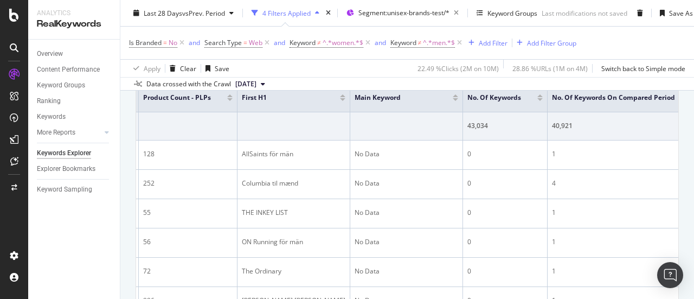
click at [458, 98] on div at bounding box center [455, 99] width 5 height 3
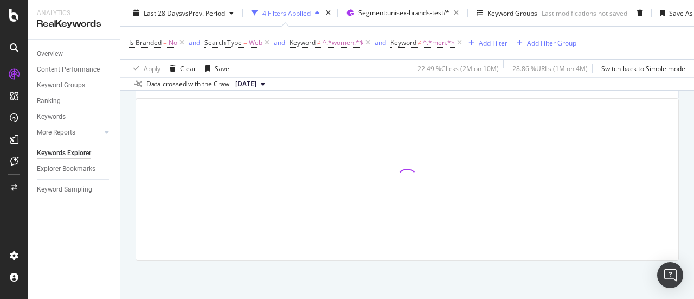
scroll to position [370, 0]
